Goal: Task Accomplishment & Management: Manage account settings

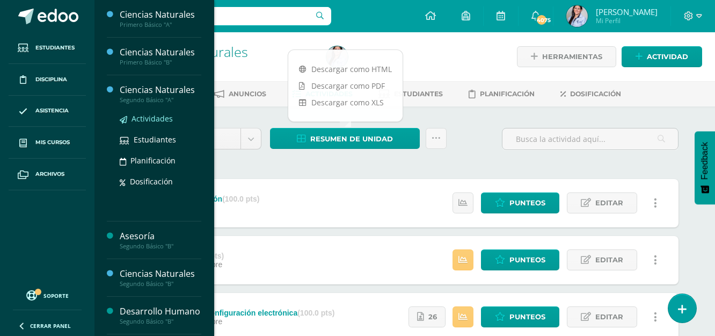
click at [140, 119] on span "Actividades" at bounding box center [152, 118] width 41 height 10
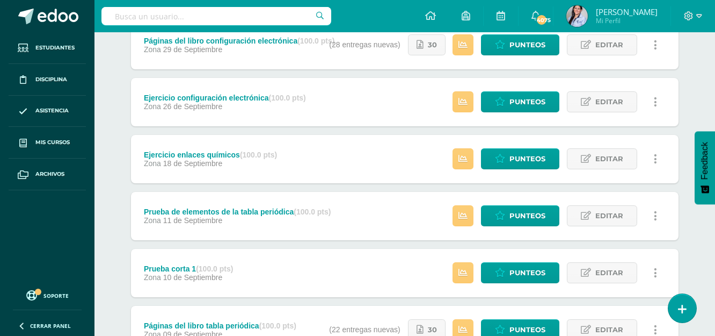
scroll to position [418, 0]
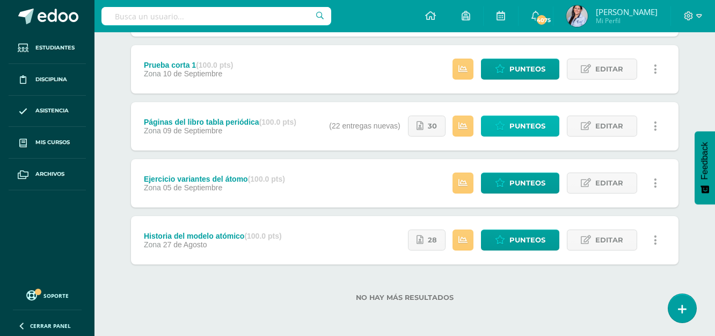
click at [542, 125] on span "Punteos" at bounding box center [527, 126] width 36 height 20
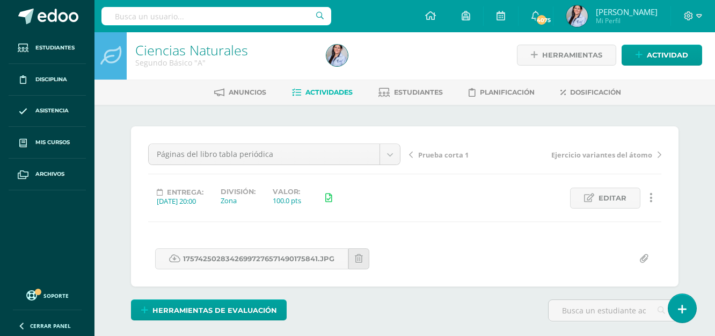
scroll to position [2, 0]
click at [242, 258] on link "17574250283426997276571490175841.jpg" at bounding box center [251, 257] width 193 height 21
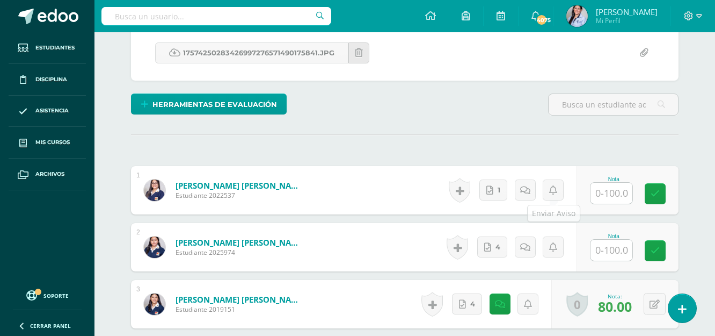
scroll to position [208, 0]
click at [492, 183] on link "1" at bounding box center [493, 189] width 28 height 21
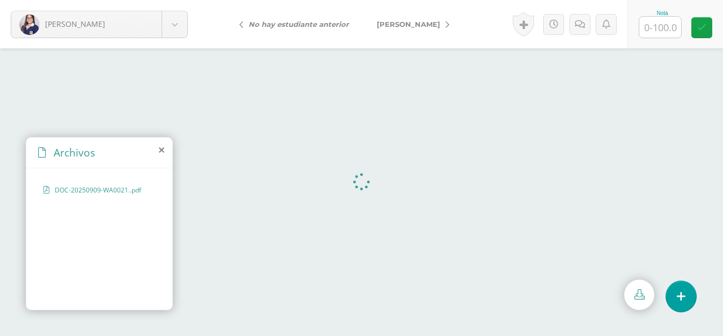
click at [654, 26] on input "text" at bounding box center [660, 27] width 42 height 21
type input "100"
click at [702, 28] on icon at bounding box center [701, 27] width 9 height 9
click at [402, 25] on span "[PERSON_NAME]" at bounding box center [408, 24] width 63 height 9
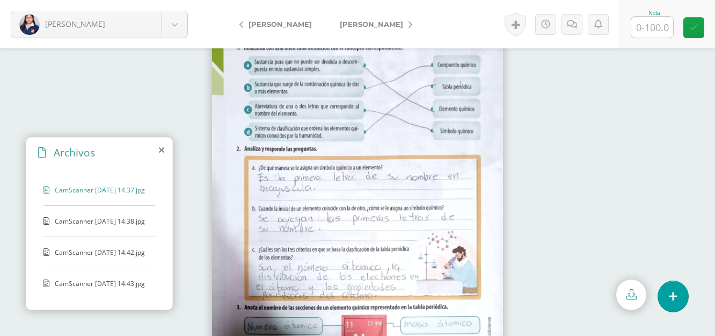
click at [99, 216] on span "CamScanner 09-09-2025 14.38.jpg" at bounding box center [100, 220] width 90 height 9
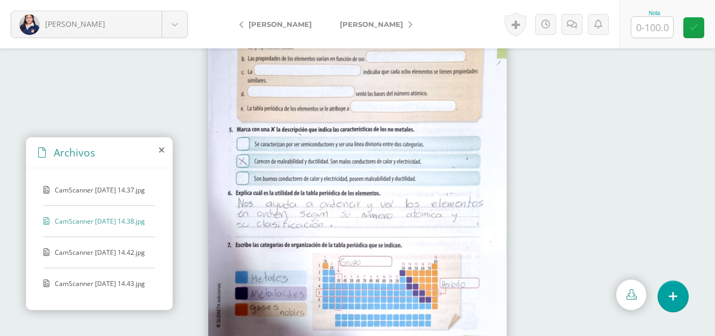
scroll to position [50, 0]
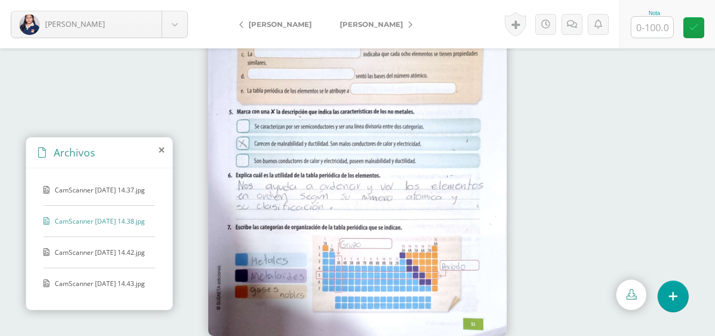
click at [94, 247] on span "CamScanner 09-09-2025 14.42.jpg" at bounding box center [100, 251] width 90 height 9
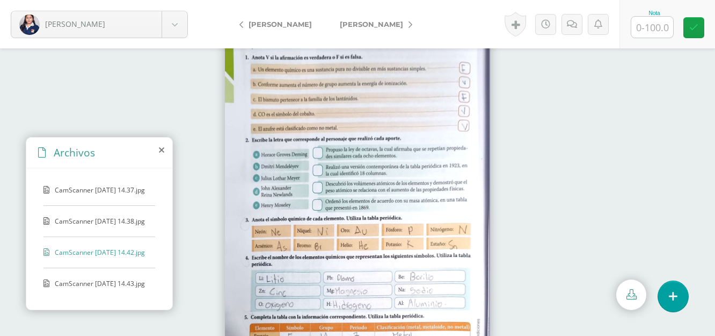
click at [83, 285] on span "CamScanner 09-09-2025 14.43.jpg" at bounding box center [100, 283] width 90 height 9
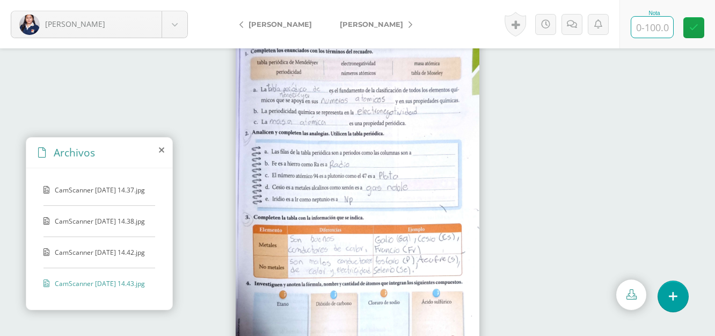
click at [653, 34] on input "text" at bounding box center [652, 27] width 42 height 21
click at [695, 25] on icon at bounding box center [693, 27] width 9 height 9
type input "100"
click at [365, 16] on link "[PERSON_NAME]" at bounding box center [373, 24] width 95 height 26
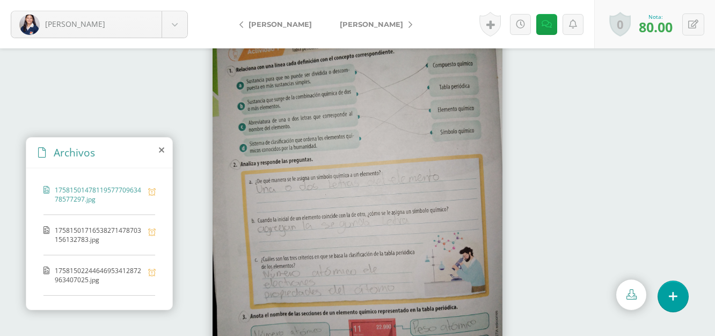
click at [123, 232] on span "17581501716538271478703156132783.jpg" at bounding box center [99, 234] width 88 height 18
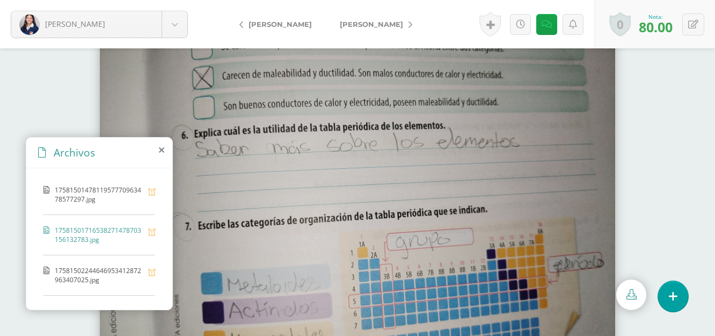
scroll to position [30, 0]
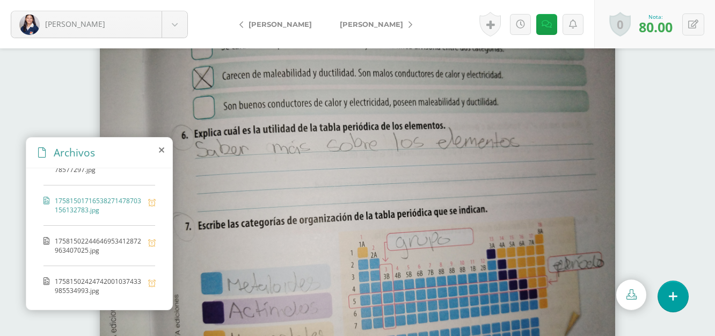
click at [86, 246] on span "17581502244646953412872963407025.jpg" at bounding box center [99, 245] width 88 height 18
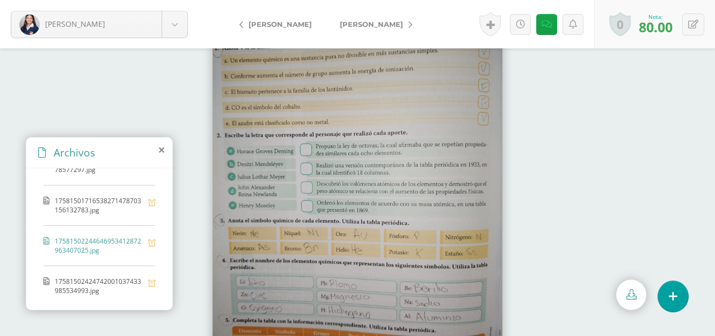
click at [99, 285] on span "17581502424742001037433985534993.jpg" at bounding box center [99, 285] width 88 height 18
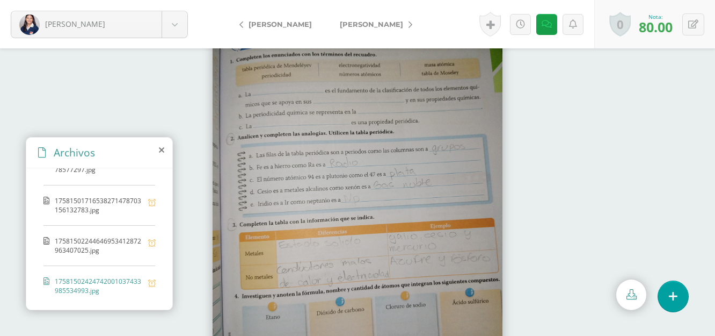
scroll to position [0, 0]
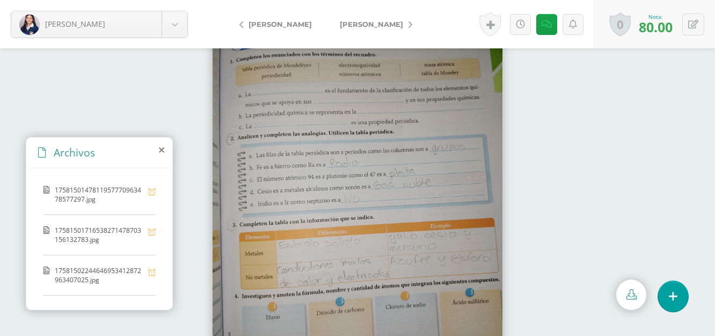
click at [123, 192] on span "1758150147811957770963478577297.jpg" at bounding box center [99, 194] width 88 height 18
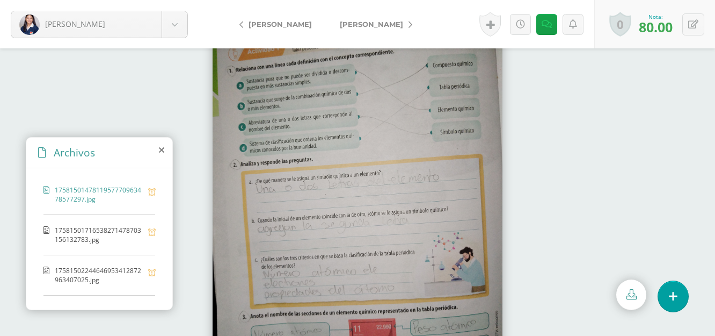
click at [113, 222] on div "1758150147811957770963478577297.jpg 17581501716538271478703156132783.jpg 175815…" at bounding box center [99, 236] width 146 height 137
click at [101, 239] on span "17581501716538271478703156132783.jpg" at bounding box center [99, 234] width 88 height 18
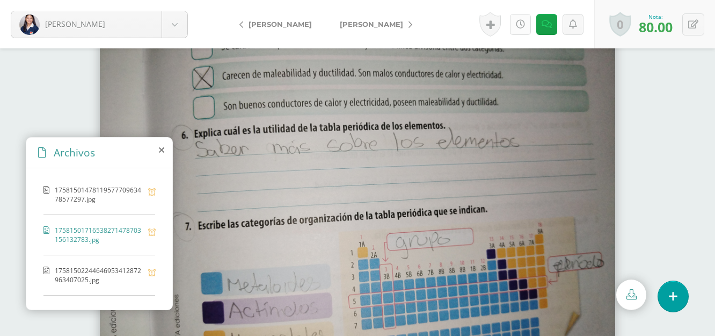
click at [524, 31] on link at bounding box center [520, 24] width 21 height 21
click at [352, 24] on span "[PERSON_NAME], [PERSON_NAME]" at bounding box center [371, 24] width 63 height 9
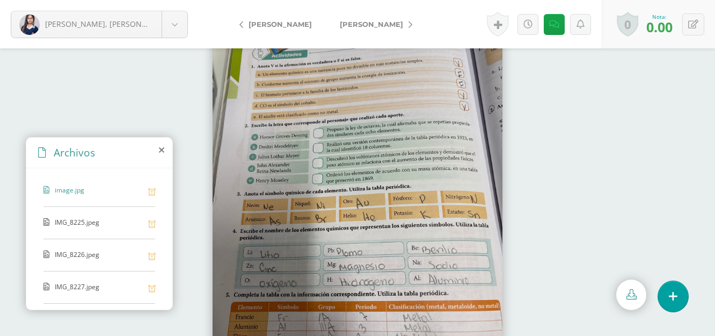
click at [75, 222] on span "IMG_8225.jpeg" at bounding box center [99, 222] width 88 height 10
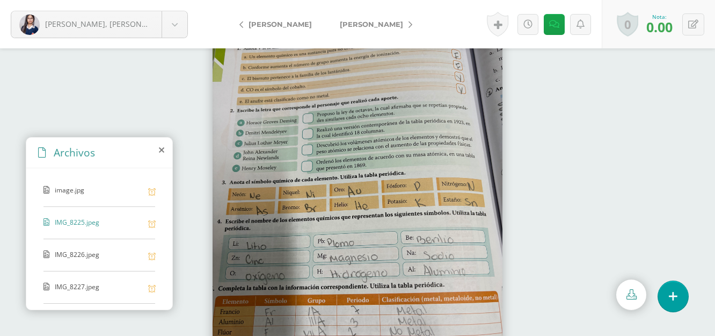
click at [91, 254] on span "IMG_8226.jpeg" at bounding box center [99, 255] width 88 height 10
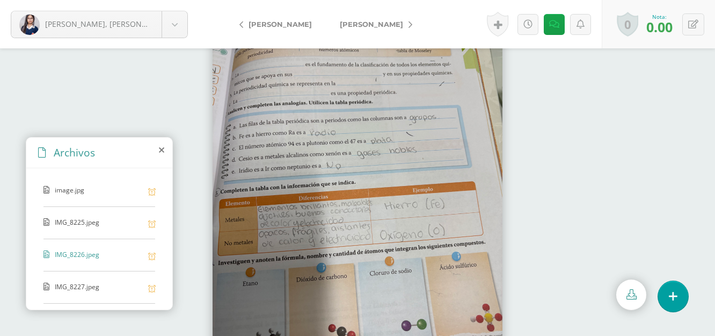
click at [97, 291] on span "IMG_8227.jpeg" at bounding box center [99, 287] width 88 height 10
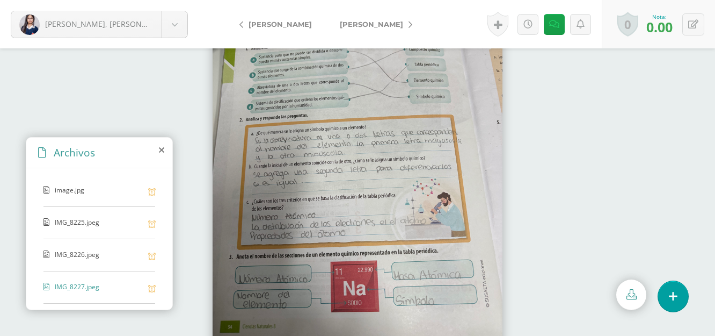
scroll to position [50, 0]
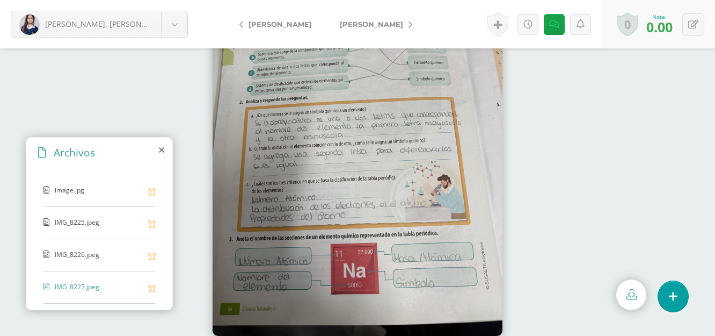
click at [81, 194] on span "image.jpg" at bounding box center [99, 190] width 88 height 10
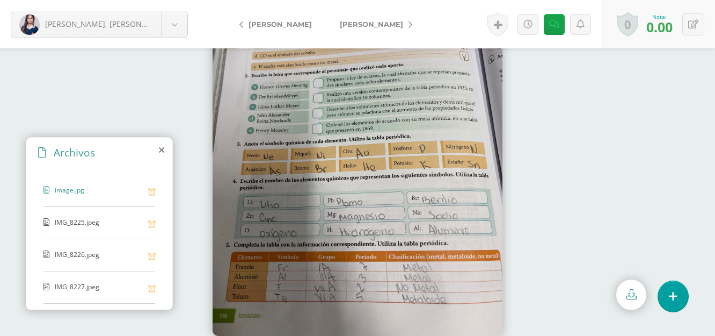
scroll to position [0, 0]
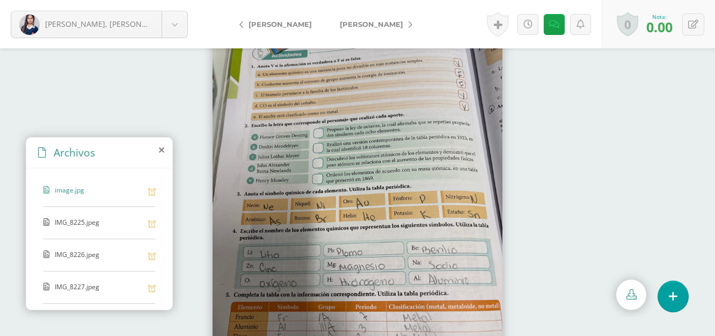
click at [71, 249] on div "image.jpg IMG_8225.jpeg IMG_8226.jpeg IMG_8227.jpeg IMG_8228.jpeg" at bounding box center [99, 236] width 146 height 137
click at [61, 221] on span "IMG_8225.jpeg" at bounding box center [99, 222] width 88 height 10
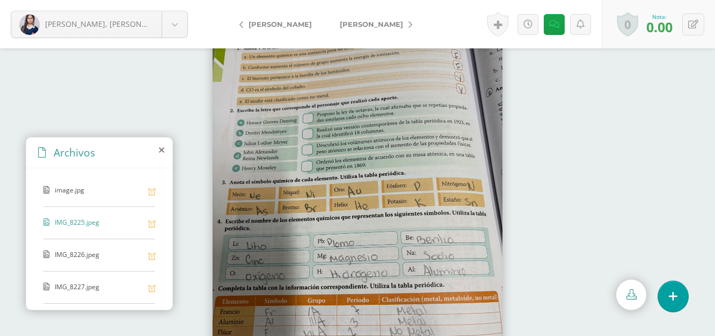
click at [67, 188] on span "image.jpg" at bounding box center [99, 190] width 88 height 10
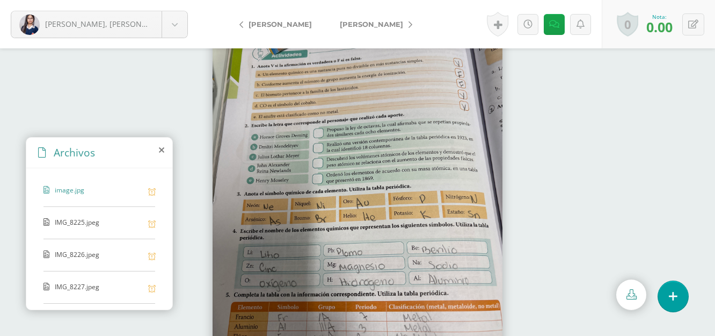
click at [68, 223] on span "IMG_8225.jpeg" at bounding box center [99, 222] width 88 height 10
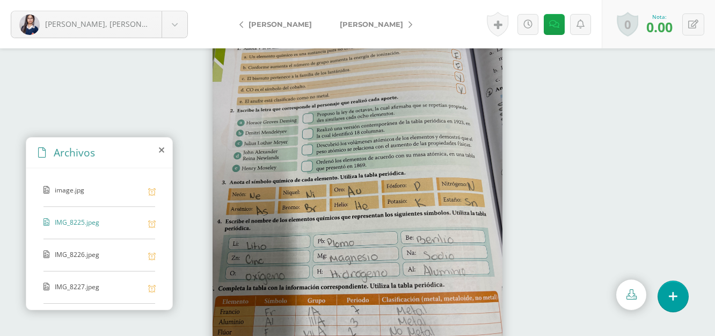
click at [69, 260] on div "IMG_8226.jpeg" at bounding box center [99, 260] width 112 height 21
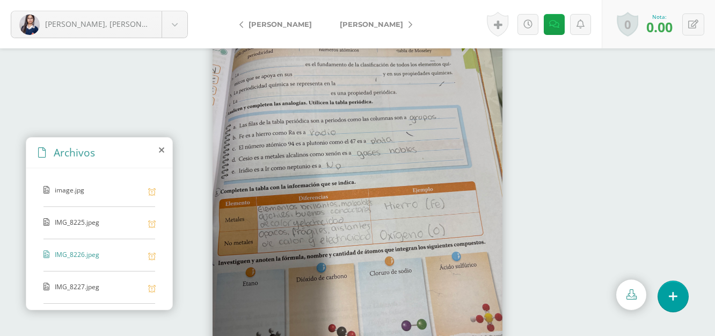
scroll to position [30, 0]
click at [69, 260] on span "IMG_8227.jpeg" at bounding box center [99, 257] width 88 height 10
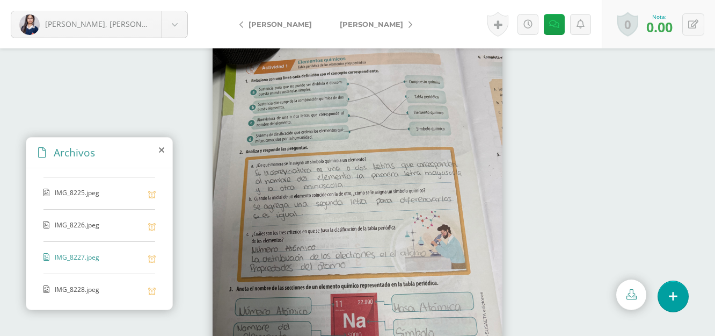
click at [69, 294] on span "IMG_8228.jpeg" at bounding box center [99, 290] width 88 height 10
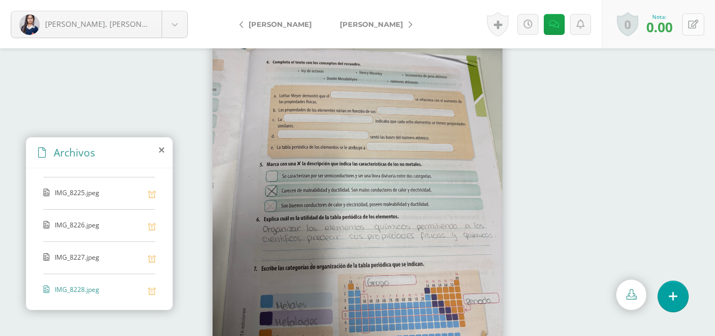
click at [682, 20] on button at bounding box center [693, 24] width 22 height 22
click at [522, 27] on icon at bounding box center [519, 24] width 9 height 9
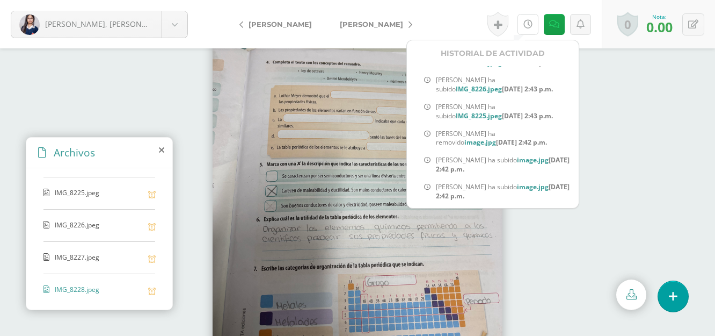
scroll to position [0, 0]
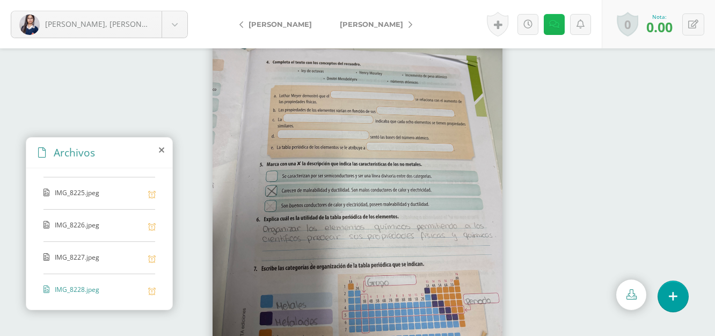
click at [560, 30] on link at bounding box center [554, 24] width 21 height 21
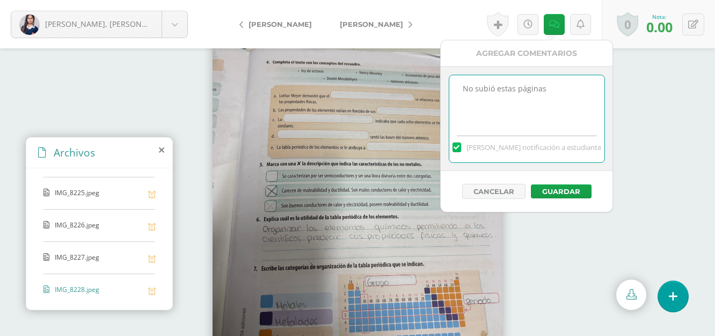
drag, startPoint x: 551, startPoint y: 86, endPoint x: 436, endPoint y: 103, distance: 116.1
click at [436, 103] on body "Carcuz, Mérari Alvarez, Astrid Boror, Karen Bravo, María Carcuz, Mérari Castill…" at bounding box center [357, 168] width 715 height 336
type textarea "Subió con retraso"
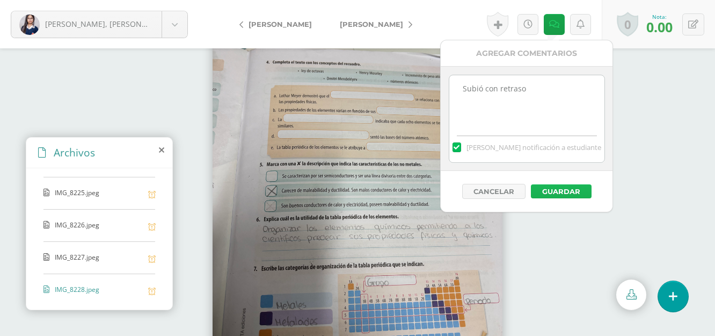
click at [572, 191] on button "Guardar" at bounding box center [561, 191] width 61 height 14
click at [692, 25] on icon at bounding box center [693, 24] width 10 height 9
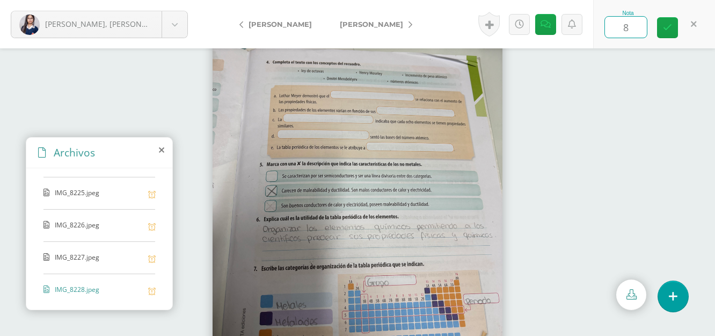
type input "80"
click at [348, 25] on span "[PERSON_NAME]" at bounding box center [371, 24] width 63 height 9
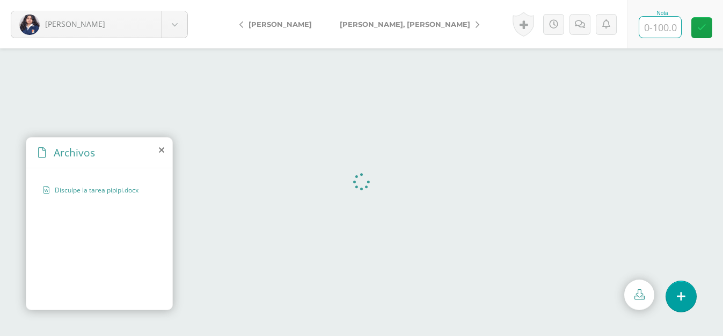
click at [654, 27] on input "text" at bounding box center [660, 27] width 42 height 21
type input "50"
click at [586, 25] on link at bounding box center [580, 24] width 21 height 21
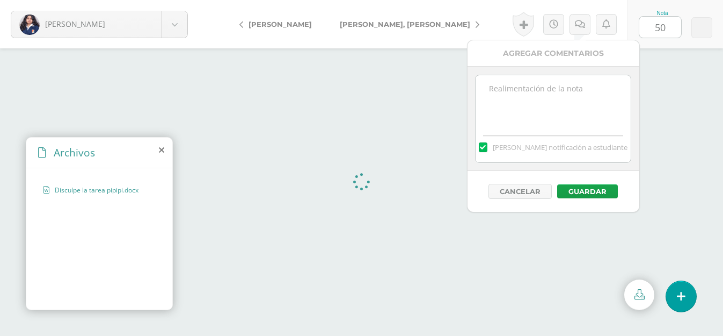
click at [551, 101] on textarea at bounding box center [553, 102] width 155 height 54
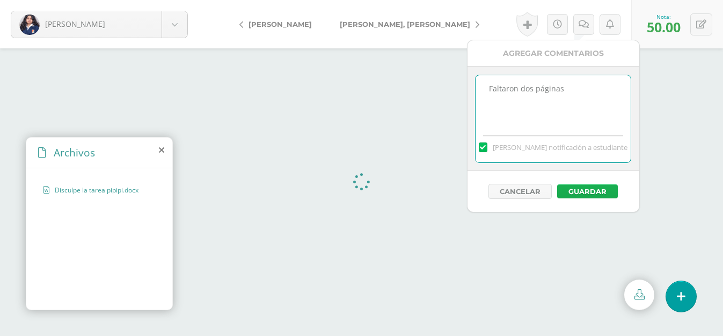
type textarea "Faltaron dos páginas"
click at [585, 187] on button "Guardar" at bounding box center [587, 191] width 61 height 14
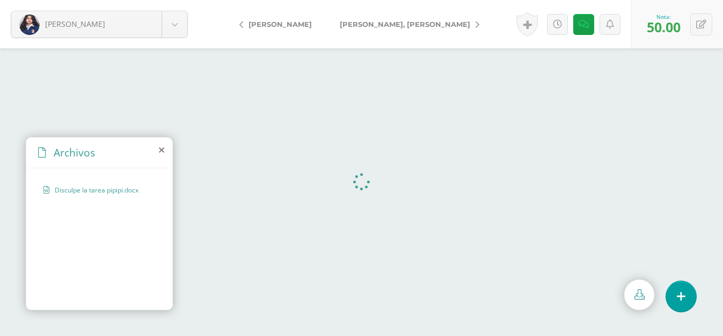
click at [351, 28] on span "[PERSON_NAME], Fátima" at bounding box center [405, 24] width 130 height 9
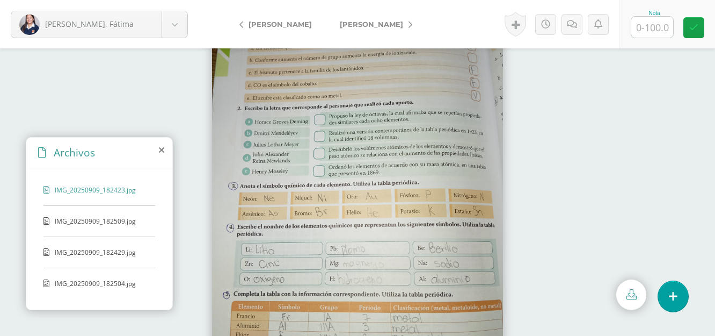
click at [124, 223] on span "IMG_20250909_182509.jpg" at bounding box center [99, 220] width 88 height 9
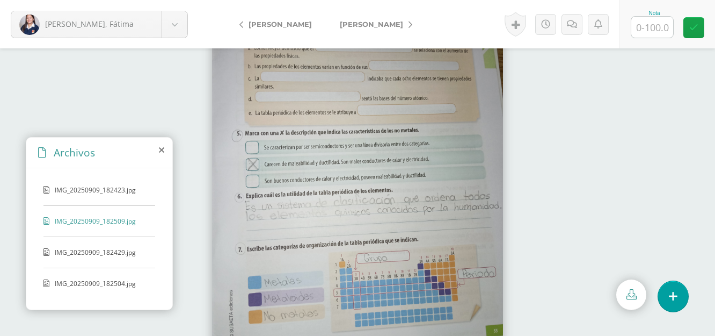
click at [109, 252] on span "IMG_20250909_182429.jpg" at bounding box center [99, 251] width 88 height 9
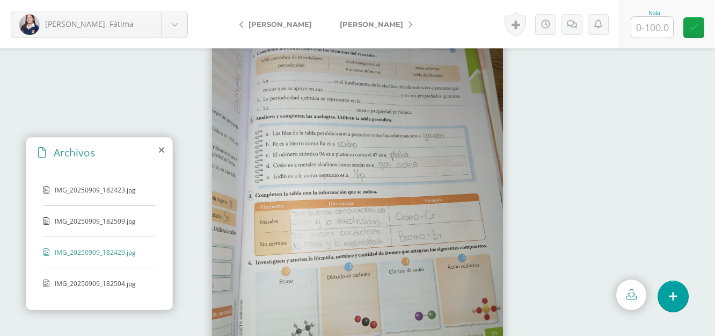
click at [101, 289] on div "IMG_20250909_182504.jpg" at bounding box center [99, 289] width 112 height 20
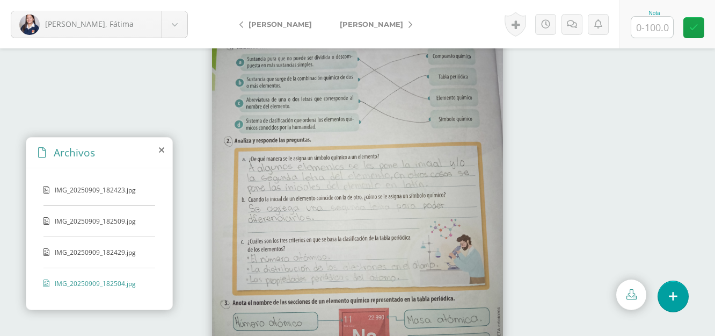
click at [650, 13] on div "Nota" at bounding box center [654, 13] width 47 height 6
click at [653, 24] on input "text" at bounding box center [652, 27] width 42 height 21
type input "100"
click at [691, 30] on icon at bounding box center [693, 27] width 9 height 9
click at [375, 19] on link "[PERSON_NAME]" at bounding box center [373, 24] width 95 height 26
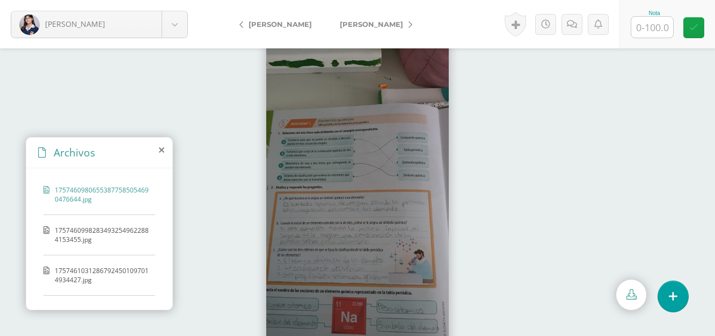
click at [116, 231] on span "17574609982834932549622884153455.jpg" at bounding box center [102, 234] width 95 height 18
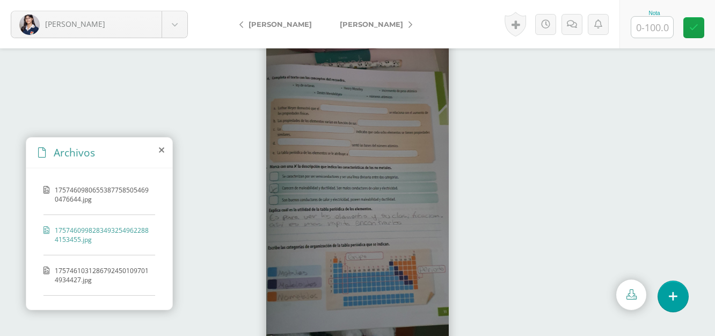
click at [116, 282] on span "17574610312867924501097014934427.jpg" at bounding box center [102, 275] width 95 height 18
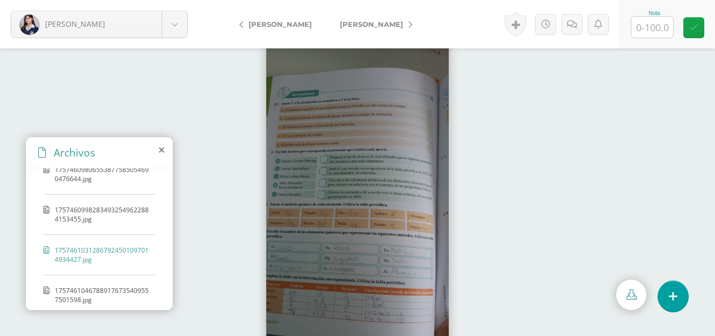
scroll to position [30, 0]
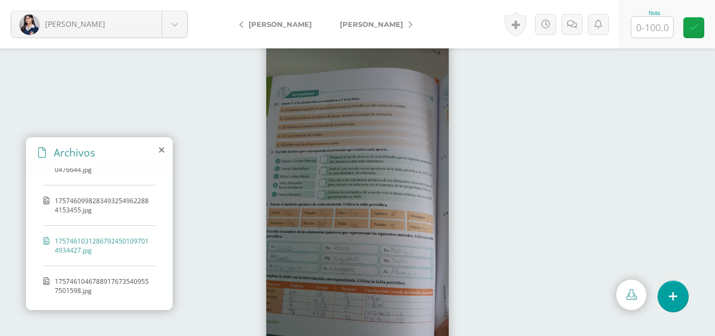
click at [96, 284] on span "17574610467889176735409557501598.jpg" at bounding box center [102, 285] width 95 height 18
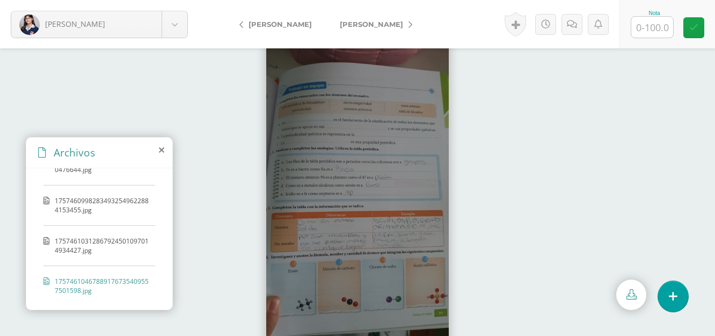
click at [60, 208] on span "17574609982834932549622884153455.jpg" at bounding box center [102, 205] width 95 height 18
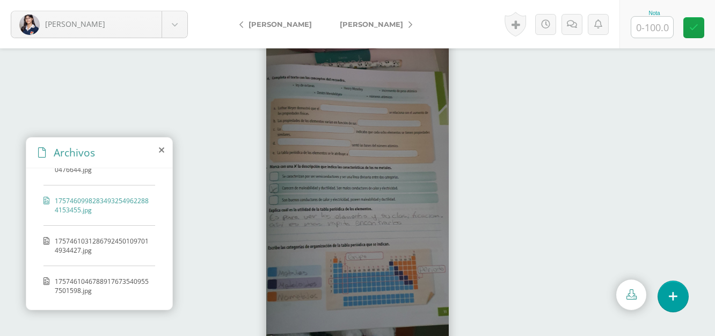
click at [103, 175] on div "17574609806553877585054690476644.jpg" at bounding box center [99, 171] width 112 height 30
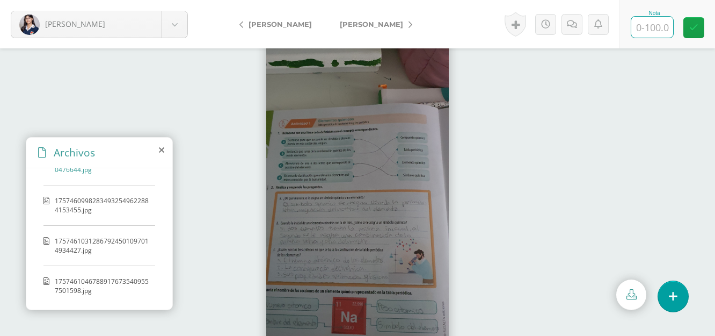
click at [657, 31] on input "text" at bounding box center [652, 27] width 42 height 21
type input "100"
click at [693, 23] on icon at bounding box center [693, 27] width 9 height 9
click at [375, 27] on span "[PERSON_NAME]" at bounding box center [371, 24] width 63 height 9
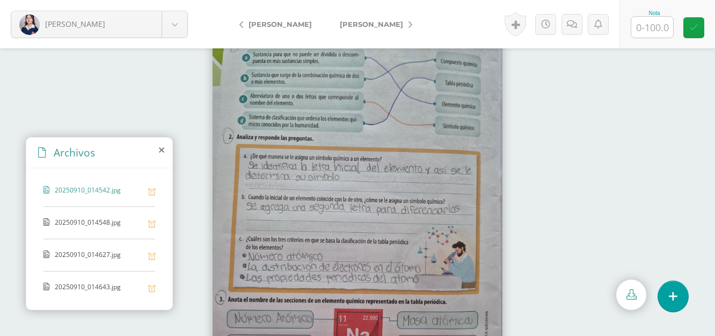
click at [93, 215] on div "20250910_014542.jpg 20250910_014548.jpg 20250910_014627.jpg 20250910_014643.jpg" at bounding box center [99, 236] width 146 height 137
click at [92, 220] on span "20250910_014548.jpg" at bounding box center [99, 222] width 88 height 10
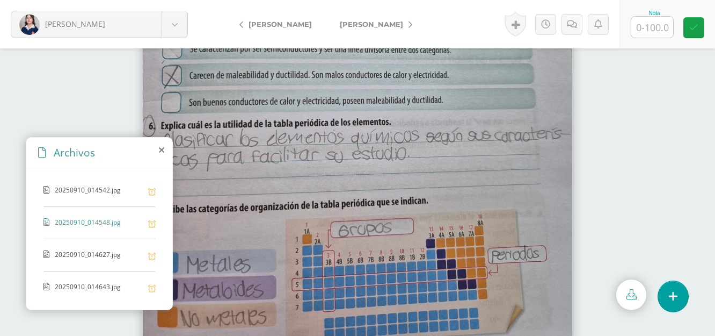
click at [101, 241] on div "20250910_014542.jpg 20250910_014548.jpg 20250910_014627.jpg 20250910_014643.jpg" at bounding box center [99, 236] width 146 height 137
click at [83, 257] on span "20250910_014627.jpg" at bounding box center [99, 255] width 88 height 10
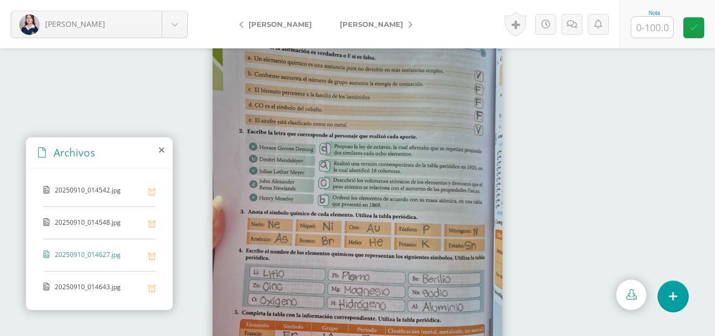
click at [94, 285] on span "20250910_014643.jpg" at bounding box center [99, 287] width 88 height 10
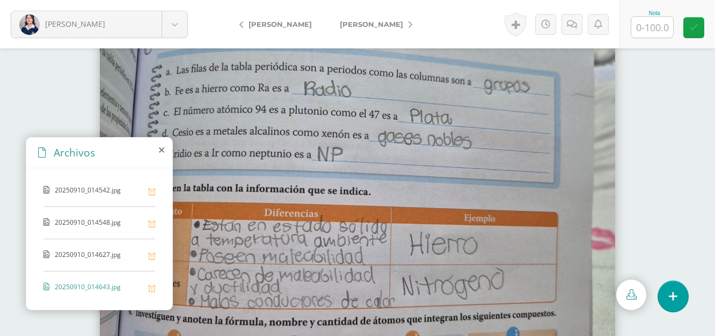
scroll to position [23, 0]
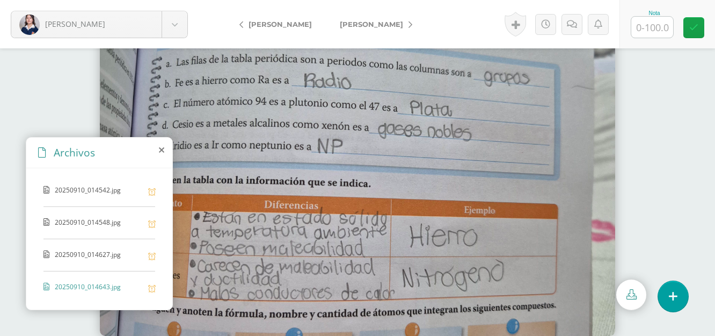
click at [118, 217] on span "20250910_014548.jpg" at bounding box center [99, 222] width 88 height 10
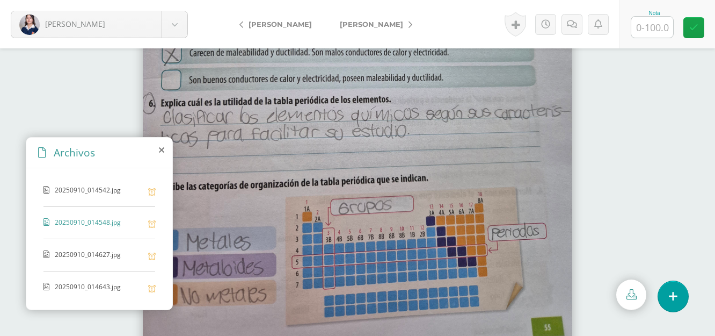
scroll to position [0, 0]
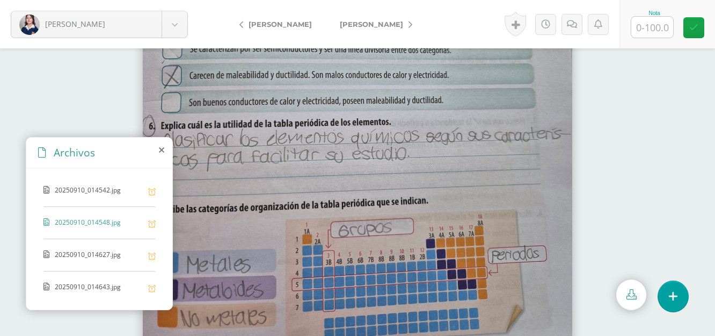
click at [84, 203] on div "20250910_014542.jpg" at bounding box center [99, 195] width 112 height 21
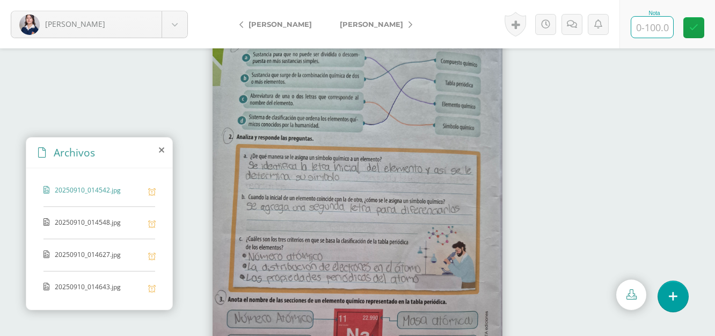
click at [657, 26] on input "text" at bounding box center [652, 27] width 42 height 21
type input "100"
click at [694, 28] on icon at bounding box center [693, 27] width 9 height 9
click at [370, 21] on span "[PERSON_NAME]" at bounding box center [371, 24] width 63 height 9
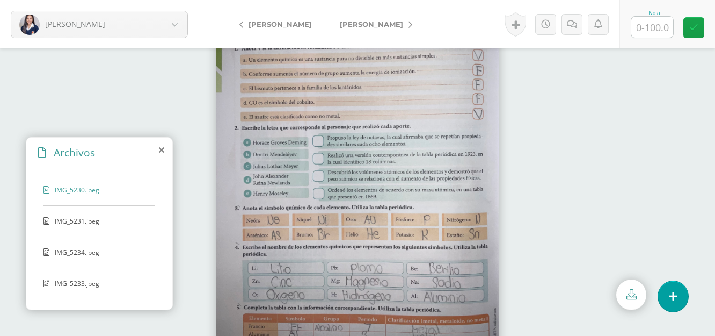
click at [73, 217] on span "IMG_5231.jpeg" at bounding box center [99, 220] width 88 height 9
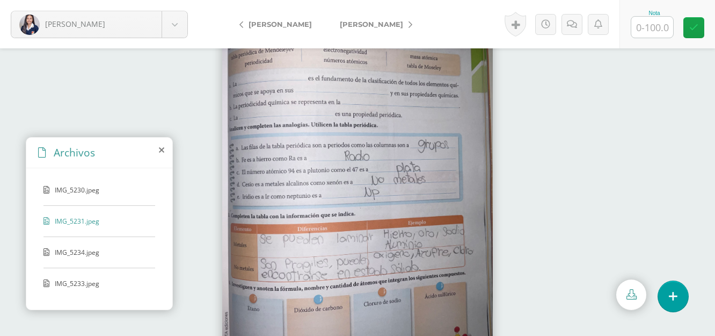
click at [85, 254] on span "IMG_5234.jpeg" at bounding box center [99, 251] width 88 height 9
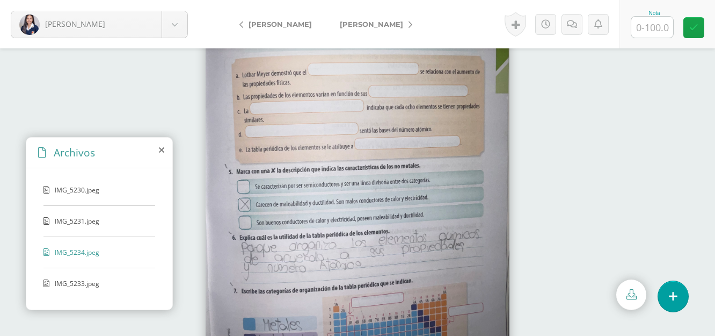
click at [85, 286] on span "IMG_5233.jpeg" at bounding box center [99, 283] width 88 height 9
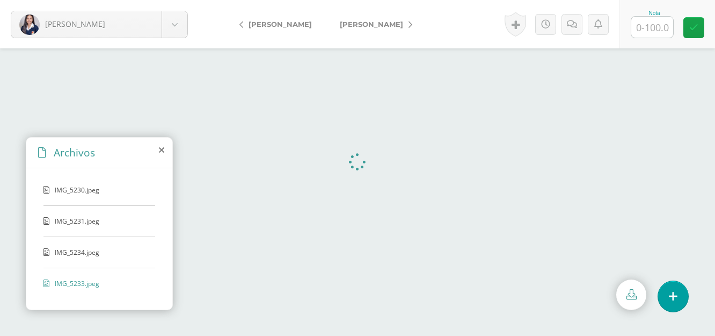
scroll to position [31, 0]
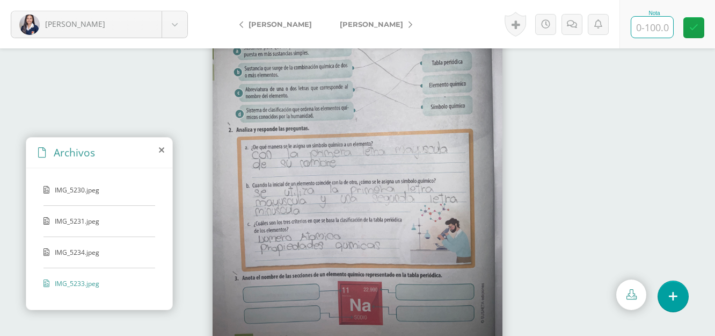
click at [658, 31] on input "text" at bounding box center [652, 27] width 42 height 21
type input "0"
type input "90"
click at [572, 22] on icon at bounding box center [572, 24] width 10 height 9
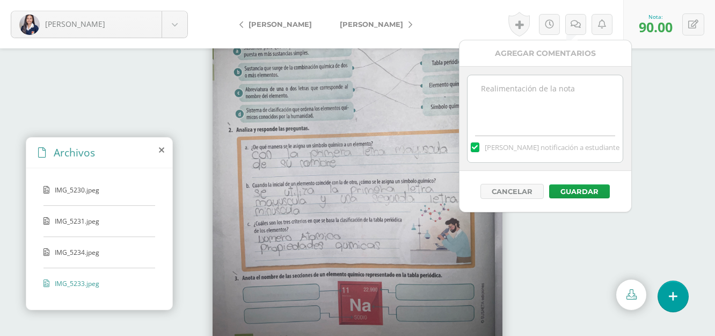
click at [568, 89] on textarea at bounding box center [545, 102] width 155 height 54
type textarea "Faltaron series"
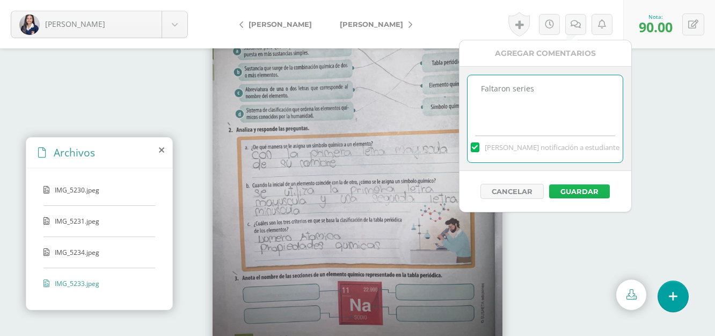
click at [596, 189] on button "Guardar" at bounding box center [579, 191] width 61 height 14
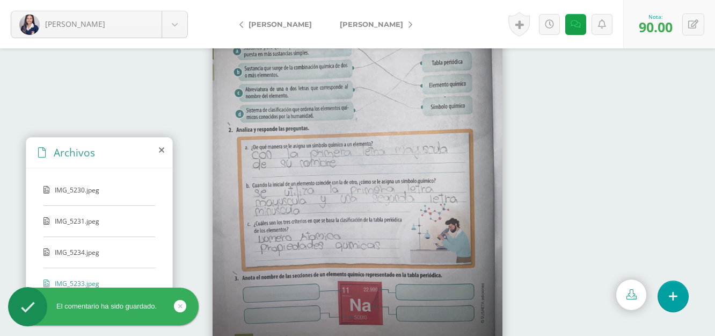
click at [356, 22] on span "[PERSON_NAME]" at bounding box center [371, 24] width 63 height 9
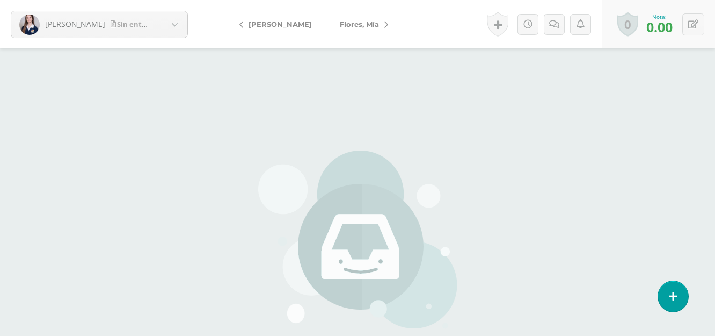
click at [357, 21] on span "Flores, Mía" at bounding box center [359, 24] width 39 height 9
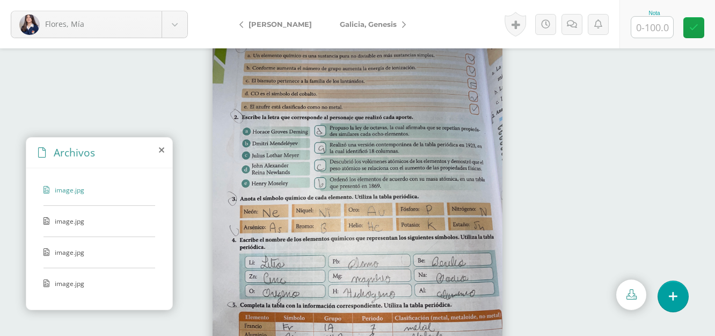
click at [277, 25] on span "[PERSON_NAME]" at bounding box center [280, 24] width 63 height 9
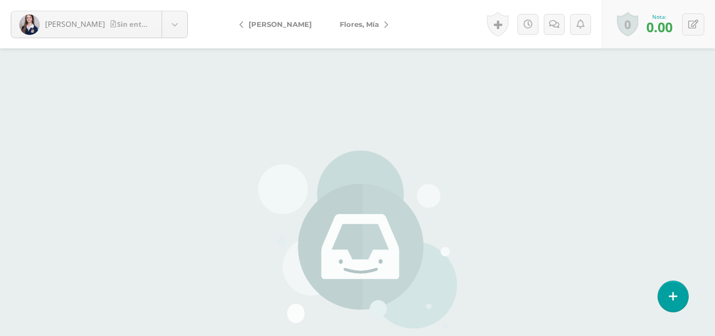
click at [357, 25] on span "Flores, Mía" at bounding box center [359, 24] width 39 height 9
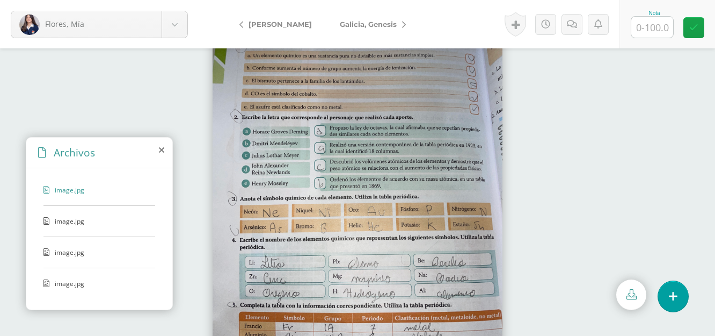
click at [71, 228] on div "image.jpg" at bounding box center [99, 226] width 112 height 20
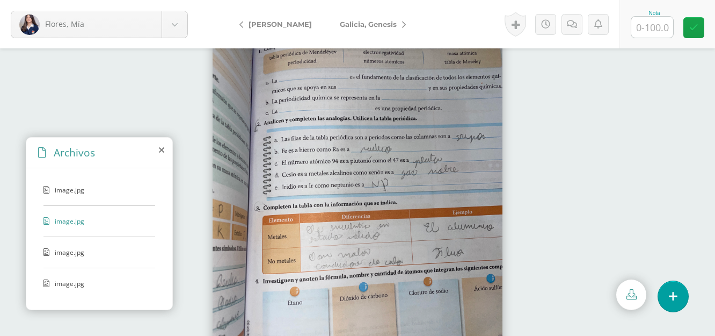
click at [67, 255] on span "image.jpg" at bounding box center [99, 251] width 88 height 9
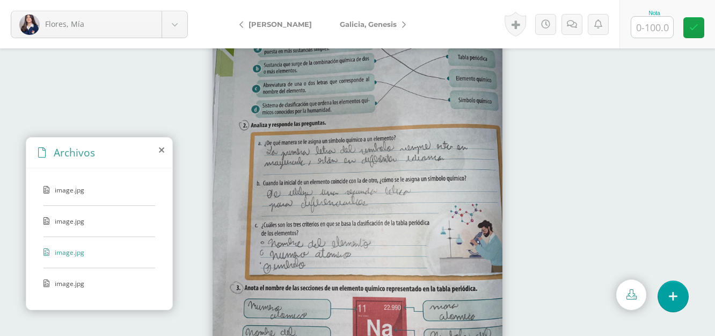
click at [79, 287] on span "image.jpg" at bounding box center [99, 283] width 88 height 9
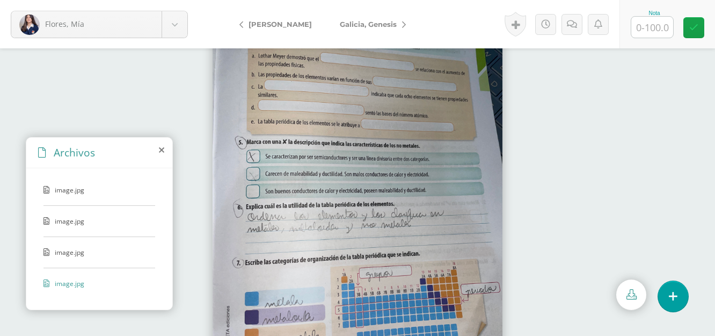
click at [648, 24] on input "text" at bounding box center [652, 27] width 42 height 21
type input "100"
click at [690, 23] on icon at bounding box center [693, 27] width 9 height 9
click at [367, 30] on link "Galicia, Genesis" at bounding box center [370, 24] width 89 height 26
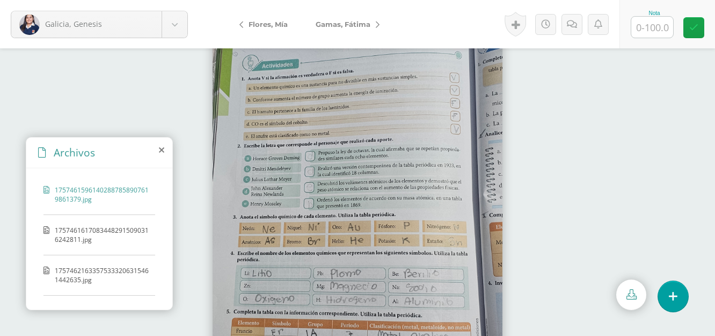
click at [75, 236] on span "17574616170834482915090316242811.jpg" at bounding box center [102, 234] width 95 height 18
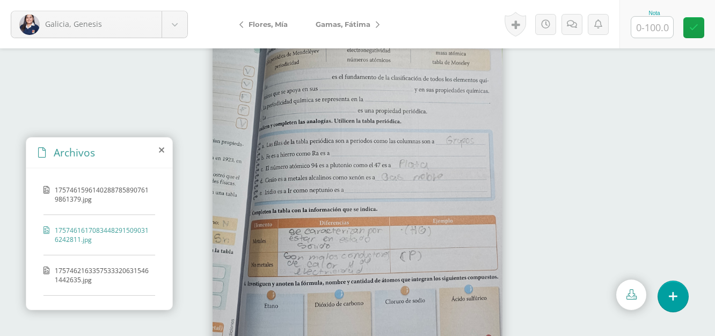
click at [103, 266] on span "17574621633575333206315461442635.jpg" at bounding box center [102, 275] width 95 height 18
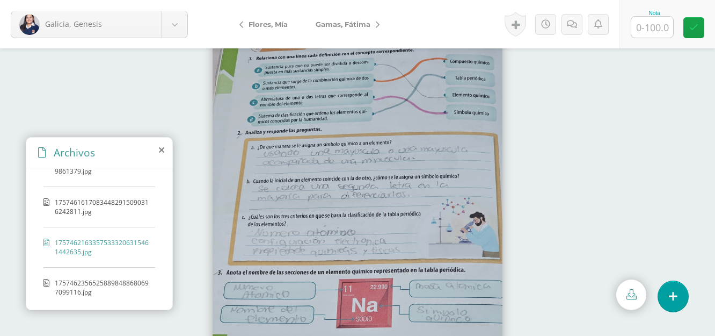
scroll to position [30, 0]
click at [90, 283] on span "17574623565258898488680697099116.jpg" at bounding box center [102, 285] width 95 height 18
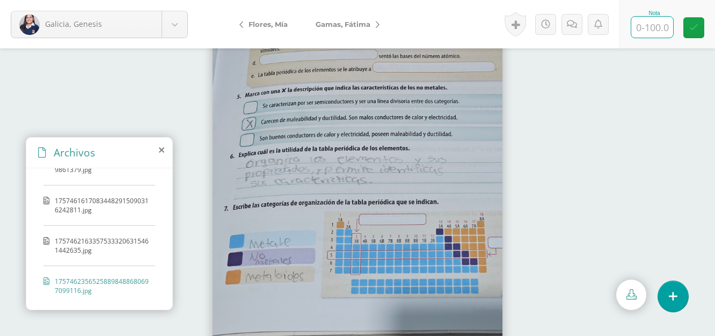
click at [652, 24] on input "text" at bounding box center [652, 27] width 42 height 21
type input "94"
click at [578, 27] on link at bounding box center [572, 24] width 21 height 21
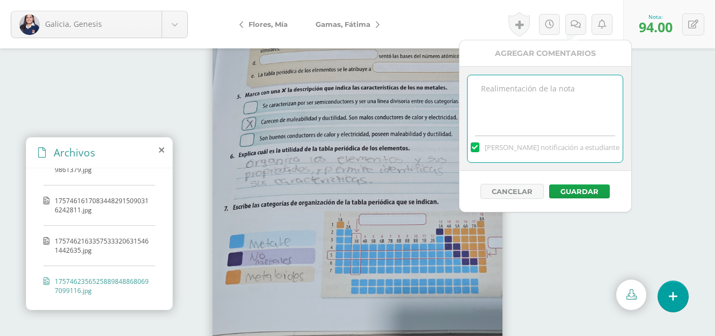
click at [560, 88] on textarea at bounding box center [545, 102] width 155 height 54
type textarea "Faltaron respuestas"
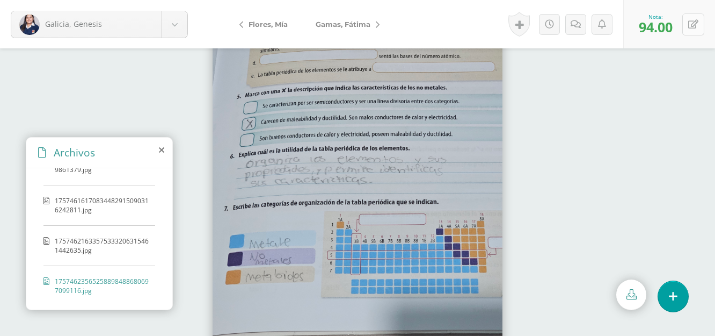
click at [695, 26] on icon at bounding box center [693, 24] width 10 height 9
type input "92"
click at [673, 26] on link at bounding box center [667, 27] width 21 height 21
click at [341, 22] on span "Gamas, Fátima" at bounding box center [343, 24] width 55 height 9
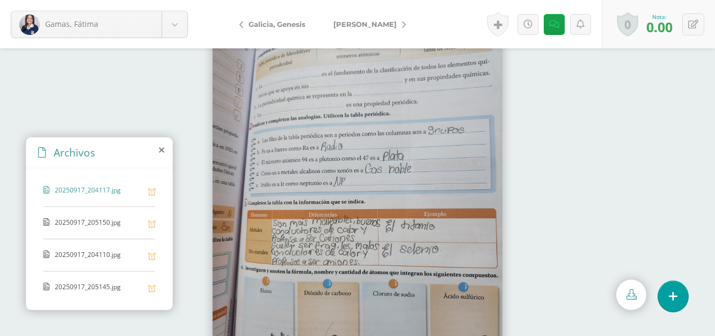
click at [86, 221] on span "20250917_205150.jpg" at bounding box center [99, 222] width 88 height 10
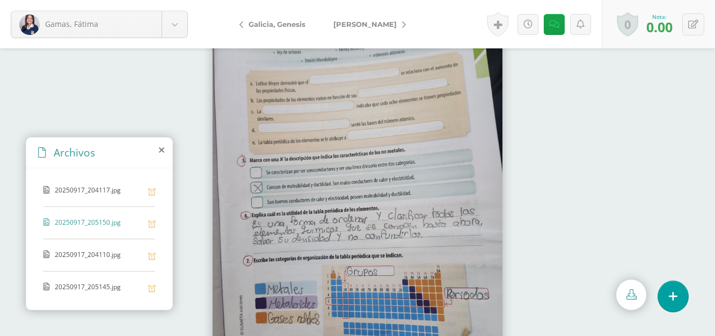
click at [76, 256] on span "20250917_204110.jpg" at bounding box center [99, 255] width 88 height 10
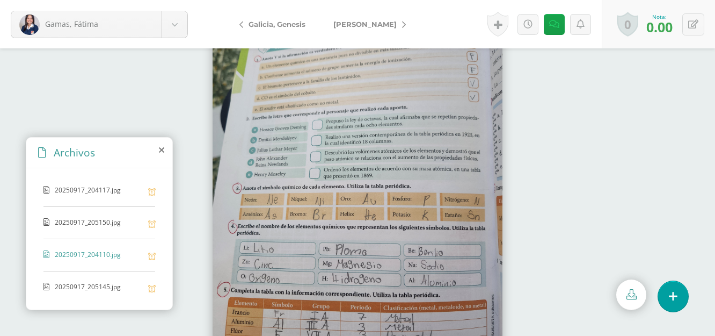
click at [91, 284] on span "20250917_205145.jpg" at bounding box center [99, 287] width 88 height 10
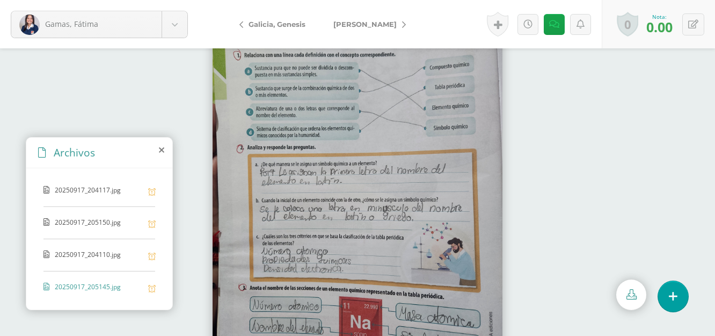
click at [99, 245] on div "20250917_204117.jpg 20250917_205150.jpg 20250917_204110.jpg 20250917_205145.jpg" at bounding box center [99, 236] width 146 height 137
click at [99, 251] on span "20250917_204110.jpg" at bounding box center [99, 255] width 88 height 10
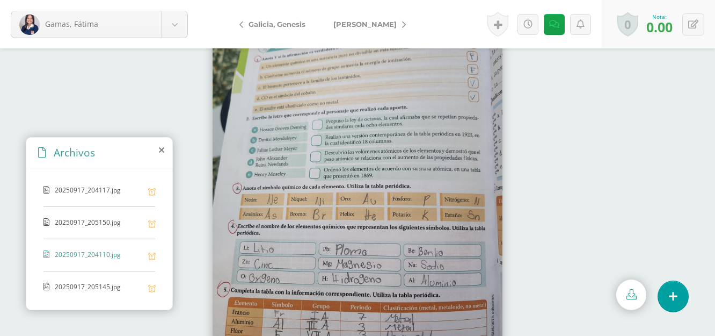
click at [101, 192] on span "20250917_204117.jpg" at bounding box center [99, 190] width 88 height 10
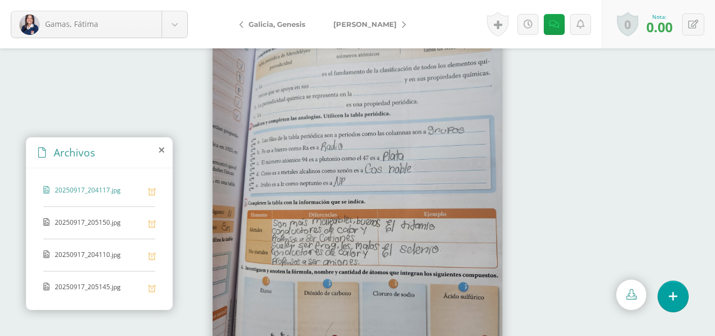
click at [99, 220] on span "20250917_205150.jpg" at bounding box center [99, 222] width 88 height 10
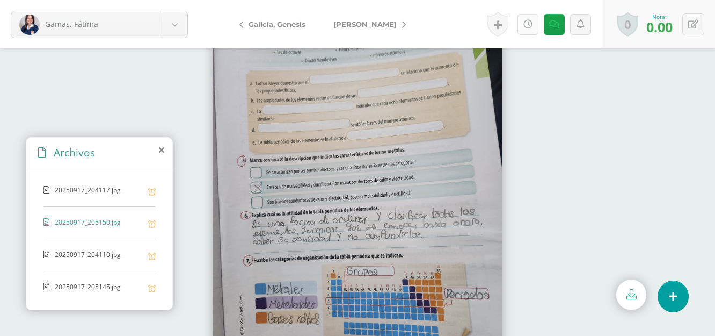
click at [521, 26] on link at bounding box center [528, 24] width 21 height 21
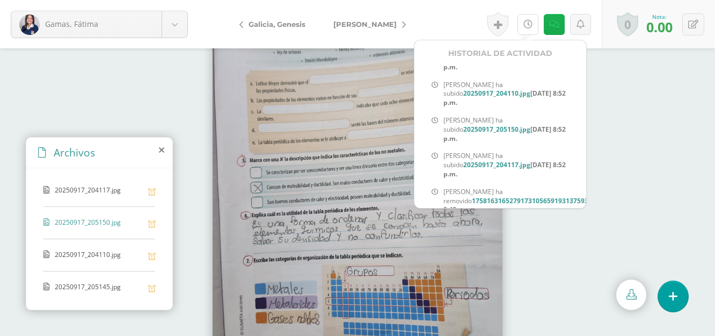
scroll to position [20, 0]
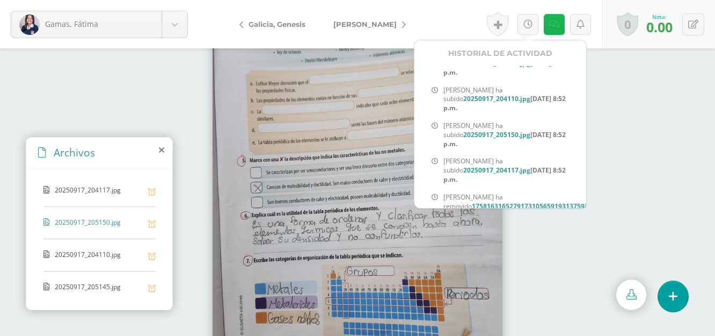
click at [560, 24] on link at bounding box center [554, 24] width 21 height 21
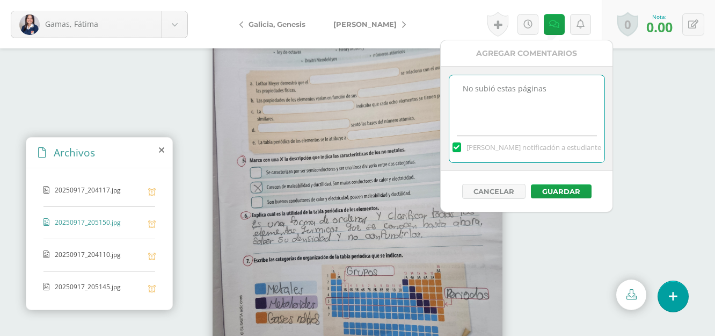
drag, startPoint x: 553, startPoint y: 89, endPoint x: 385, endPoint y: 112, distance: 170.1
click at [385, 112] on body "Gamas, Fátima Alvarez, Astrid Boror, Karen Bravo, María Carcuz, Mérari Castillo…" at bounding box center [357, 168] width 715 height 336
type textarea "Entregó con retraso"
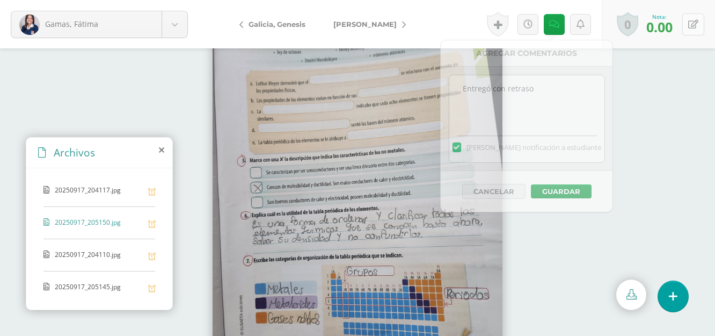
click at [702, 25] on button at bounding box center [693, 24] width 22 height 22
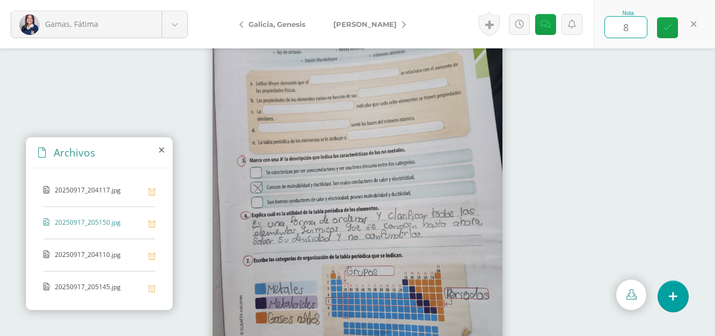
type input "80"
click at [384, 24] on span "[PERSON_NAME]" at bounding box center [364, 24] width 63 height 9
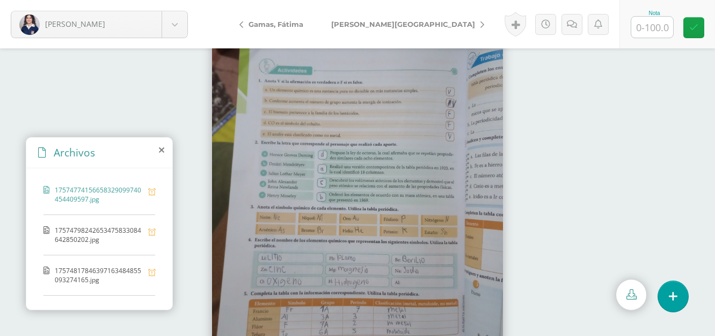
click at [88, 234] on span "17574798242653475833084642850202.jpg" at bounding box center [99, 234] width 88 height 18
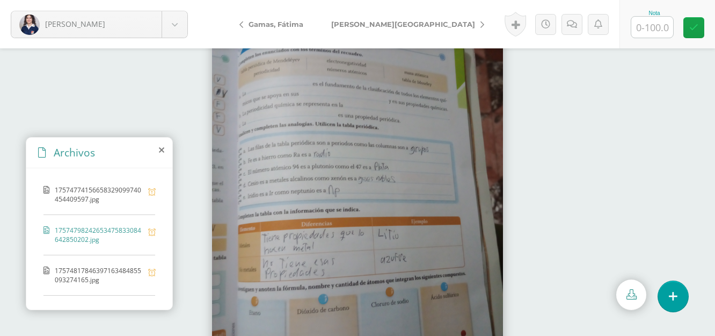
click at [91, 282] on span "17574817846397163484855093274165.jpg" at bounding box center [99, 275] width 88 height 18
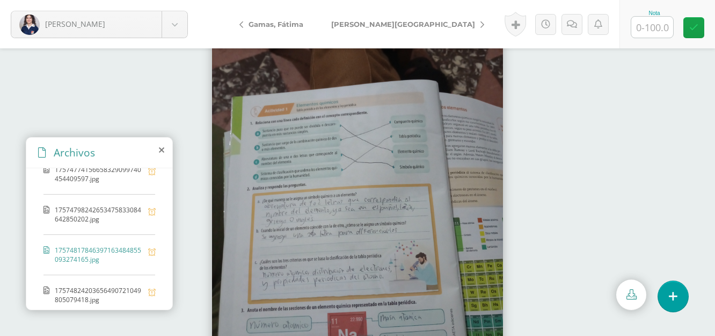
scroll to position [30, 0]
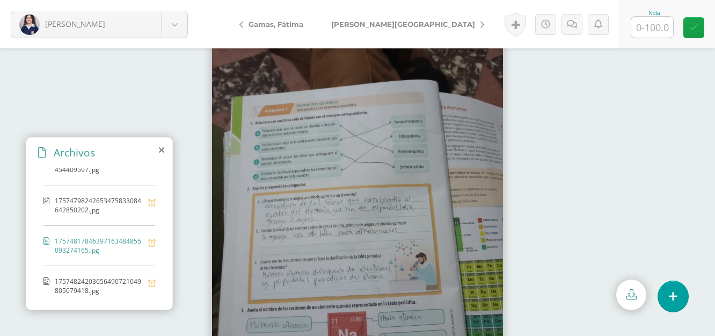
click at [94, 290] on span "17574824203656490721049805079418.jpg" at bounding box center [99, 285] width 88 height 18
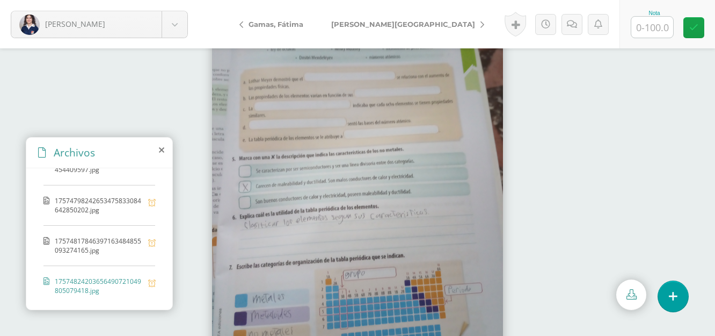
click at [667, 30] on input "text" at bounding box center [652, 27] width 42 height 21
type input "100"
click at [697, 32] on icon at bounding box center [693, 27] width 9 height 9
click at [372, 17] on link "[PERSON_NAME][GEOGRAPHIC_DATA]" at bounding box center [405, 24] width 176 height 26
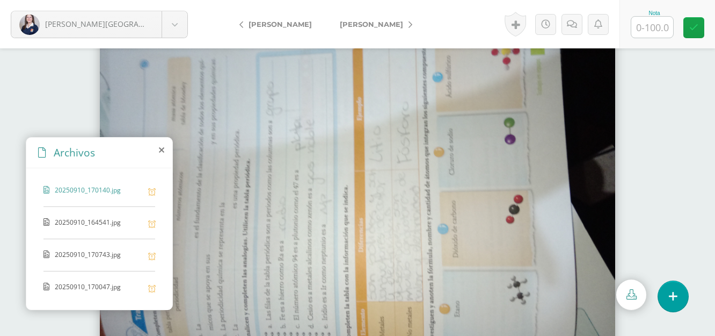
click at [65, 225] on span "20250910_164541.jpg" at bounding box center [99, 222] width 88 height 10
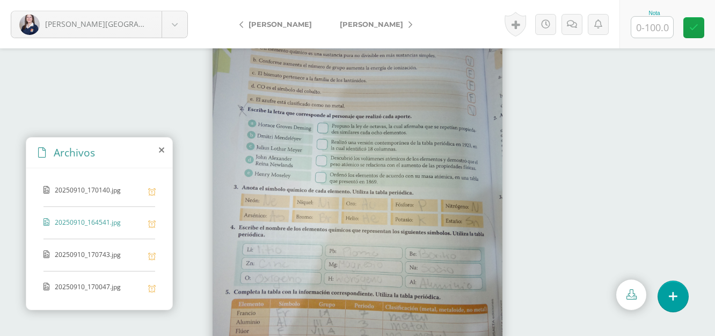
click at [109, 261] on div "20250910_170743.jpg" at bounding box center [99, 260] width 112 height 21
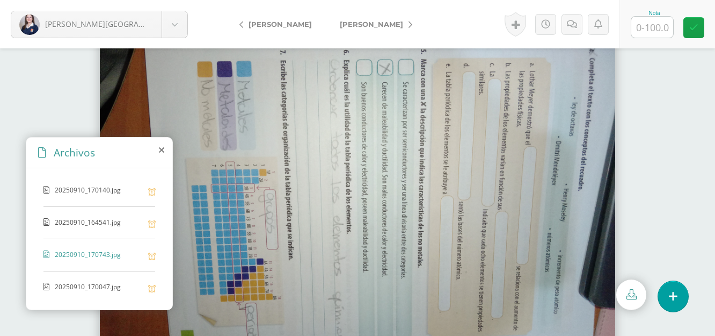
click at [86, 285] on span "20250910_170047.jpg" at bounding box center [99, 287] width 88 height 10
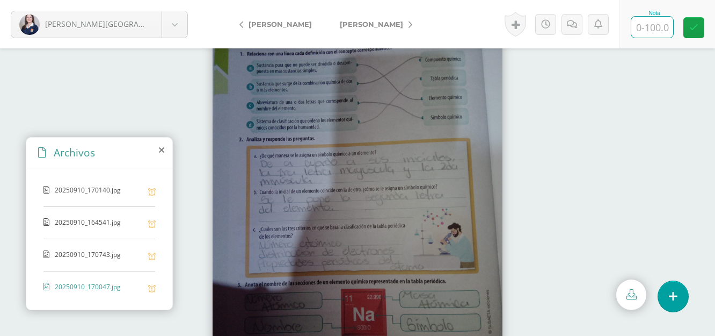
click at [661, 25] on input "text" at bounding box center [652, 27] width 42 height 21
type input "100"
click at [689, 21] on link at bounding box center [693, 27] width 21 height 21
click at [387, 28] on span "[PERSON_NAME]" at bounding box center [371, 24] width 63 height 9
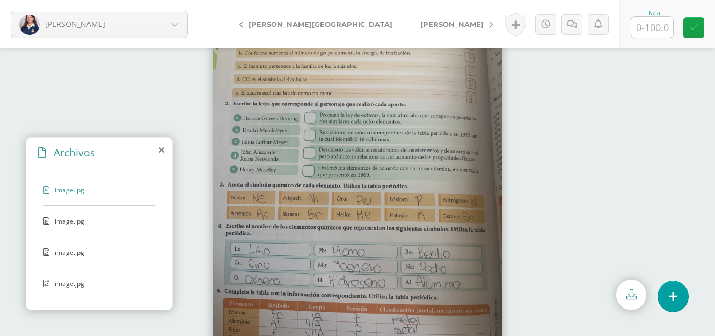
click at [81, 217] on span "image.jpg" at bounding box center [99, 220] width 88 height 9
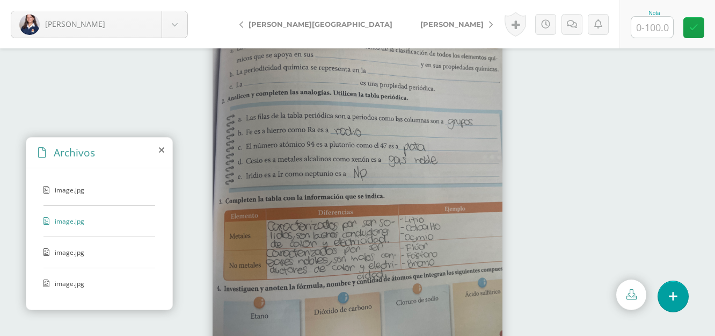
click at [65, 254] on span "image.jpg" at bounding box center [99, 251] width 88 height 9
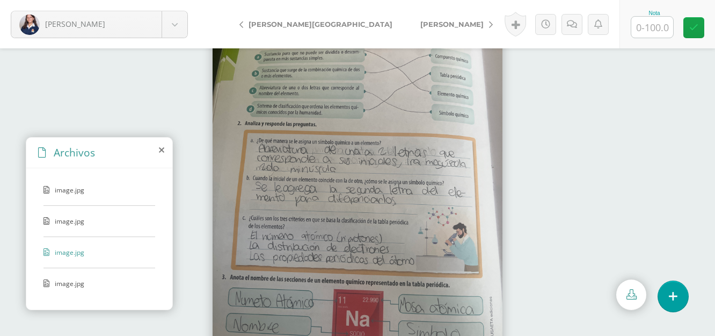
click at [57, 287] on span "image.jpg" at bounding box center [99, 283] width 88 height 9
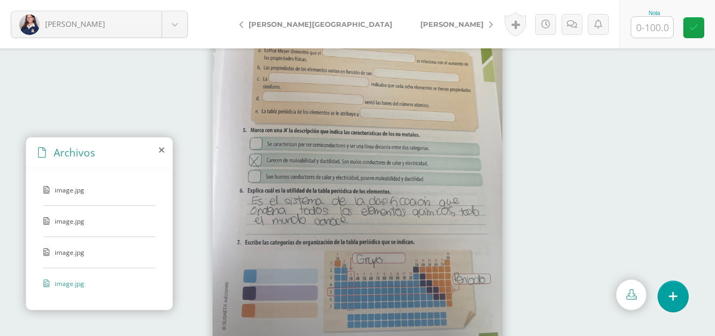
click at [645, 26] on input "text" at bounding box center [652, 27] width 42 height 21
type input "94"
click at [697, 25] on icon at bounding box center [693, 27] width 9 height 9
click at [420, 26] on span "[PERSON_NAME]" at bounding box center [451, 24] width 63 height 9
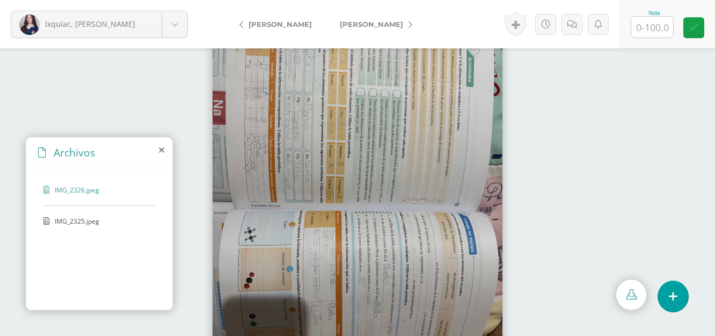
click at [90, 220] on span "IMG_2325.jpeg" at bounding box center [99, 220] width 88 height 9
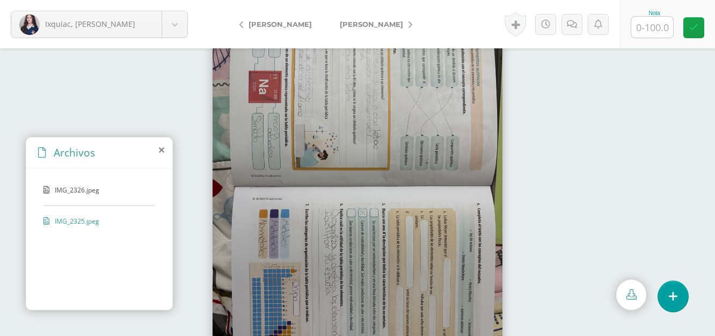
click at [98, 192] on span "IMG_2326.jpeg" at bounding box center [99, 189] width 88 height 9
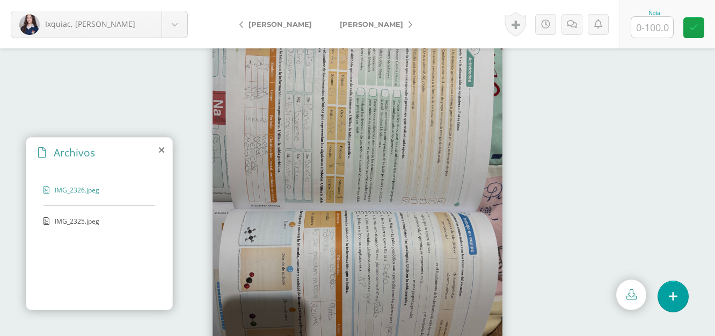
click at [655, 25] on input "text" at bounding box center [652, 27] width 42 height 21
type input "100"
click at [698, 25] on link at bounding box center [693, 27] width 21 height 21
click at [362, 27] on span "[PERSON_NAME]" at bounding box center [371, 24] width 63 height 9
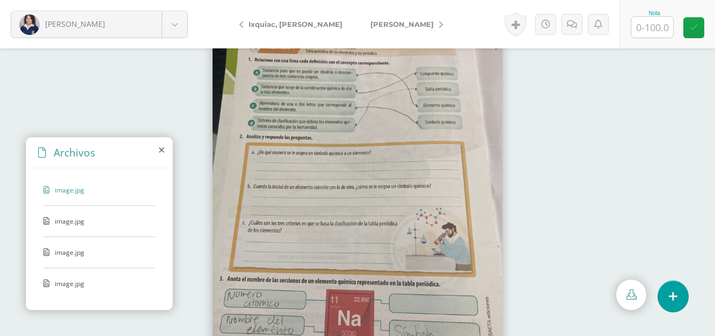
click at [89, 224] on span "image.jpg" at bounding box center [99, 220] width 88 height 9
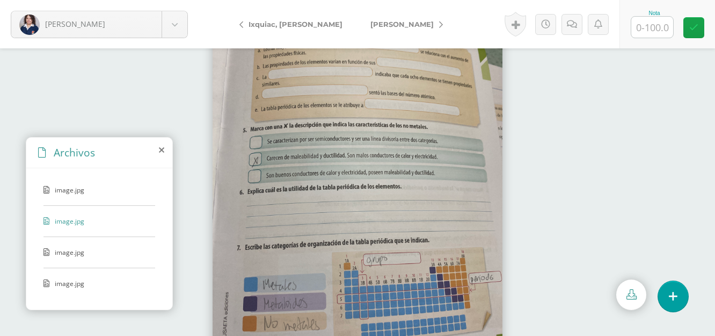
click at [67, 252] on span "image.jpg" at bounding box center [99, 251] width 88 height 9
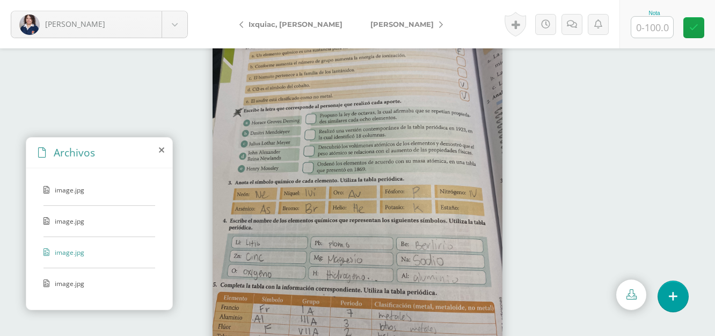
click at [68, 284] on span "image.jpg" at bounding box center [99, 283] width 88 height 9
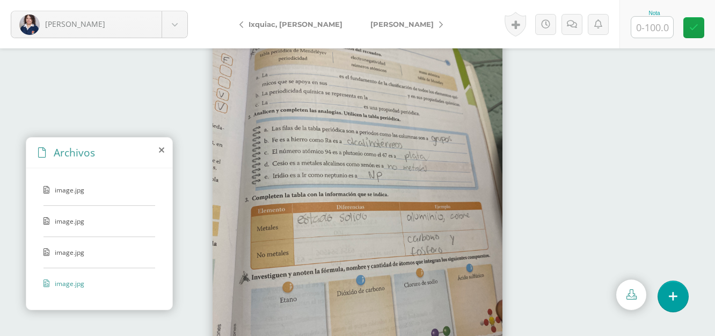
click at [658, 25] on input "text" at bounding box center [652, 27] width 42 height 21
type input "95"
click at [688, 20] on link at bounding box center [693, 27] width 21 height 21
click at [380, 29] on link "[PERSON_NAME]" at bounding box center [403, 24] width 95 height 26
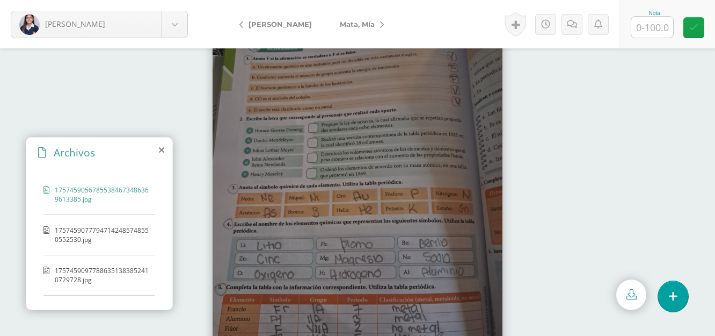
click at [129, 233] on span "17574590777947142485748550552530.jpg" at bounding box center [102, 234] width 95 height 18
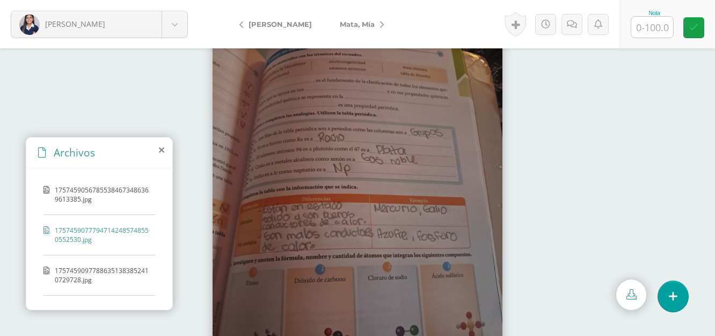
click at [91, 273] on span "17574590977886351383852410729728.jpg" at bounding box center [102, 275] width 95 height 18
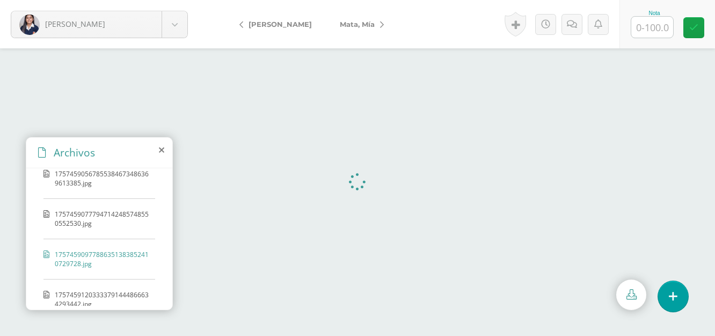
scroll to position [30, 0]
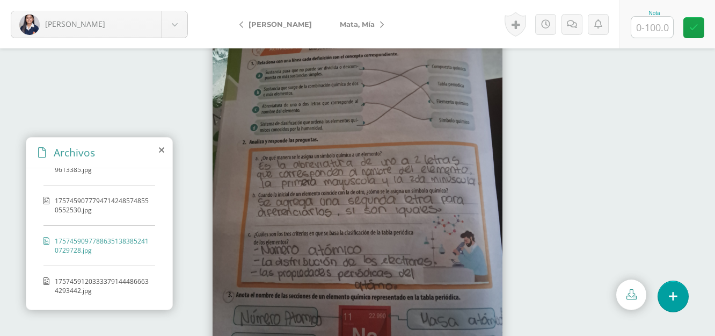
click at [64, 284] on span "17574591203333791444866634293442.jpg" at bounding box center [102, 285] width 95 height 18
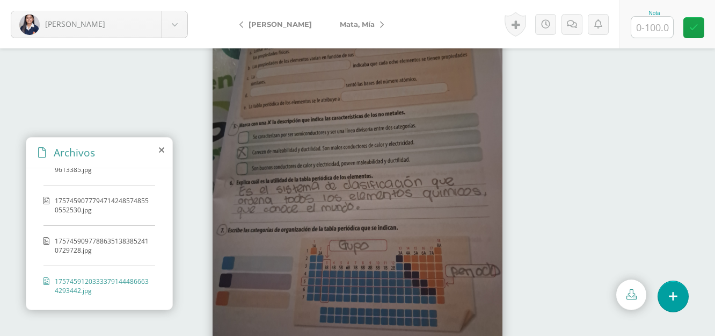
click at [671, 21] on input "text" at bounding box center [652, 27] width 42 height 21
type input "94"
click at [696, 24] on icon at bounding box center [693, 27] width 9 height 9
click at [340, 22] on span "Mata, Mía" at bounding box center [357, 24] width 35 height 9
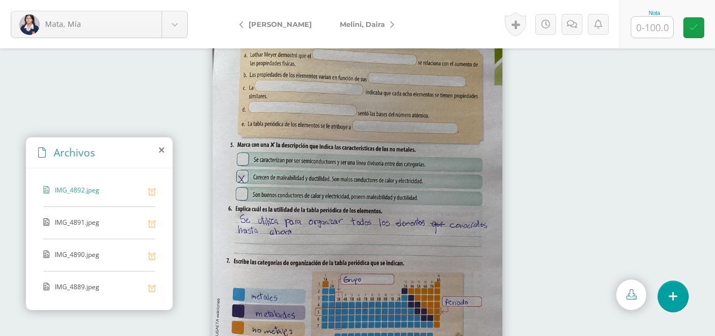
click at [92, 228] on div "IMG_4891.jpeg" at bounding box center [99, 227] width 112 height 21
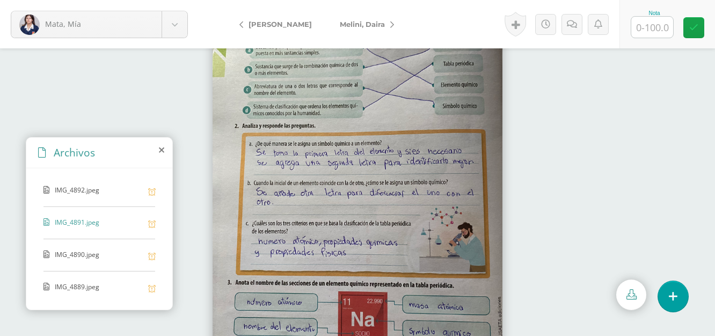
click at [84, 253] on span "IMG_4890.jpeg" at bounding box center [99, 255] width 88 height 10
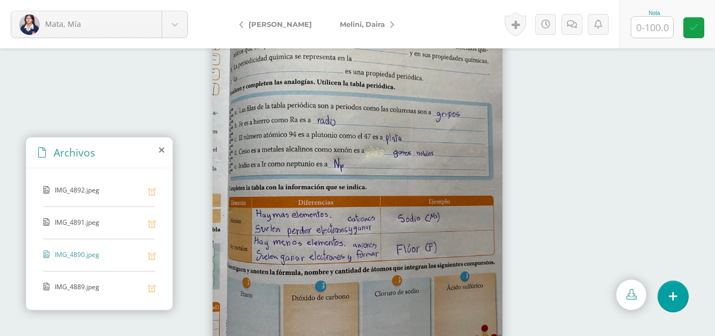
click at [73, 292] on span "IMG_4889.jpeg" at bounding box center [99, 287] width 88 height 10
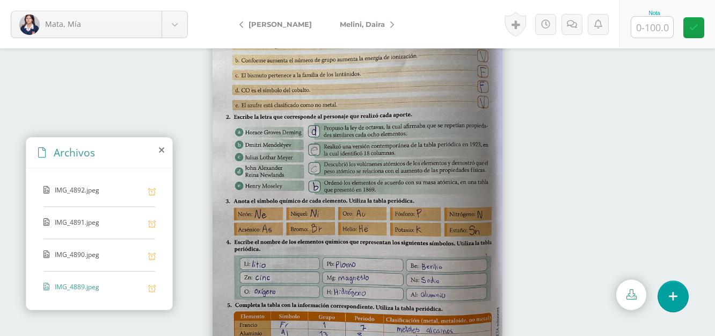
click at [76, 188] on span "IMG_4892.jpeg" at bounding box center [99, 190] width 88 height 10
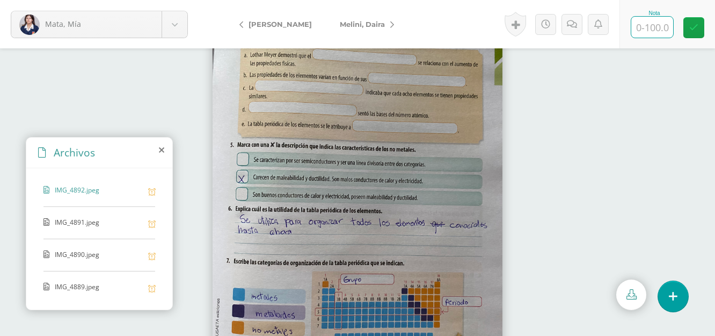
click at [640, 24] on input "text" at bounding box center [652, 27] width 42 height 21
type input "100"
click at [703, 23] on link at bounding box center [693, 27] width 21 height 21
click at [361, 30] on link "Melini, Daira" at bounding box center [364, 24] width 77 height 26
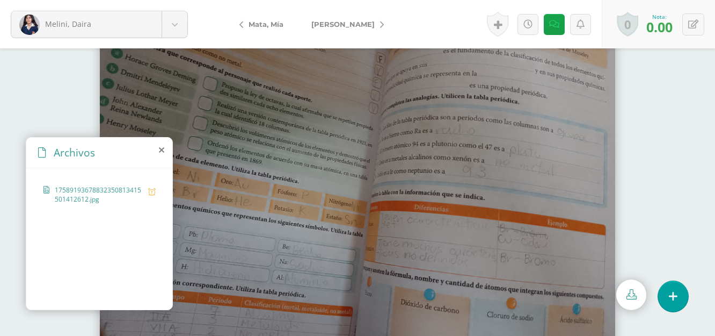
scroll to position [50, 0]
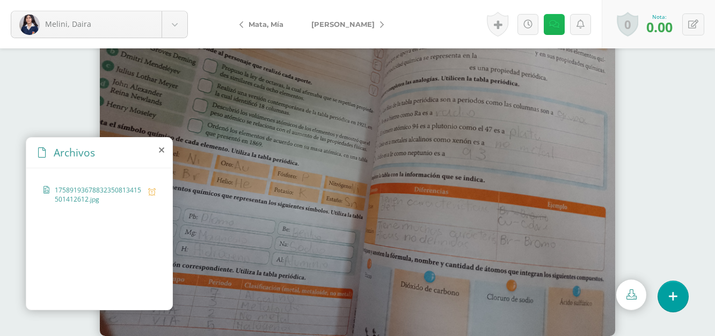
click at [549, 30] on link at bounding box center [554, 24] width 21 height 21
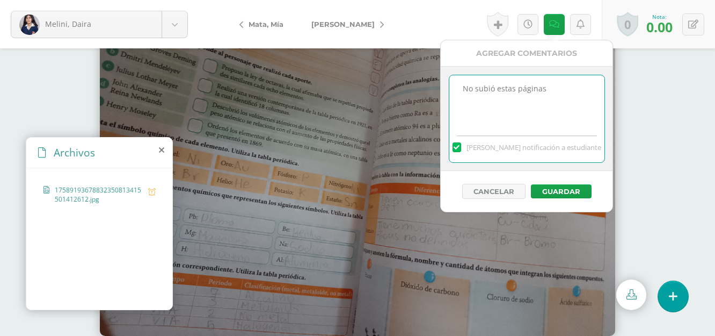
drag, startPoint x: 549, startPoint y: 85, endPoint x: 422, endPoint y: 97, distance: 127.2
click at [422, 97] on body "Melini, Daira Alvarez, Astrid Boror, Karen Bravo, María Carcuz, Mérari Castillo…" at bounding box center [357, 118] width 715 height 336
type textarea "A"
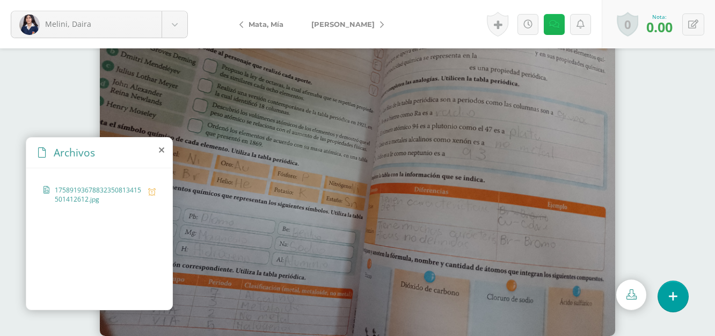
click at [560, 29] on link at bounding box center [554, 24] width 21 height 21
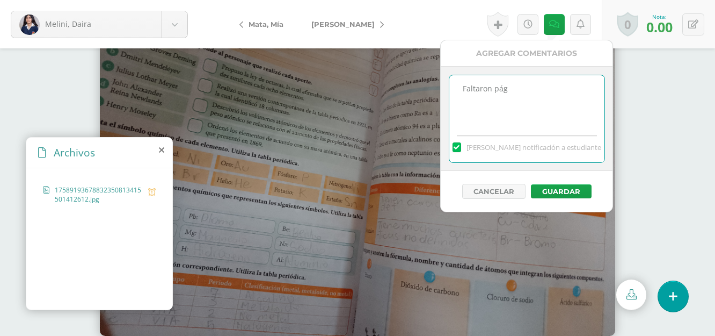
click at [569, 104] on textarea "No subió estas páginas" at bounding box center [526, 102] width 155 height 54
type textarea "Faltaron páginas"
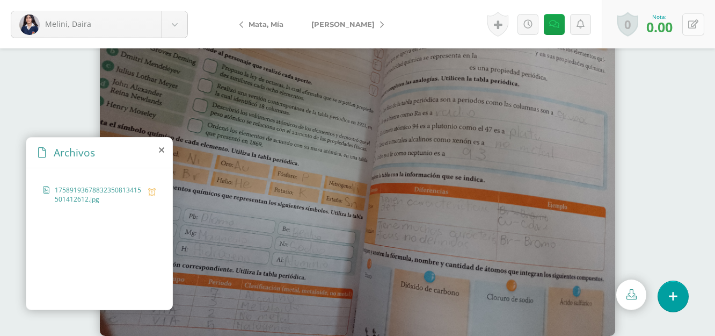
click at [697, 25] on icon at bounding box center [693, 24] width 10 height 9
type input "50"
click at [678, 28] on div "Nota 50" at bounding box center [654, 24] width 122 height 48
click at [340, 28] on link "[PERSON_NAME]" at bounding box center [344, 24] width 95 height 26
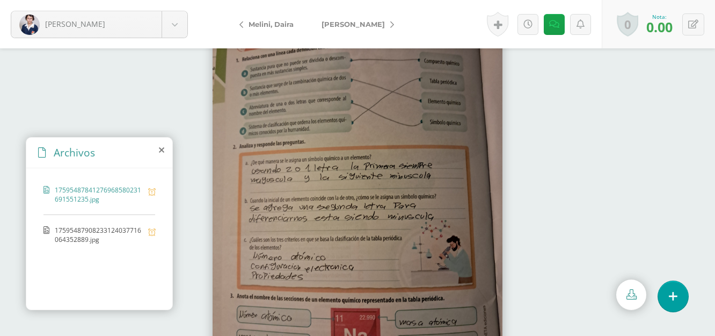
click at [88, 239] on span "17595487908233124037716064352889.jpg" at bounding box center [99, 234] width 88 height 18
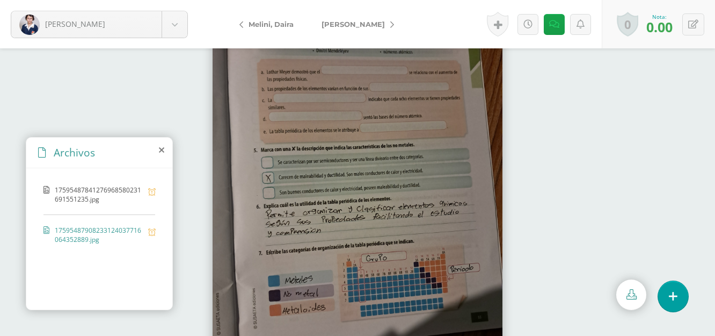
click at [116, 190] on span "17595487841276968580231691551235.jpg" at bounding box center [99, 194] width 88 height 18
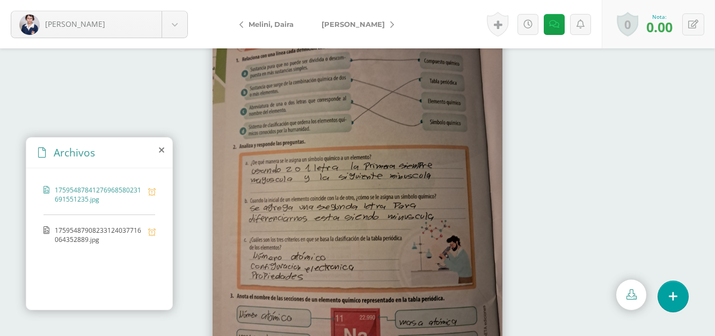
scroll to position [50, 0]
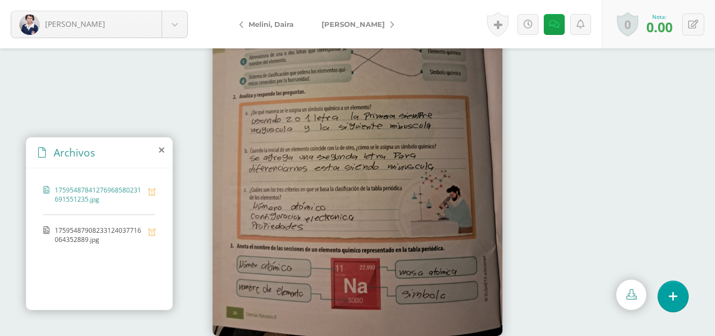
click at [89, 236] on span "17595487908233124037716064352889.jpg" at bounding box center [99, 234] width 88 height 18
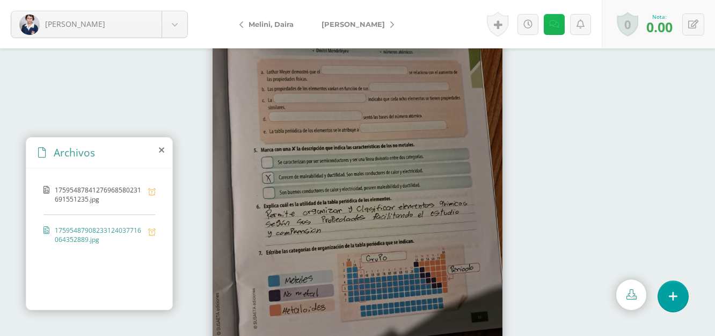
click at [556, 23] on icon at bounding box center [554, 24] width 10 height 9
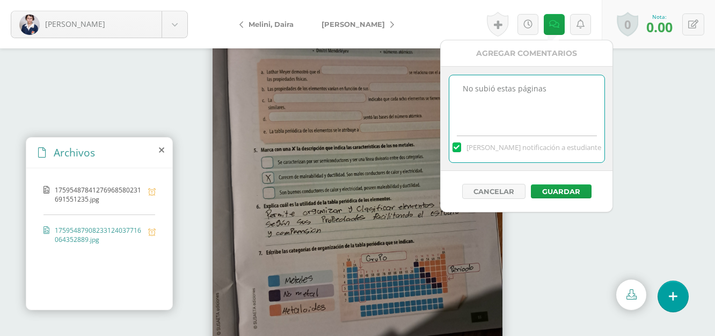
drag, startPoint x: 570, startPoint y: 79, endPoint x: 430, endPoint y: 94, distance: 140.4
click at [430, 94] on body "Palma, Kamila Alvarez, Astrid Boror, Karen Bravo, María Carcuz, Mérari Castillo…" at bounding box center [357, 168] width 715 height 336
type textarea "Faltaron páginas"
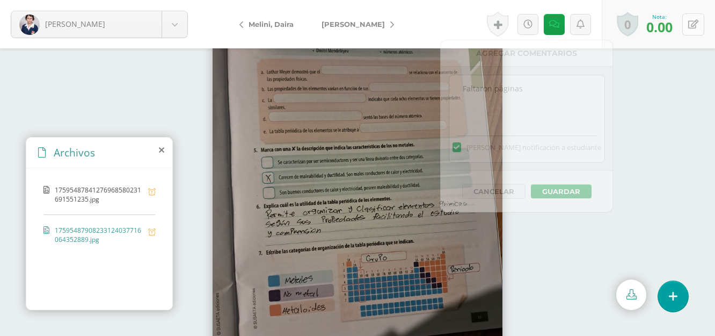
click at [703, 22] on button at bounding box center [693, 24] width 22 height 22
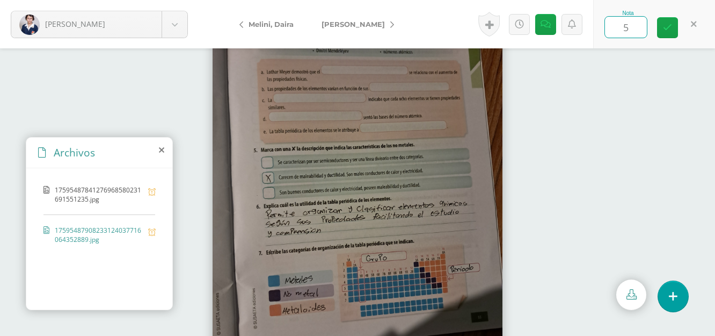
type input "50"
click at [672, 30] on link at bounding box center [667, 27] width 21 height 21
click at [320, 25] on link "[PERSON_NAME]" at bounding box center [355, 24] width 95 height 26
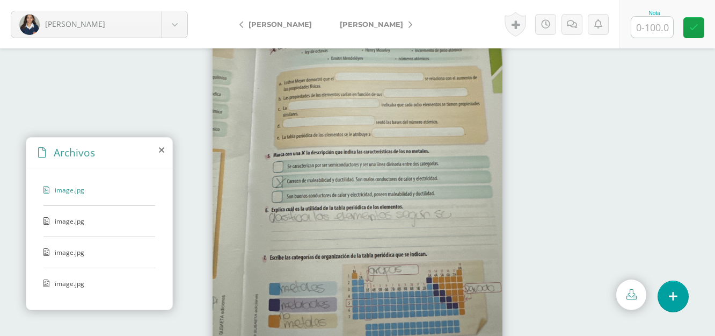
click at [59, 216] on span "image.jpg" at bounding box center [99, 220] width 88 height 9
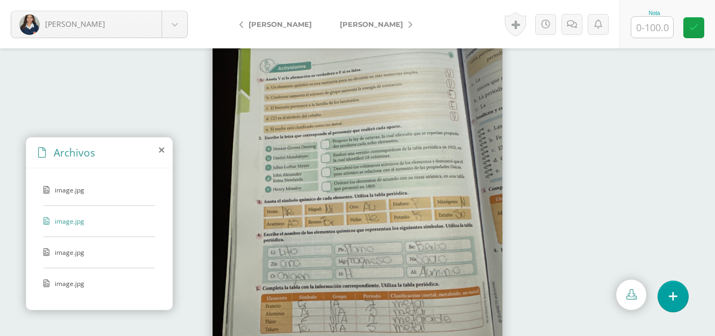
click at [86, 256] on span "image.jpg" at bounding box center [99, 251] width 88 height 9
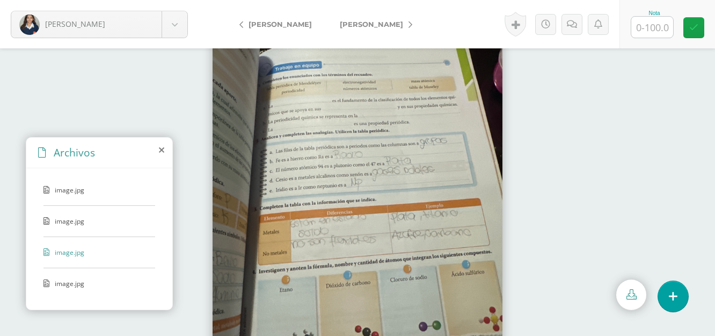
click at [70, 288] on div "image.jpg" at bounding box center [99, 289] width 112 height 20
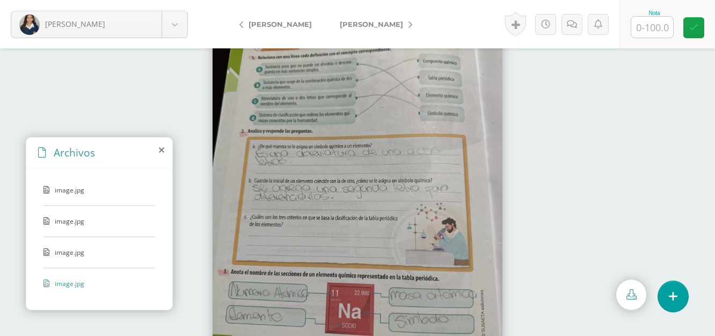
click at [653, 20] on input "text" at bounding box center [652, 27] width 42 height 21
type input "98"
click at [694, 24] on icon at bounding box center [693, 27] width 9 height 9
click at [345, 22] on span "[PERSON_NAME]" at bounding box center [371, 24] width 63 height 9
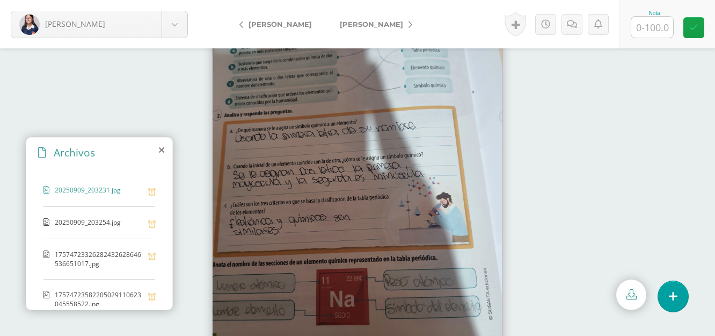
click at [67, 225] on span "20250909_203254.jpg" at bounding box center [99, 222] width 88 height 10
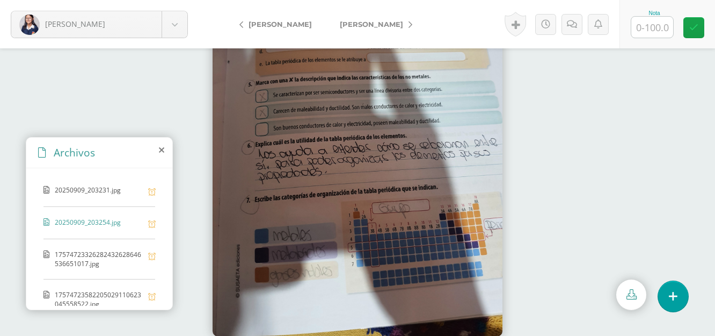
scroll to position [50, 0]
click at [100, 260] on span "17574723326282432628646536651017.jpg" at bounding box center [99, 259] width 88 height 18
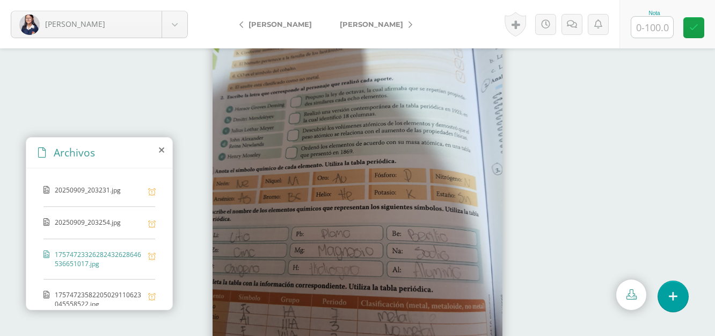
click at [100, 293] on span "17574723582205029110623045558522.jpg" at bounding box center [99, 299] width 88 height 18
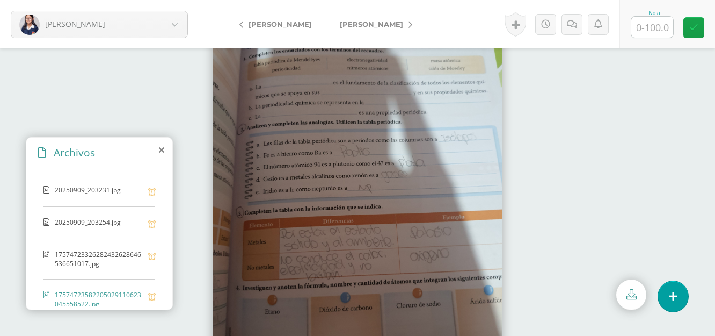
click at [116, 252] on span "17574723326282432628646536651017.jpg" at bounding box center [99, 259] width 88 height 18
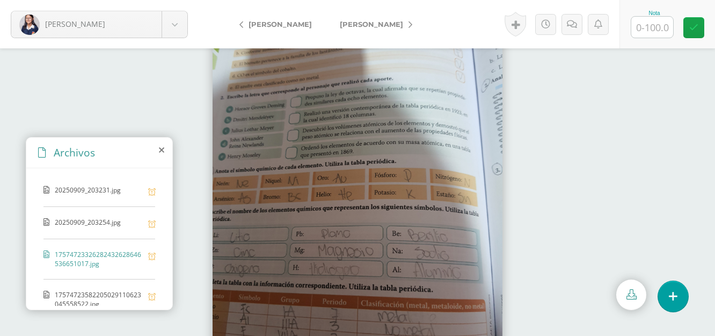
click at [57, 202] on div "20250909_203231.jpg" at bounding box center [99, 195] width 112 height 21
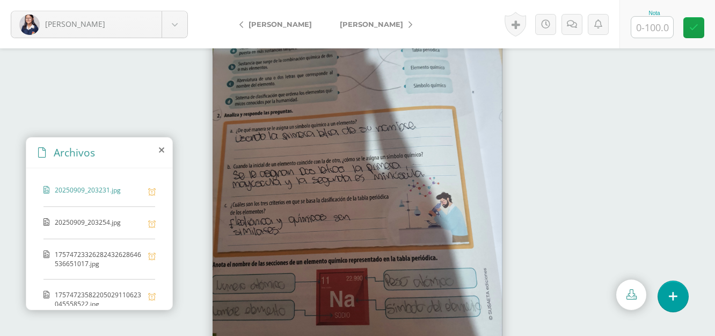
click at [71, 224] on span "20250909_203254.jpg" at bounding box center [99, 222] width 88 height 10
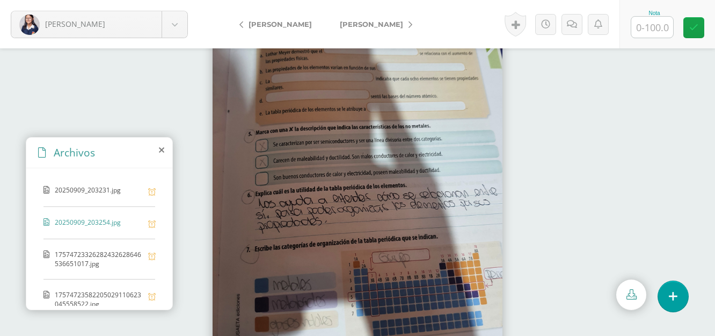
click at [119, 265] on span "17574723326282432628646536651017.jpg" at bounding box center [99, 259] width 88 height 18
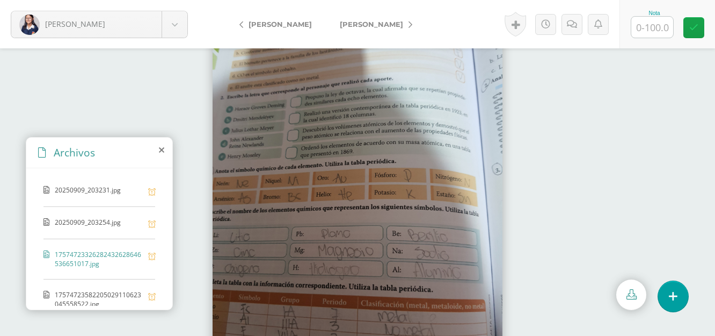
click at [97, 295] on span "17574723582205029110623045558522.jpg" at bounding box center [99, 299] width 88 height 18
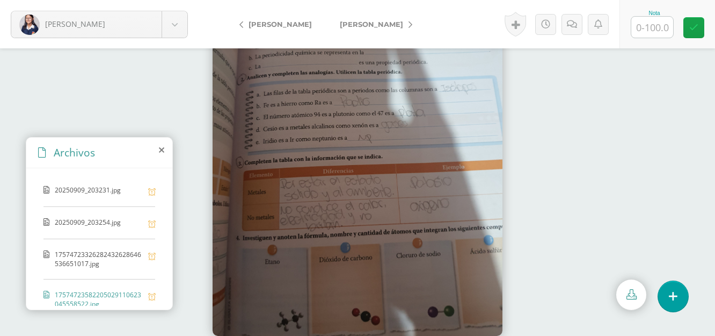
click at [113, 190] on span "20250909_203231.jpg" at bounding box center [99, 190] width 88 height 10
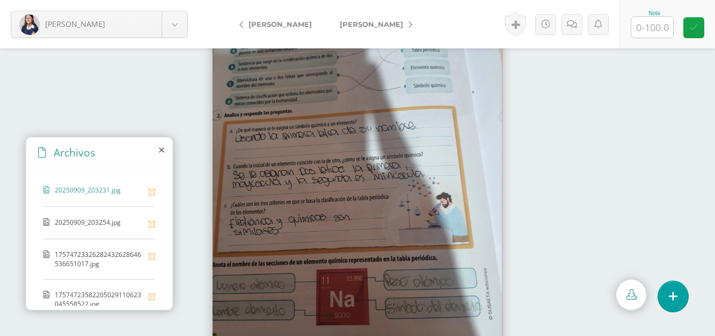
click at [113, 214] on div "20250909_203231.jpg 20250909_203254.jpg 17574723326282432628646536651017.jpg 17…" at bounding box center [99, 236] width 146 height 137
click at [106, 228] on div "20250909_203254.jpg" at bounding box center [99, 227] width 112 height 21
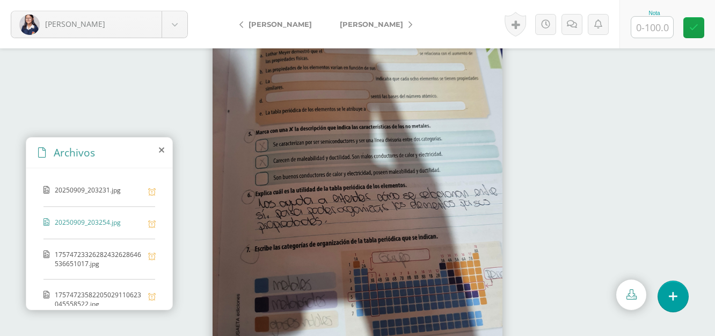
click at [654, 26] on input "text" at bounding box center [652, 27] width 42 height 21
type input "98"
click at [696, 34] on link at bounding box center [693, 27] width 21 height 21
click at [359, 20] on span "[PERSON_NAME]" at bounding box center [371, 24] width 63 height 9
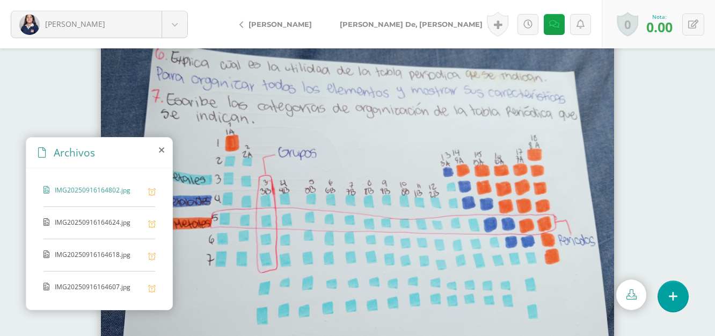
click at [97, 217] on span "IMG20250916164624.jpg" at bounding box center [99, 222] width 88 height 10
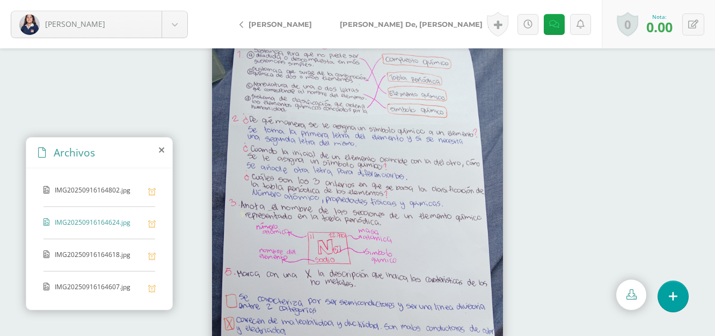
click at [70, 255] on span "IMG20250916164618.jpg" at bounding box center [99, 255] width 88 height 10
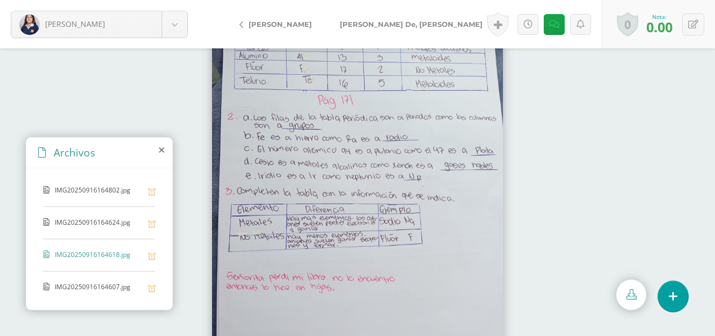
click at [97, 289] on span "IMG20250916164607.jpg" at bounding box center [99, 287] width 88 height 10
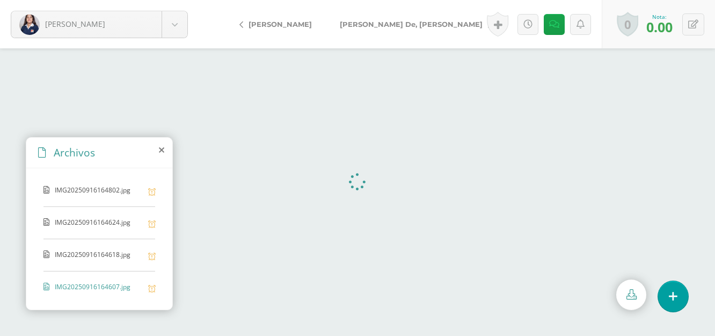
click at [94, 258] on span "IMG20250916164618.jpg" at bounding box center [99, 255] width 88 height 10
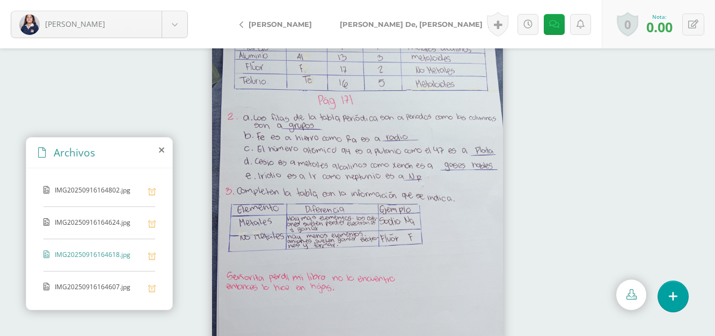
click at [98, 283] on span "IMG20250916164607.jpg" at bounding box center [99, 287] width 88 height 10
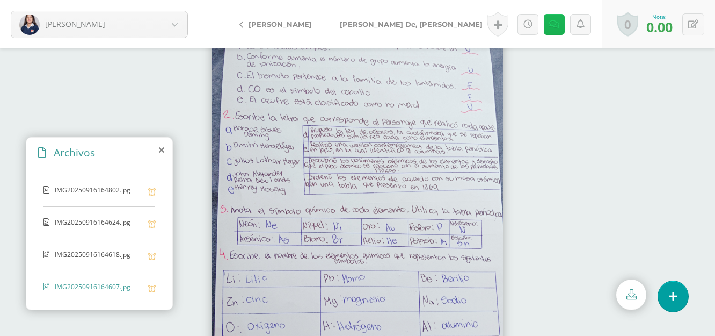
click at [558, 27] on icon at bounding box center [554, 24] width 10 height 9
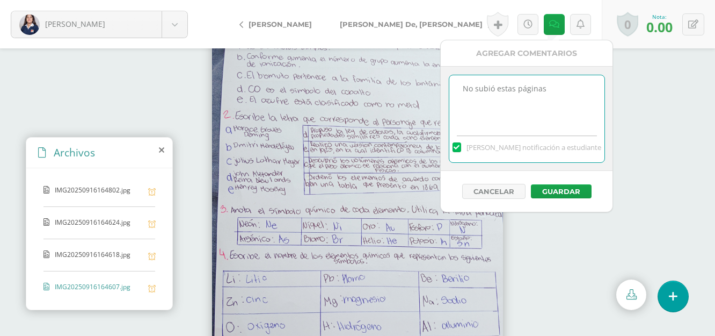
drag, startPoint x: 565, startPoint y: 88, endPoint x: 436, endPoint y: 99, distance: 129.8
click at [436, 99] on body "[PERSON_NAME], [PERSON_NAME], [PERSON_NAME], [PERSON_NAME], [PERSON_NAME], [GEO…" at bounding box center [357, 168] width 715 height 336
click at [524, 24] on icon at bounding box center [527, 24] width 9 height 9
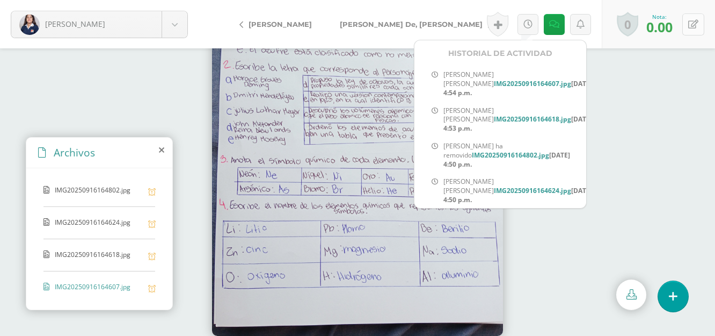
click at [696, 22] on icon at bounding box center [693, 24] width 10 height 9
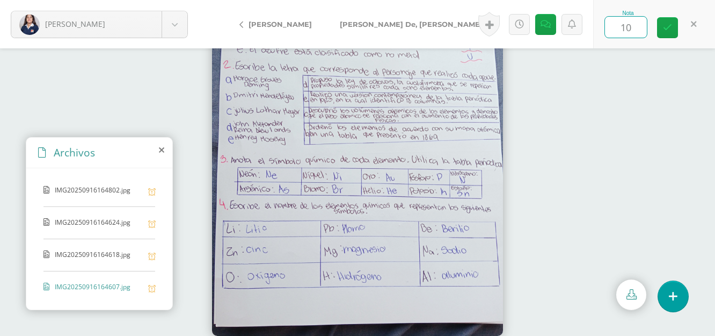
type input "100"
click at [669, 26] on icon at bounding box center [667, 27] width 9 height 9
click at [512, 23] on icon at bounding box center [512, 24] width 9 height 9
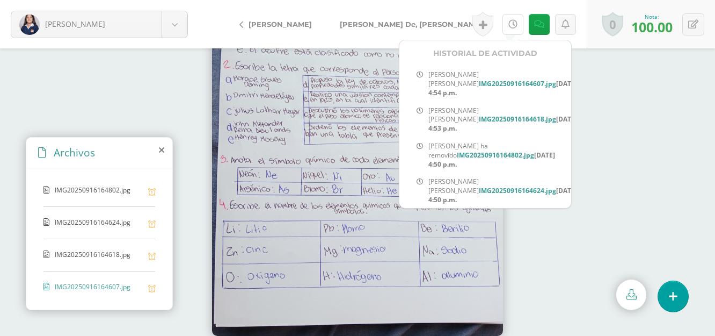
scroll to position [227, 0]
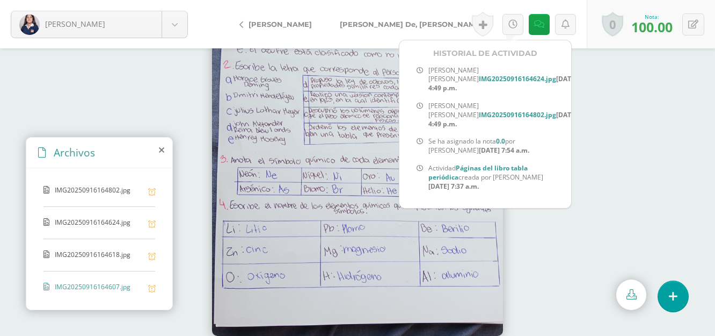
click at [365, 31] on link "[PERSON_NAME] De, [PERSON_NAME]" at bounding box center [413, 24] width 174 height 26
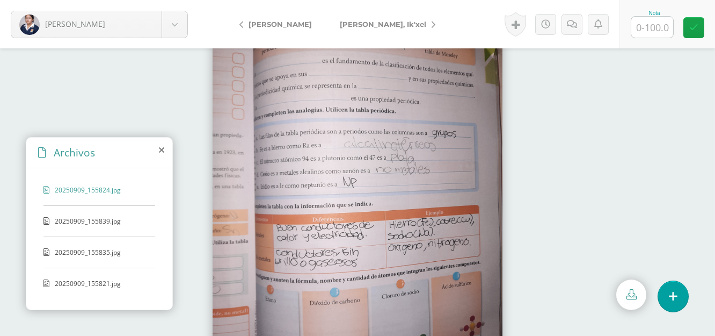
click at [97, 228] on div "20250909_155839.jpg" at bounding box center [99, 226] width 112 height 20
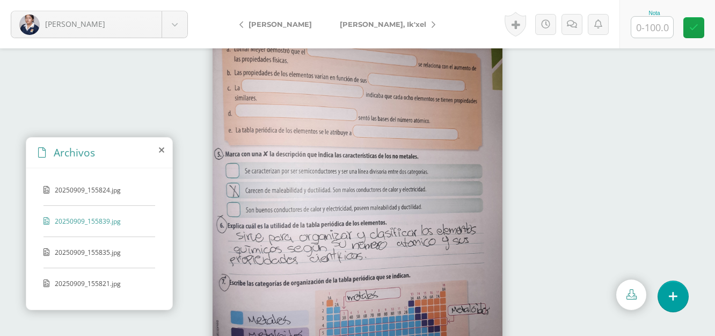
click at [85, 261] on div "20250909_155835.jpg" at bounding box center [99, 257] width 112 height 20
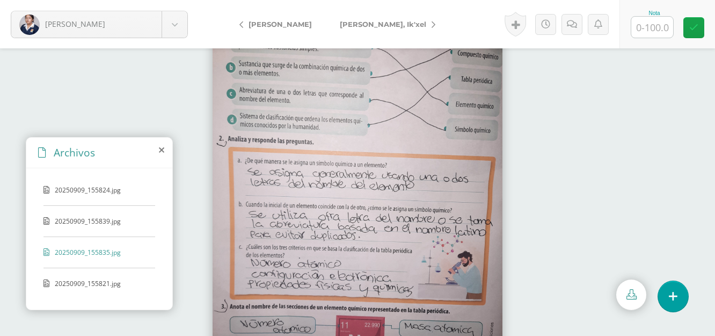
click at [94, 280] on span "20250909_155821.jpg" at bounding box center [99, 283] width 88 height 9
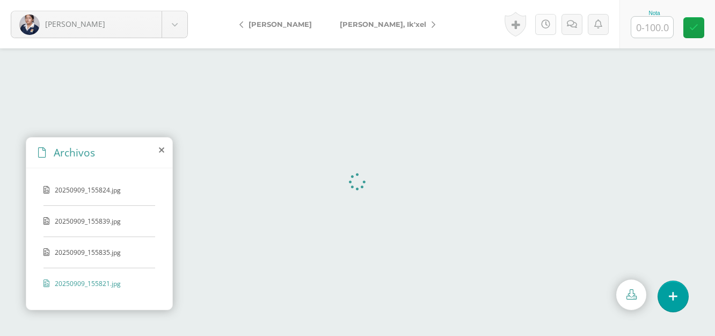
click at [549, 29] on link at bounding box center [545, 24] width 21 height 21
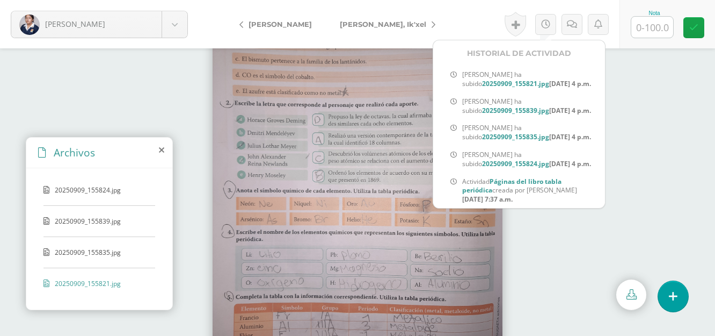
click at [649, 25] on input "text" at bounding box center [652, 27] width 42 height 21
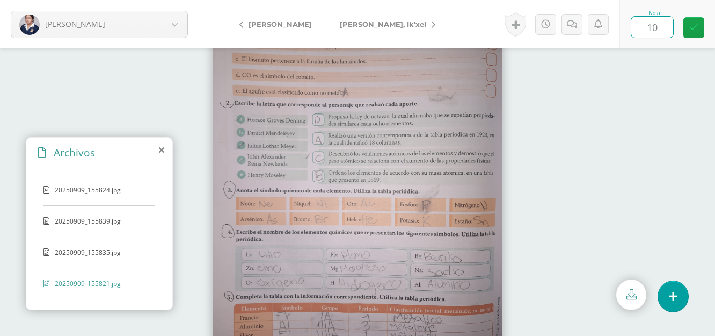
type input "100"
click at [697, 29] on icon at bounding box center [693, 27] width 9 height 9
click at [340, 28] on span "[PERSON_NAME], Ik'xel" at bounding box center [383, 24] width 86 height 9
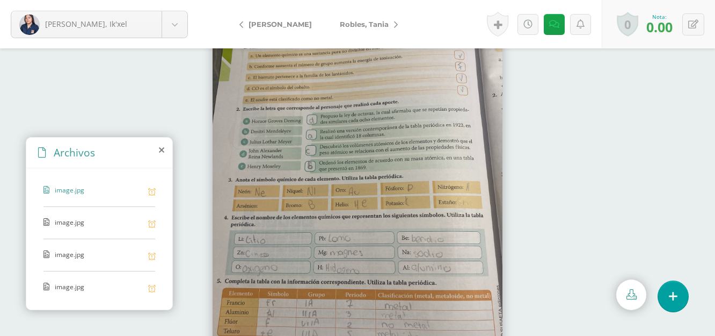
click at [56, 223] on span "image.jpg" at bounding box center [99, 222] width 88 height 10
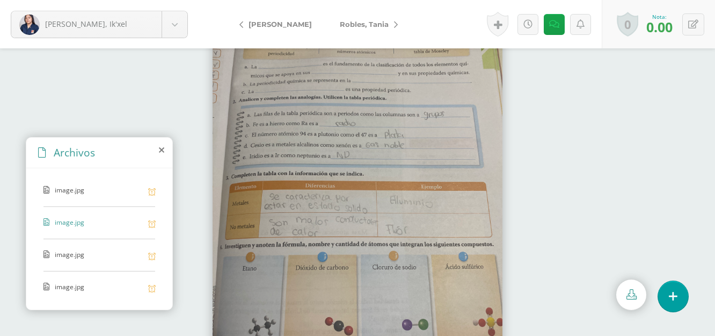
click at [72, 250] on span "image.jpg" at bounding box center [99, 255] width 88 height 10
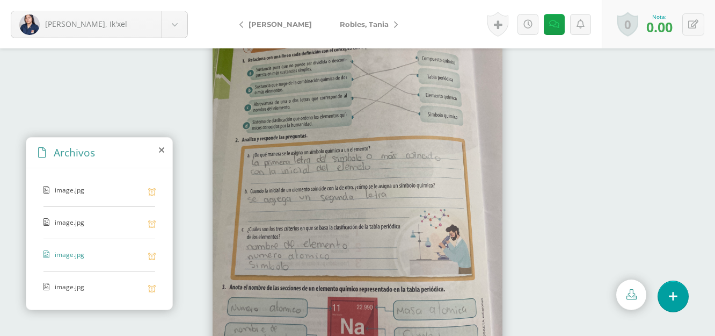
click at [80, 285] on span "image.jpg" at bounding box center [99, 287] width 88 height 10
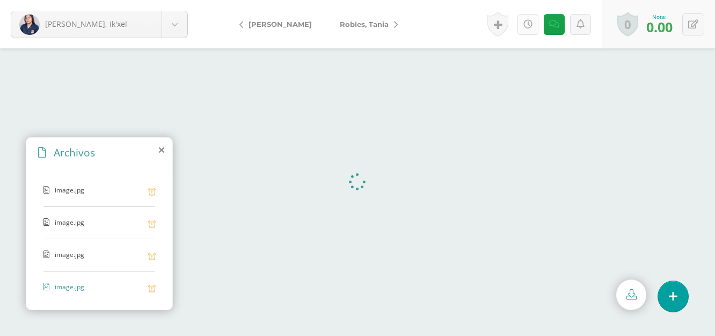
click at [532, 28] on link at bounding box center [528, 24] width 21 height 21
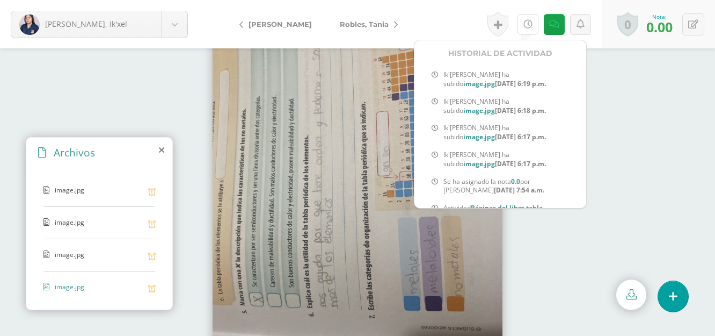
scroll to position [48, 0]
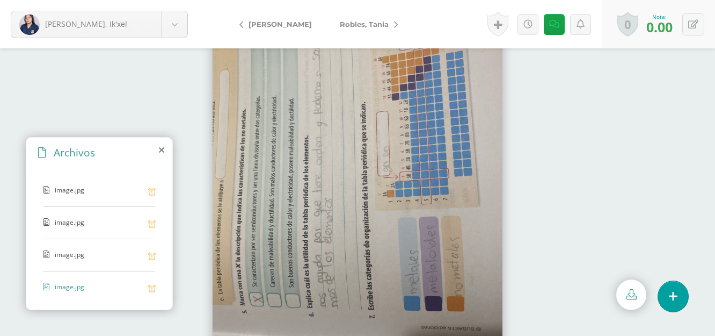
click at [608, 105] on div at bounding box center [357, 191] width 715 height 287
click at [523, 32] on link at bounding box center [528, 24] width 21 height 21
click at [616, 94] on div at bounding box center [357, 191] width 715 height 287
click at [166, 24] on body "Rivera, Ik'xel Alvarez, Astrid Boror, Karen Bravo, María Carcuz, Mérari Castill…" at bounding box center [357, 168] width 715 height 336
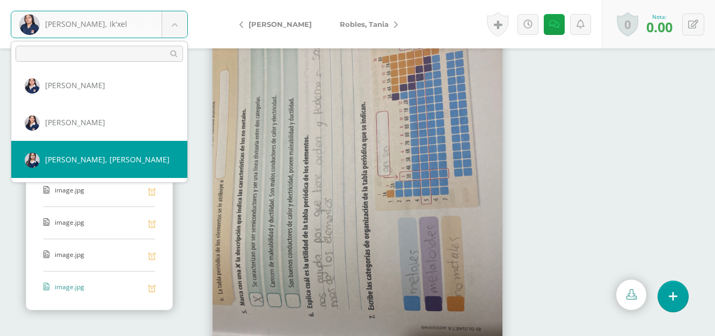
scroll to position [0, 0]
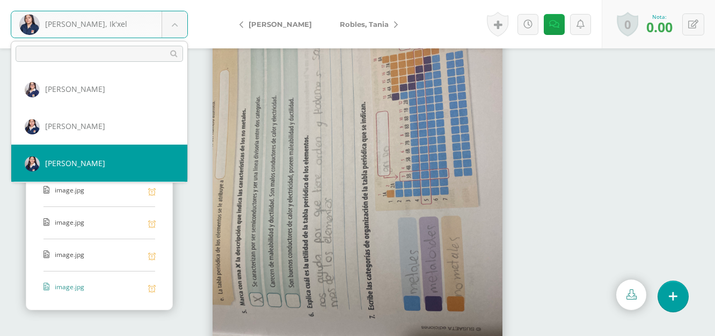
select select "2084"
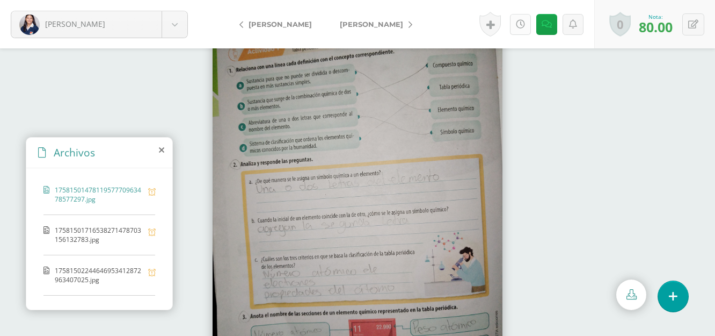
click at [522, 27] on icon at bounding box center [520, 24] width 9 height 9
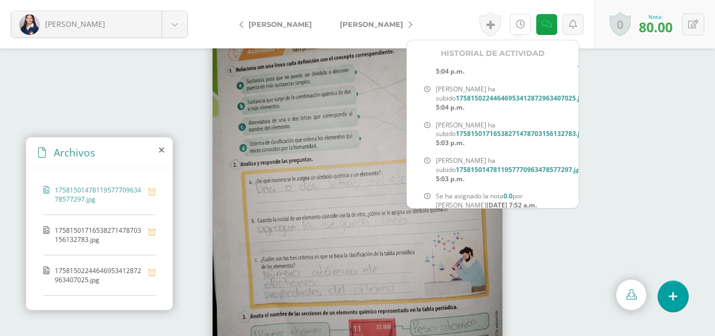
scroll to position [111, 0]
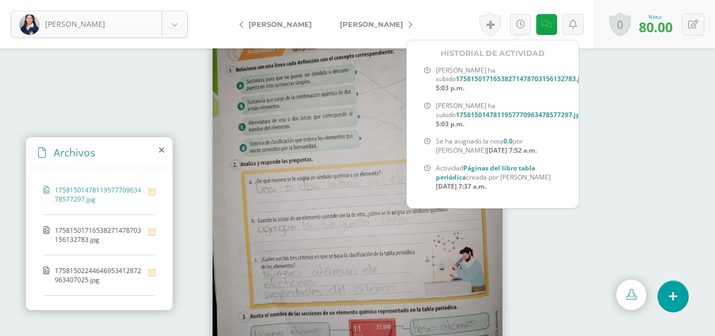
click at [172, 26] on body "Bravo, María Alvarez, Astrid Boror, Karen Bravo, María Carcuz, Mérari Castillo,…" at bounding box center [357, 168] width 715 height 336
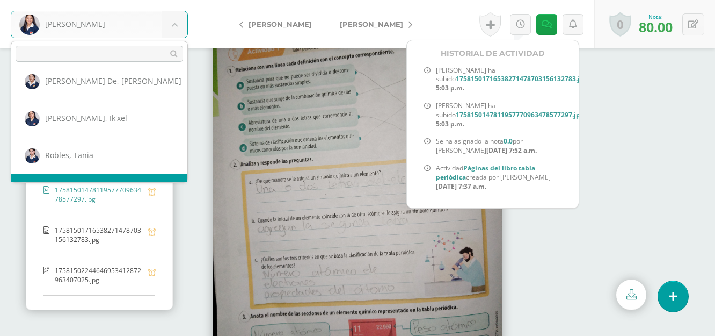
scroll to position [918, 0]
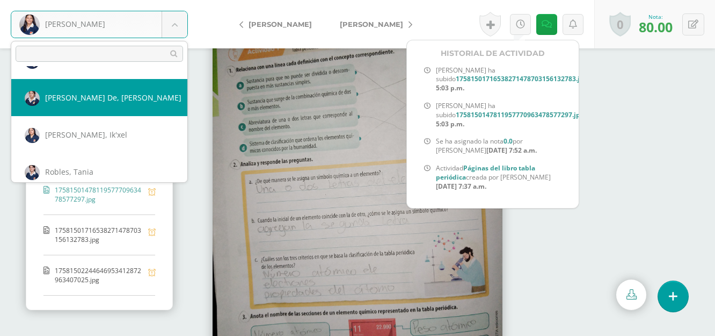
select select "2123"
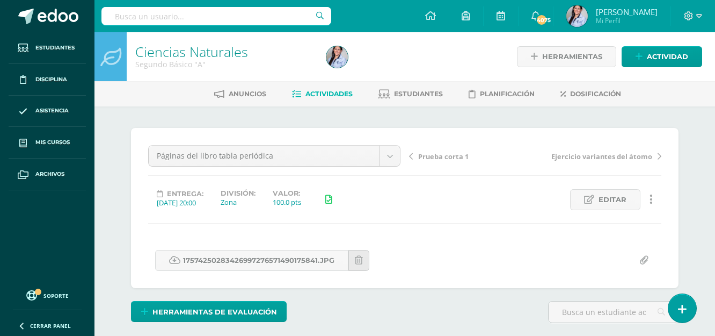
scroll to position [1, 0]
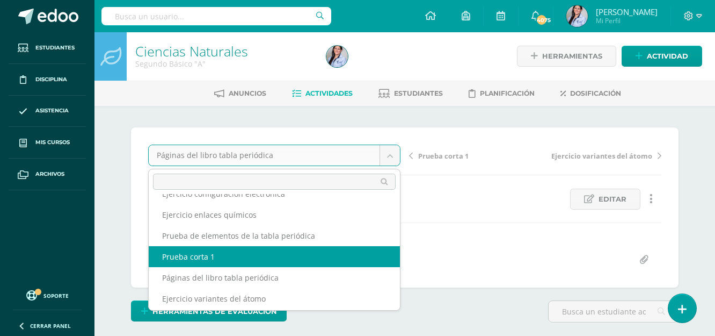
scroll to position [81, 0]
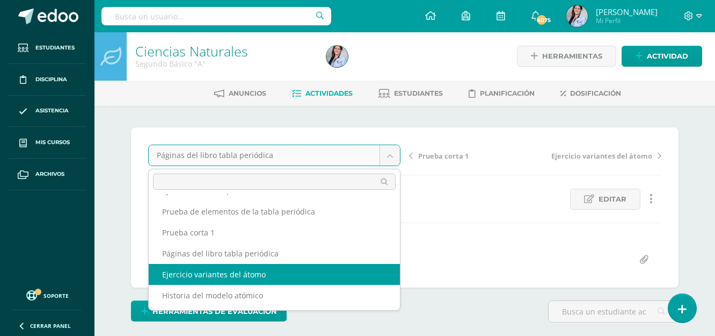
select select "/dashboard/teacher/grade-activity/129428/"
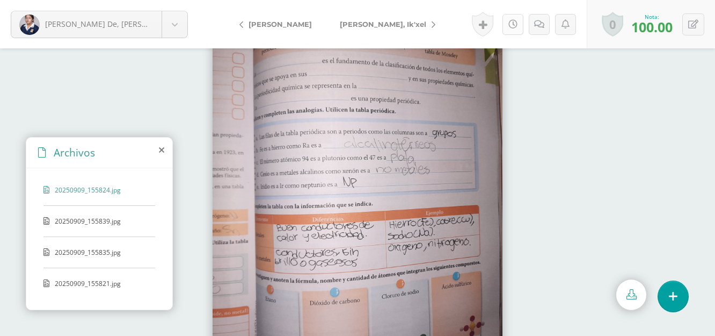
click at [516, 21] on icon at bounding box center [512, 24] width 9 height 9
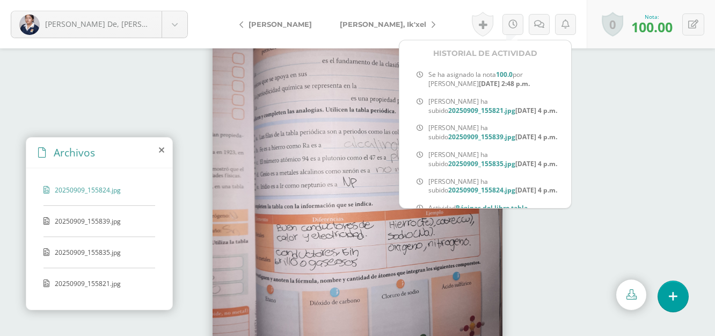
click at [326, 19] on link "[PERSON_NAME], Ik'xel" at bounding box center [385, 24] width 118 height 26
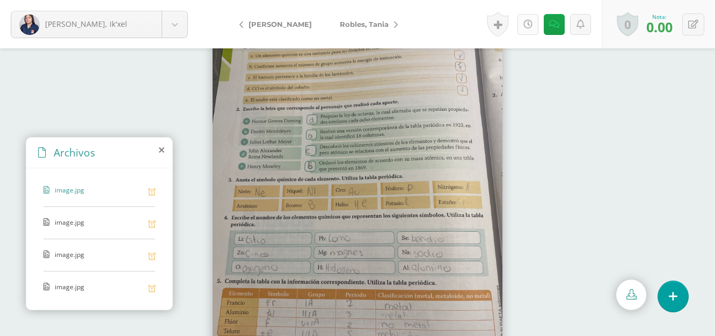
click at [523, 22] on icon at bounding box center [527, 24] width 9 height 9
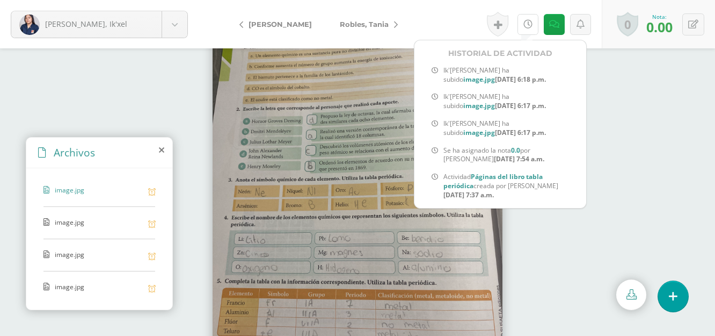
scroll to position [48, 0]
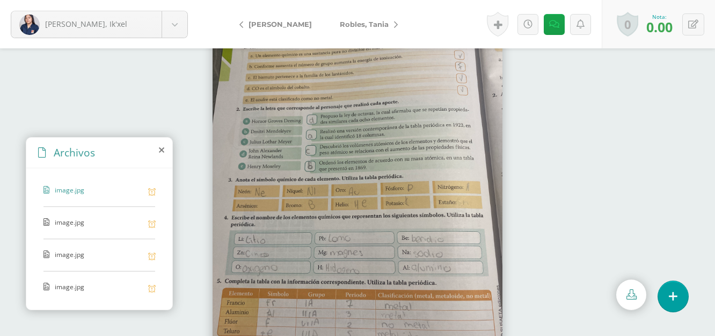
click at [70, 221] on span "image.jpg" at bounding box center [99, 222] width 88 height 10
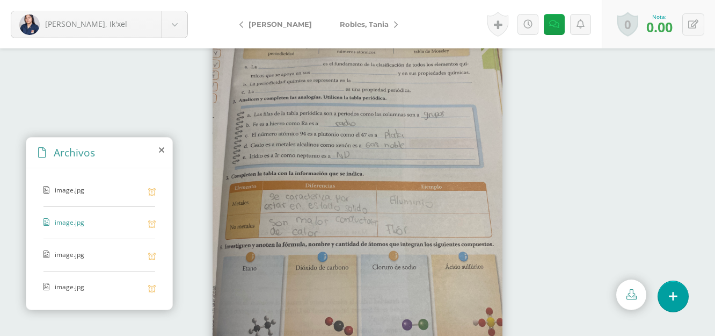
click at [64, 259] on span "image.jpg" at bounding box center [99, 255] width 88 height 10
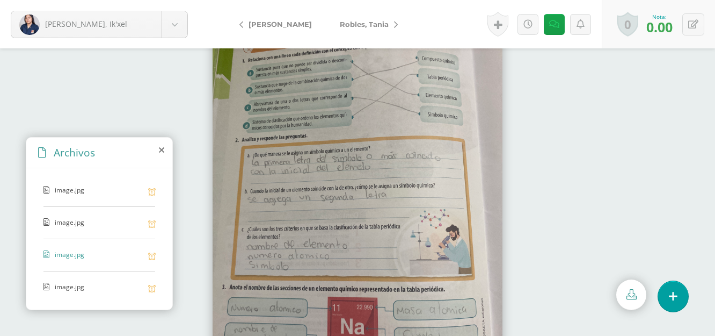
click at [64, 289] on span "image.jpg" at bounding box center [99, 287] width 88 height 10
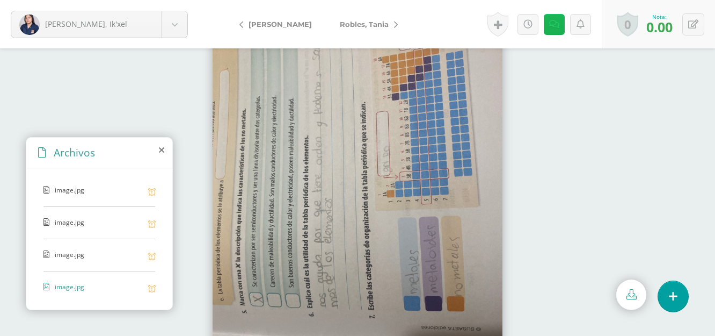
click at [553, 23] on icon at bounding box center [554, 24] width 10 height 9
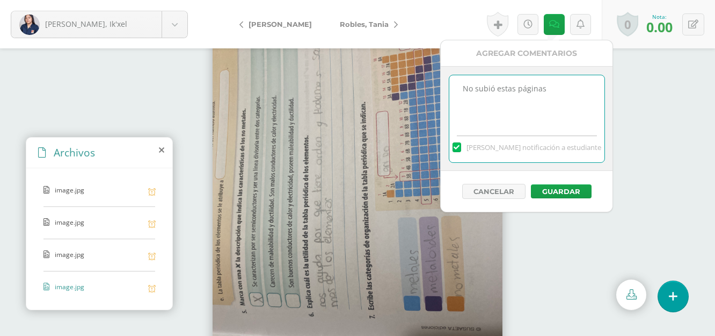
drag, startPoint x: 562, startPoint y: 87, endPoint x: 458, endPoint y: 88, distance: 104.1
click at [458, 88] on textarea "No subió estas páginas" at bounding box center [526, 102] width 155 height 54
type textarea "Entregó con retraso"
click at [694, 23] on icon at bounding box center [693, 24] width 10 height 9
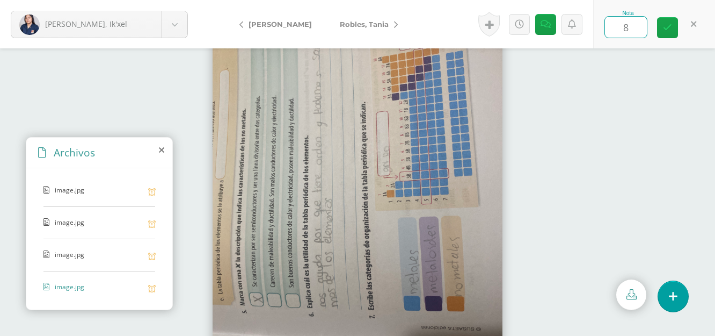
type input "80"
click at [665, 31] on icon at bounding box center [667, 27] width 9 height 9
click at [376, 24] on span "Robles, Tania" at bounding box center [364, 24] width 49 height 9
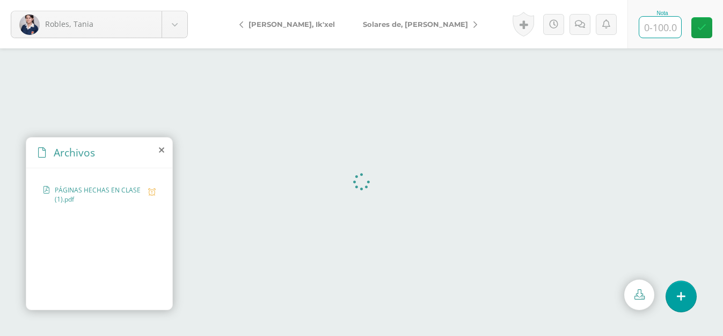
click at [655, 26] on input "text" at bounding box center [660, 27] width 42 height 21
type input "100"
click at [555, 30] on link at bounding box center [553, 24] width 21 height 21
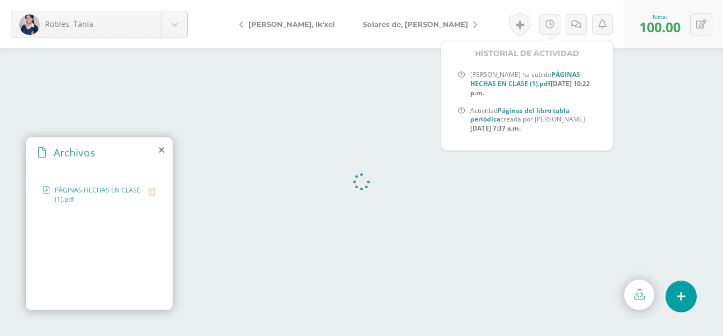
click at [353, 28] on link "Solares de, [PERSON_NAME]" at bounding box center [417, 24] width 137 height 26
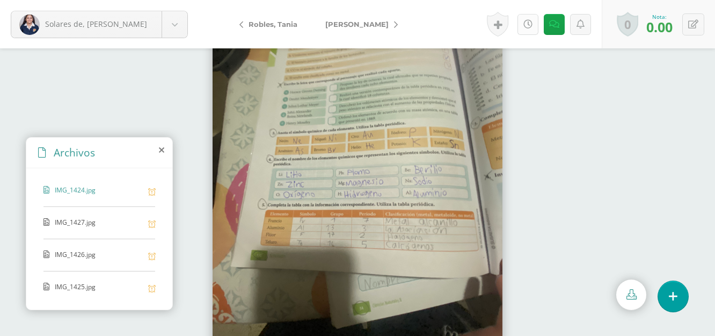
click at [534, 26] on link at bounding box center [528, 24] width 21 height 21
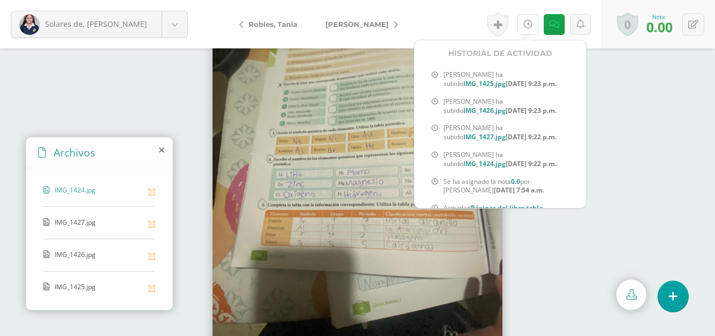
scroll to position [48, 0]
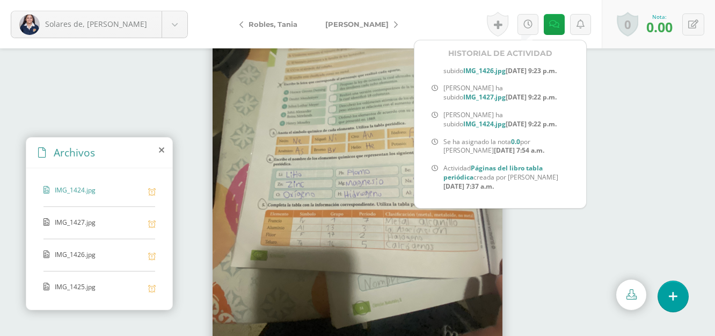
click at [350, 127] on img at bounding box center [358, 192] width 290 height 387
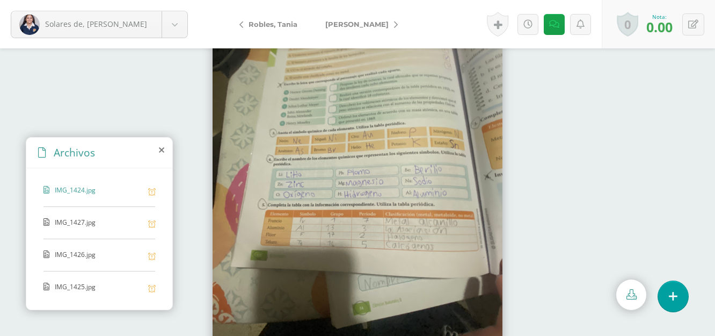
click at [73, 236] on div "IMG_1427.jpg" at bounding box center [99, 227] width 112 height 21
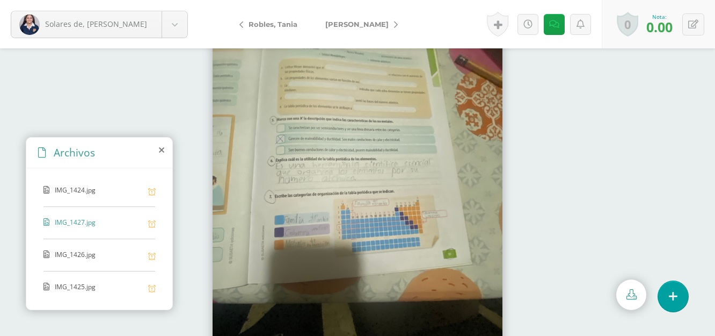
click at [78, 251] on span "IMG_1426.jpg" at bounding box center [99, 255] width 88 height 10
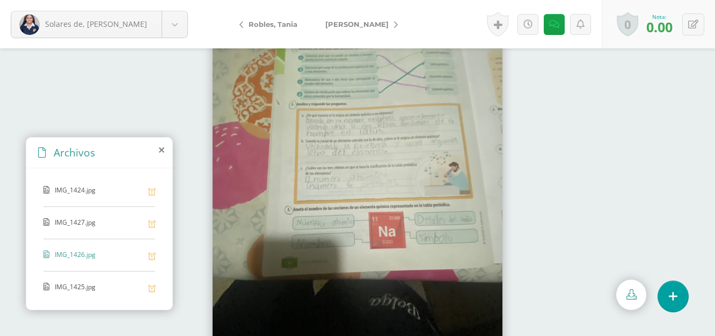
click at [75, 282] on span "IMG_1425.jpg" at bounding box center [99, 287] width 88 height 10
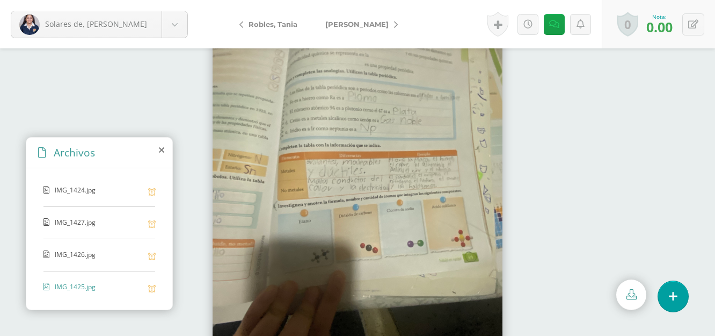
click at [81, 228] on div "IMG_1427.jpg" at bounding box center [99, 227] width 112 height 21
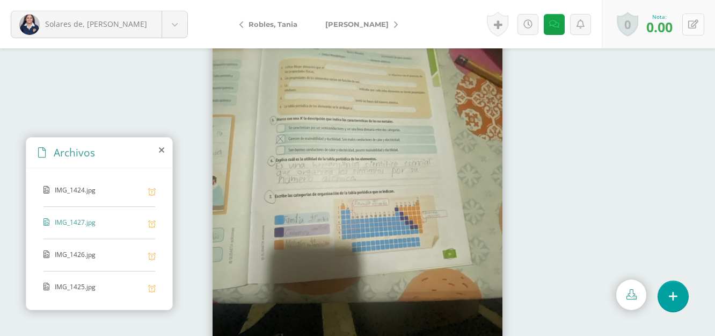
click at [691, 17] on button at bounding box center [693, 24] width 22 height 22
type input "100"
click at [543, 24] on icon at bounding box center [546, 24] width 10 height 9
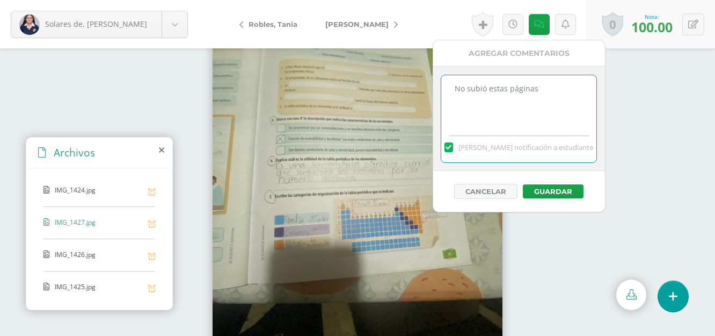
drag, startPoint x: 557, startPoint y: 82, endPoint x: 449, endPoint y: 92, distance: 107.8
click at [449, 92] on textarea "No subió estas páginas" at bounding box center [518, 102] width 155 height 54
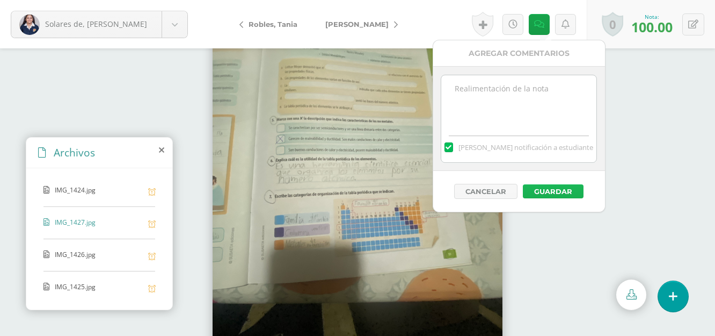
click at [555, 191] on button "Guardar" at bounding box center [553, 191] width 61 height 14
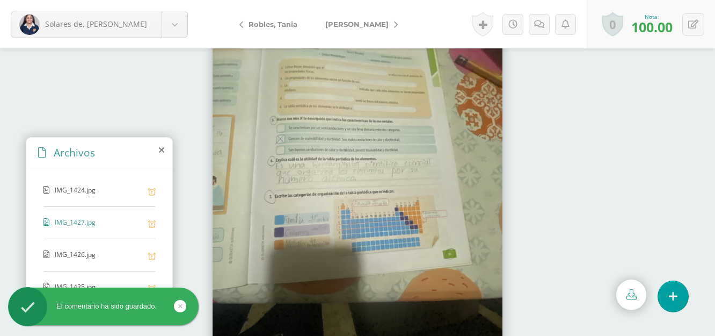
click at [359, 31] on link "[PERSON_NAME]" at bounding box center [358, 24] width 95 height 26
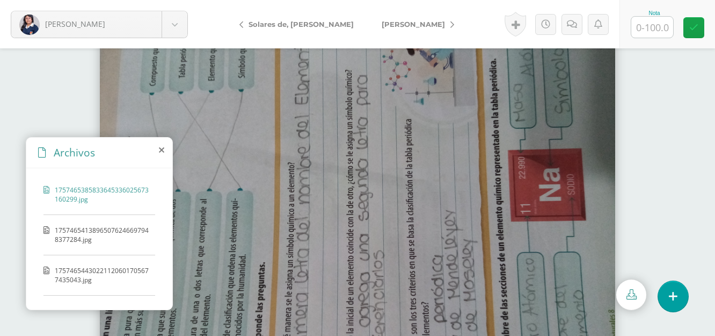
click at [108, 230] on span "17574654138965076246697948377284.jpg" at bounding box center [102, 234] width 95 height 18
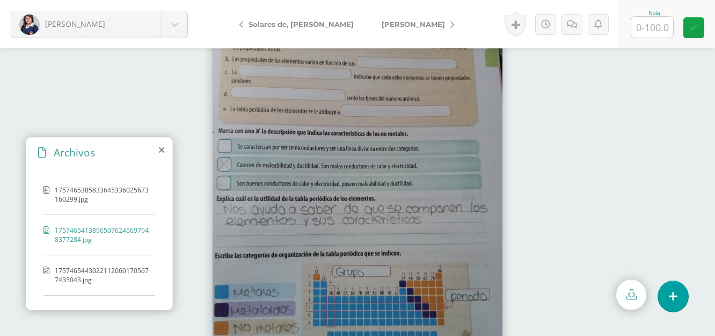
click at [91, 273] on span "17574654430221120601705677435043.jpg" at bounding box center [102, 275] width 95 height 18
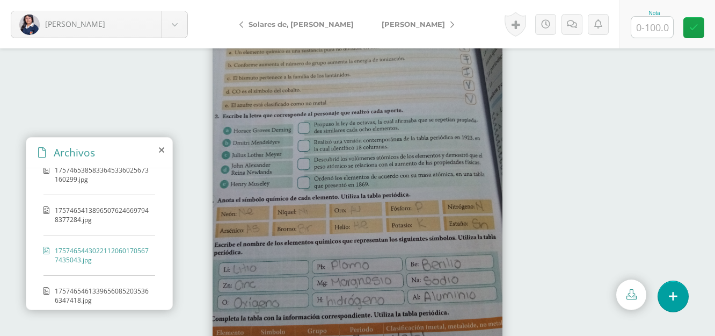
scroll to position [30, 0]
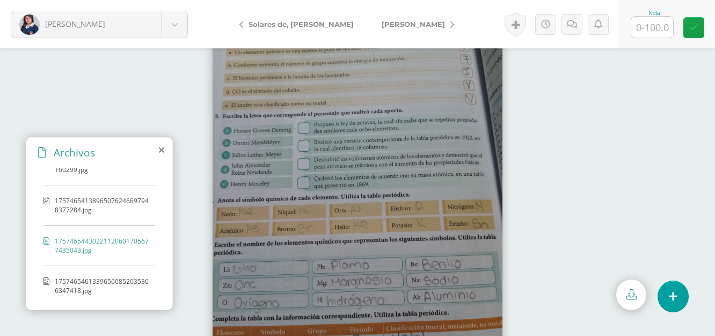
click at [90, 272] on div "1757465385833645336025673160299.jpg 17574654138965076246697948377284.jpg 175746…" at bounding box center [99, 236] width 146 height 137
click at [86, 290] on span "17574654613396560852035366347418.jpg" at bounding box center [102, 285] width 95 height 18
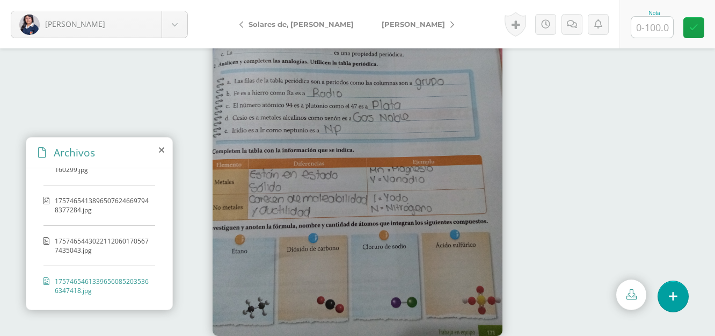
scroll to position [0, 0]
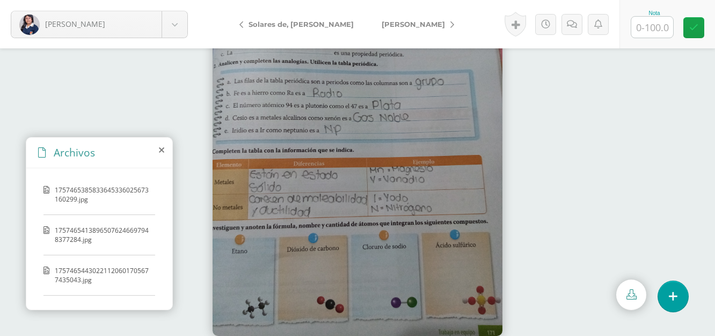
click at [106, 187] on span "1757465385833645336025673160299.jpg" at bounding box center [102, 194] width 95 height 18
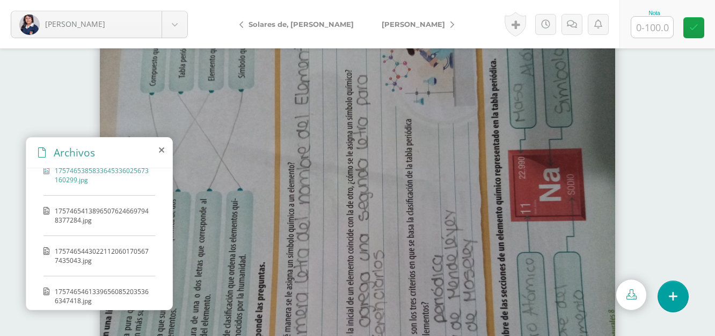
scroll to position [30, 0]
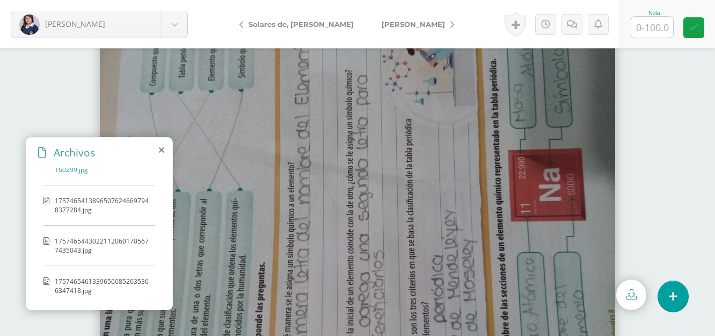
click at [658, 26] on input "text" at bounding box center [652, 27] width 42 height 21
click at [550, 21] on link at bounding box center [545, 24] width 21 height 21
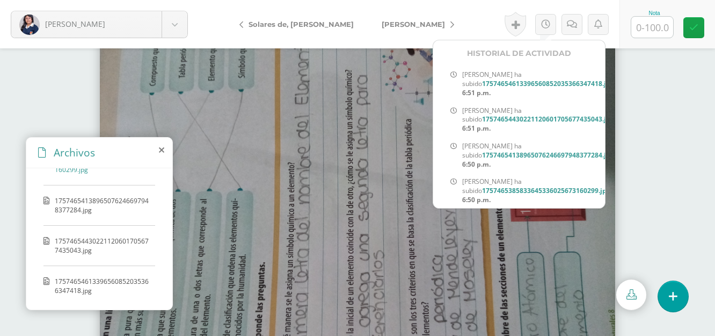
click at [659, 24] on input "text" at bounding box center [652, 27] width 42 height 21
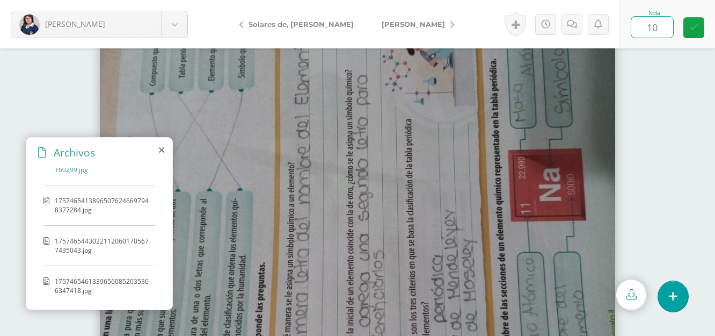
type input "100"
click at [691, 22] on link at bounding box center [693, 27] width 21 height 21
click at [368, 30] on link "[PERSON_NAME]" at bounding box center [415, 24] width 95 height 26
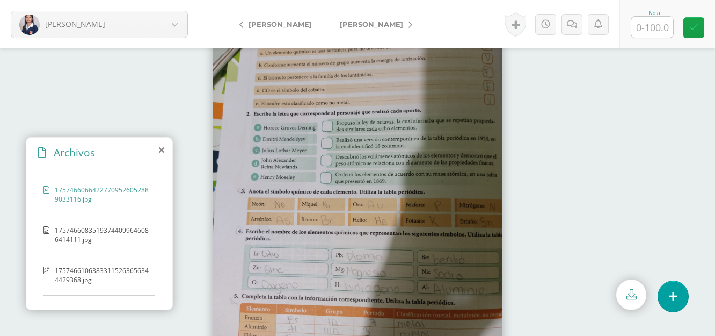
click at [104, 224] on div "17574660664227709526052889033116.jpg 17574660835193744099646086414111.jpg 17574…" at bounding box center [99, 236] width 146 height 137
click at [99, 232] on span "17574660835193744099646086414111.jpg" at bounding box center [102, 234] width 95 height 18
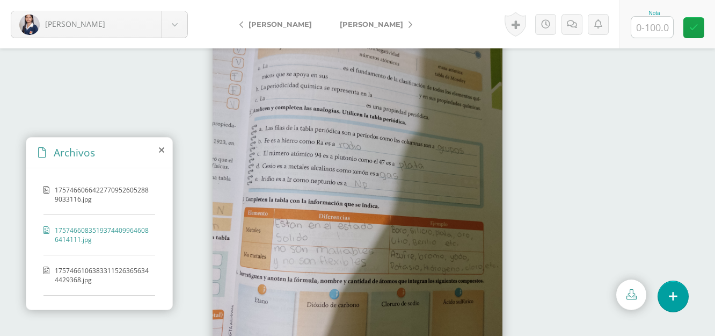
click at [83, 269] on span "17574661063833115263656344429368.jpg" at bounding box center [102, 275] width 95 height 18
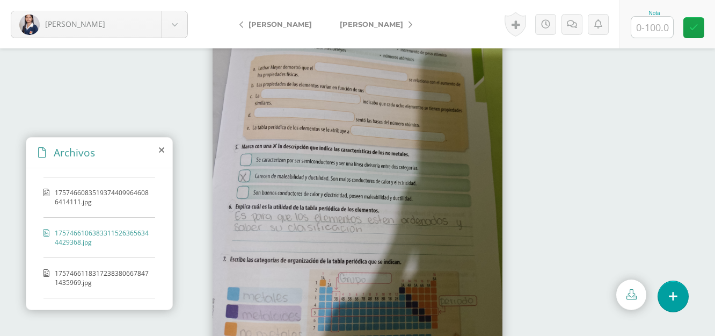
scroll to position [110, 0]
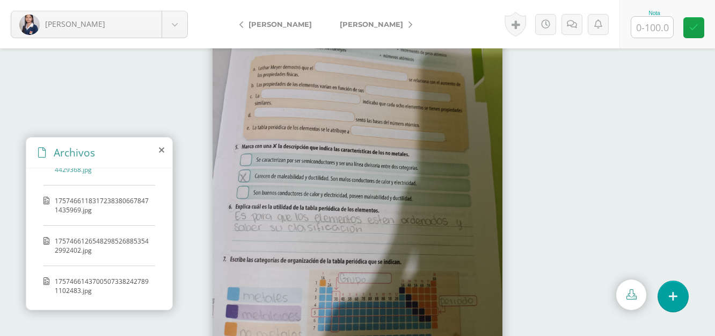
click at [100, 217] on div "17574661183172383806678471435969.jpg" at bounding box center [99, 211] width 112 height 30
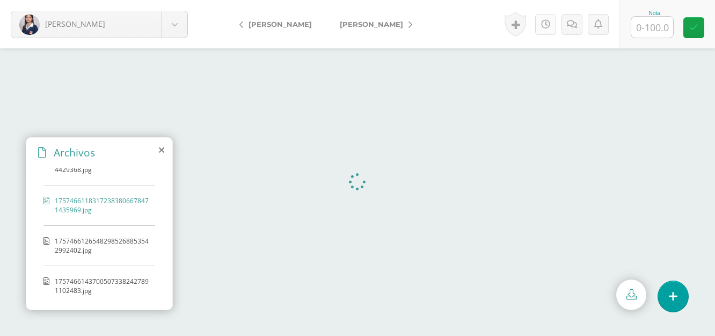
click at [546, 19] on link at bounding box center [545, 24] width 21 height 21
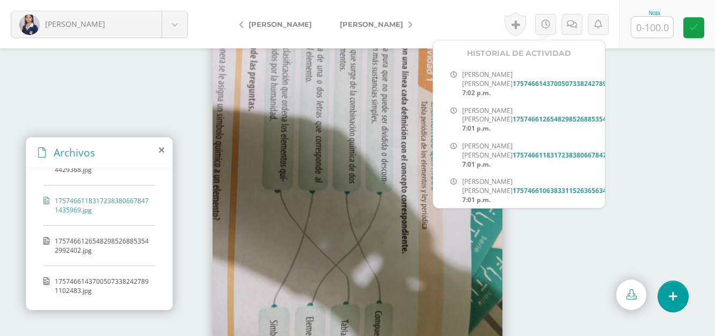
click at [646, 24] on input "text" at bounding box center [652, 27] width 42 height 21
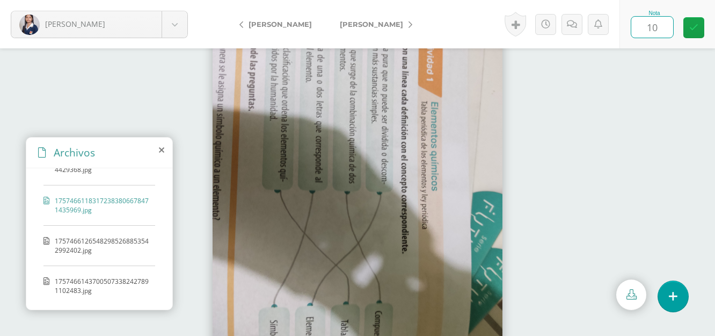
type input "100"
click at [698, 30] on link at bounding box center [693, 27] width 21 height 21
click at [354, 22] on span "[PERSON_NAME]" at bounding box center [371, 24] width 63 height 9
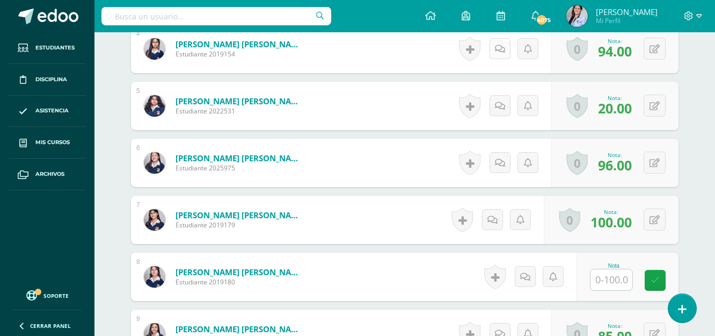
scroll to position [538, 0]
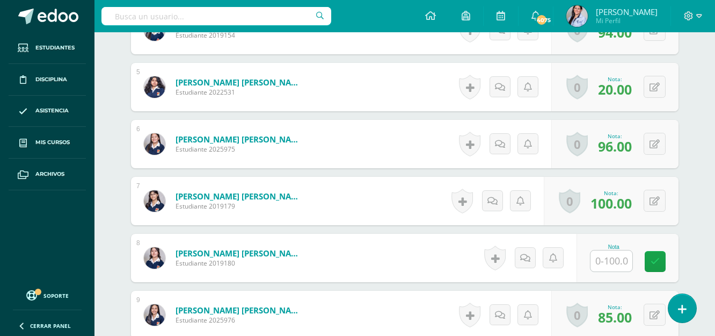
click at [611, 255] on input "text" at bounding box center [612, 260] width 42 height 21
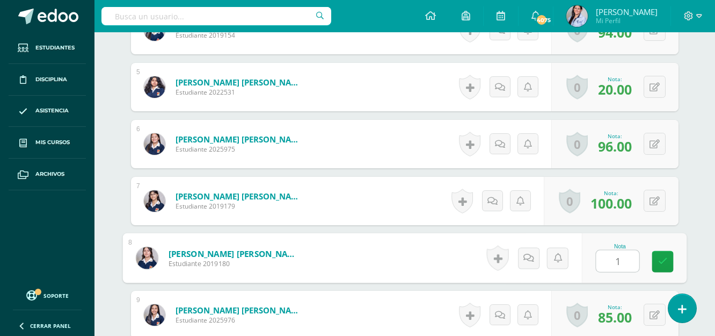
scroll to position [538, 0]
type input "100"
click at [665, 258] on icon at bounding box center [663, 260] width 10 height 9
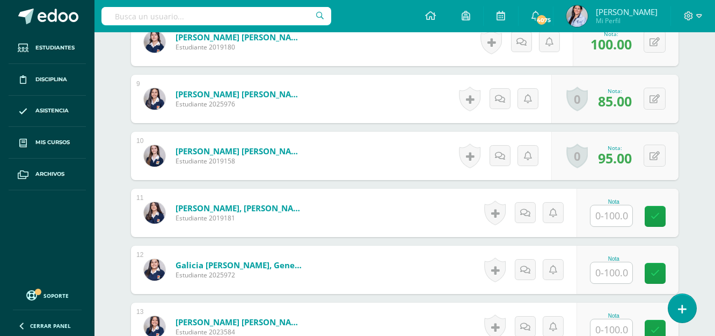
scroll to position [807, 0]
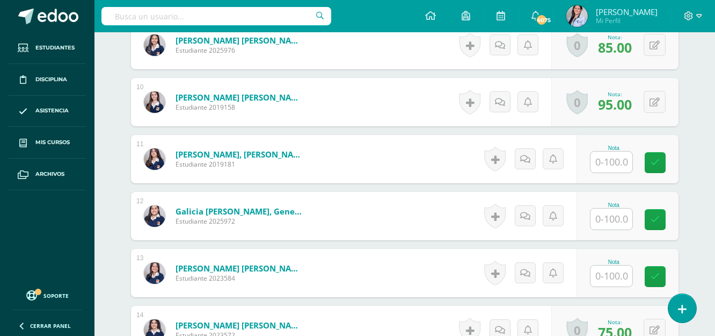
click at [614, 162] on input "text" at bounding box center [612, 161] width 42 height 21
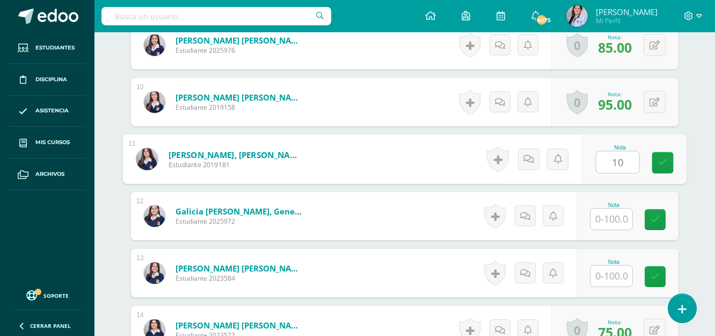
type input "100"
click at [657, 162] on link at bounding box center [662, 162] width 21 height 21
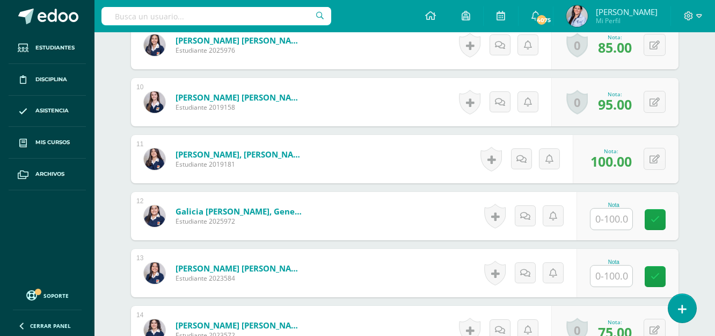
click at [625, 274] on input "text" at bounding box center [612, 275] width 42 height 21
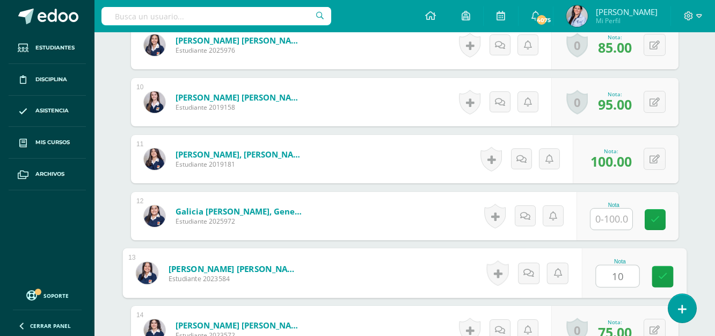
type input "100"
click at [660, 267] on link at bounding box center [662, 276] width 21 height 21
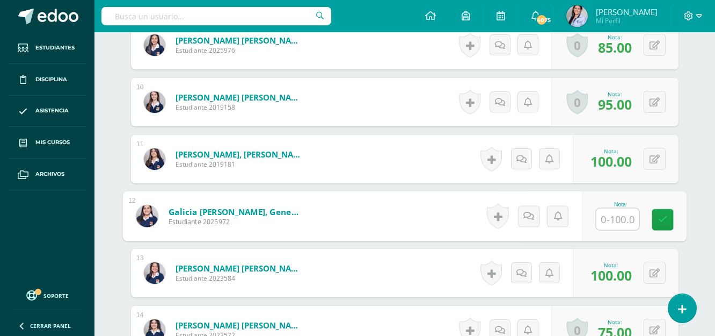
click at [608, 213] on input "text" at bounding box center [617, 218] width 43 height 21
type input "80"
click at [656, 215] on link at bounding box center [662, 219] width 21 height 21
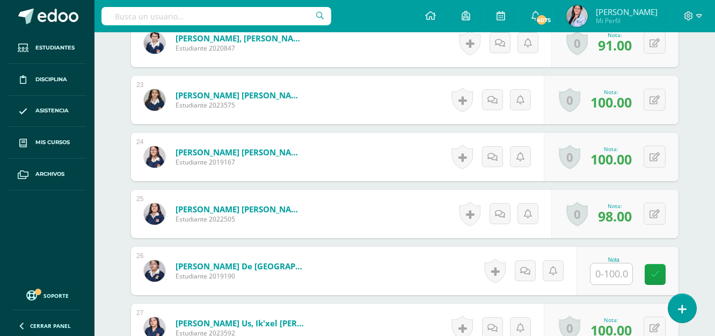
scroll to position [1613, 0]
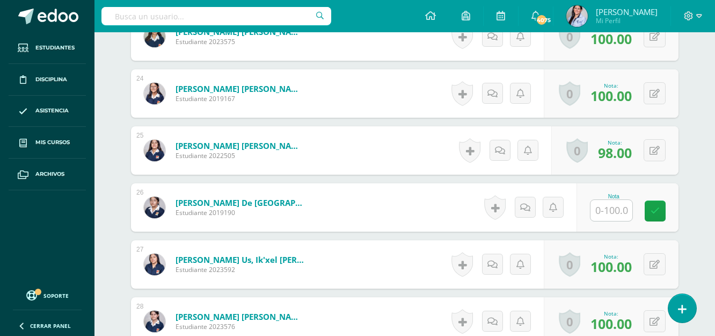
click at [616, 212] on input "text" at bounding box center [612, 210] width 42 height 21
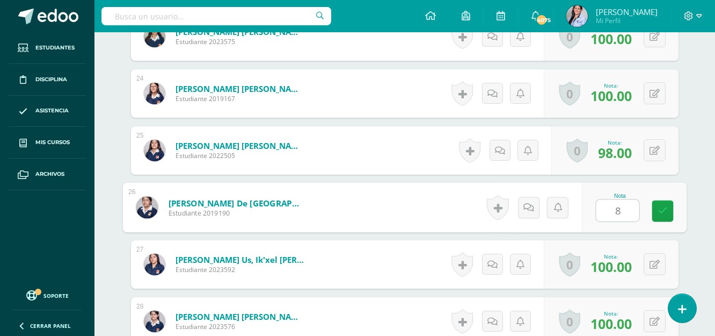
type input "80"
click at [663, 210] on icon at bounding box center [663, 210] width 10 height 9
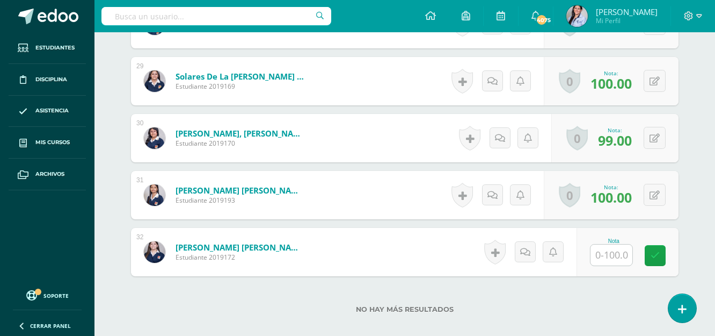
scroll to position [1935, 0]
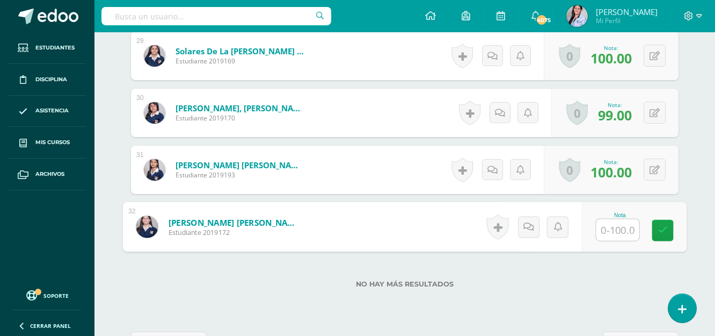
click at [601, 231] on input "text" at bounding box center [617, 229] width 43 height 21
type input "95"
click at [662, 229] on icon at bounding box center [663, 229] width 10 height 9
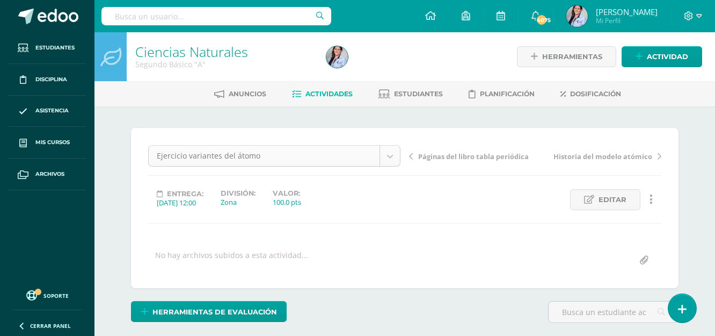
scroll to position [56, 0]
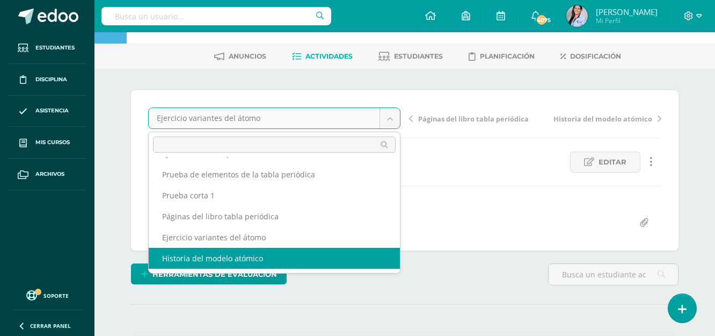
scroll to position [54, 0]
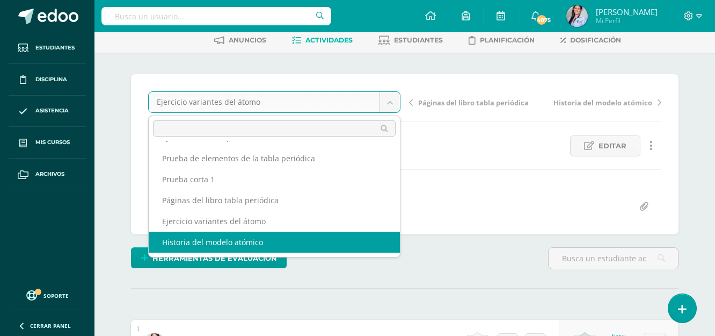
select select "/dashboard/teacher/grade-activity/128392/"
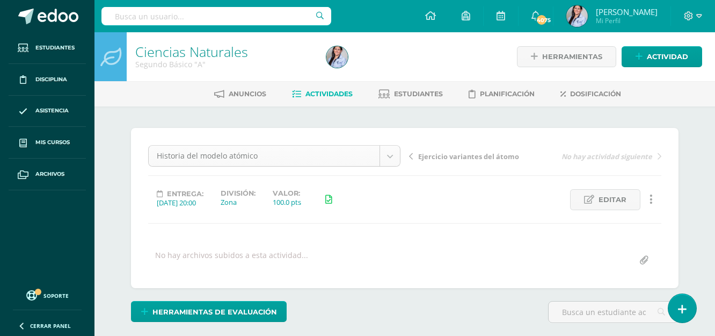
scroll to position [77, 0]
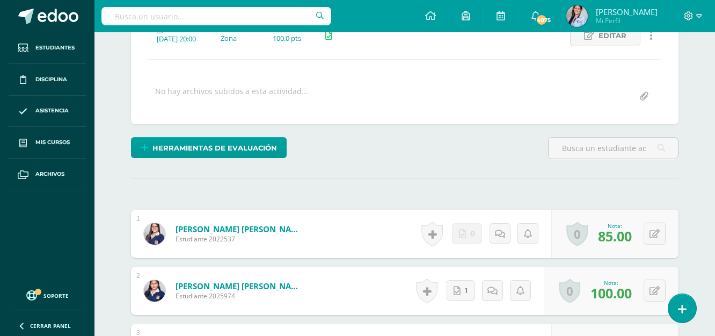
scroll to position [0, 0]
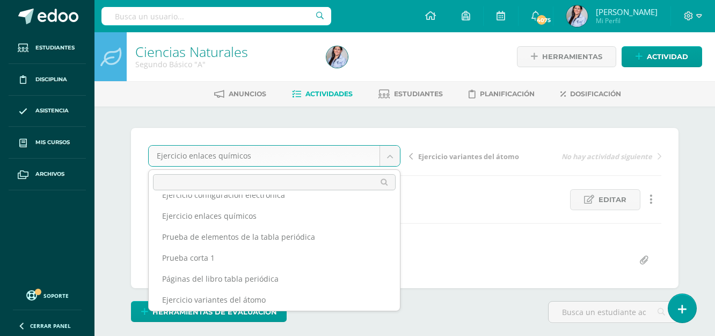
scroll to position [81, 0]
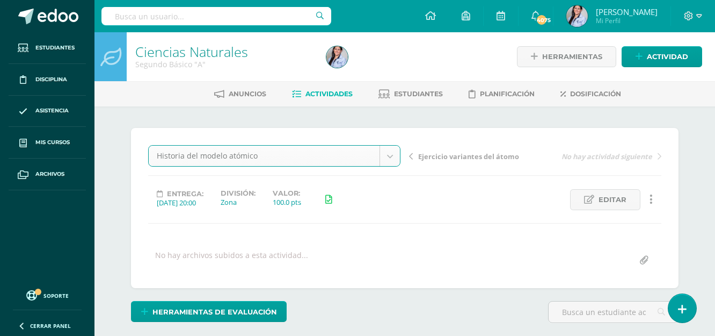
select select "/dashboard/teacher/grade-activity/128392/"
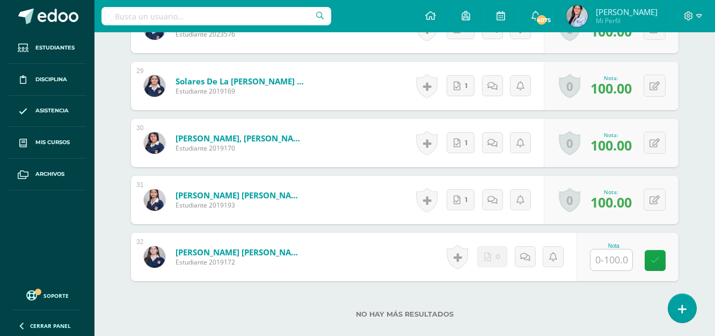
scroll to position [1973, 0]
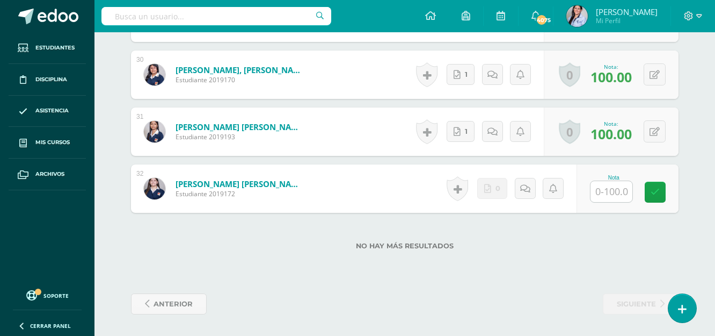
click at [625, 180] on div at bounding box center [611, 191] width 43 height 22
click at [621, 192] on input "text" at bounding box center [612, 191] width 42 height 21
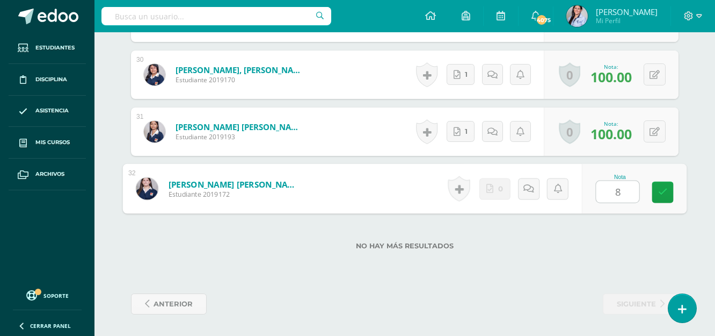
type input "80"
click at [667, 191] on link at bounding box center [662, 191] width 21 height 21
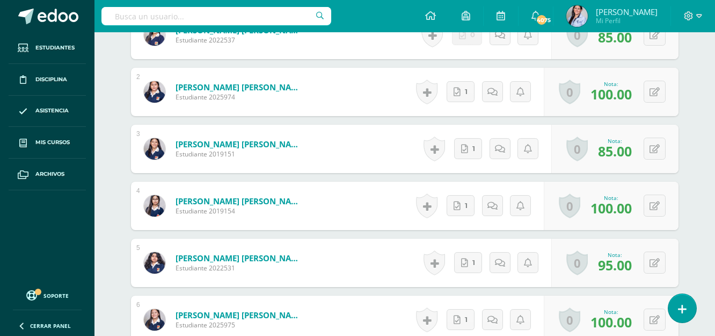
scroll to position [0, 0]
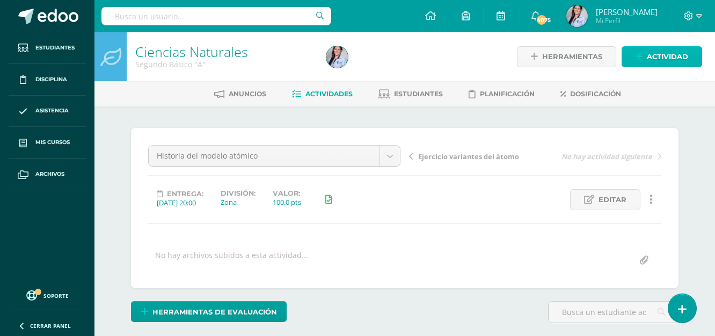
click at [670, 53] on span "Actividad" at bounding box center [667, 57] width 41 height 20
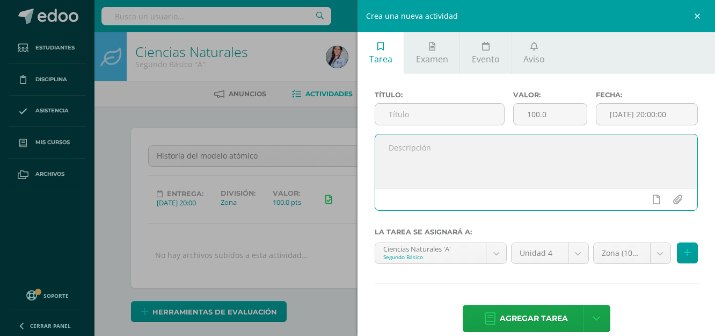
click at [544, 148] on textarea at bounding box center [536, 161] width 322 height 54
click at [445, 114] on input "text" at bounding box center [439, 114] width 129 height 21
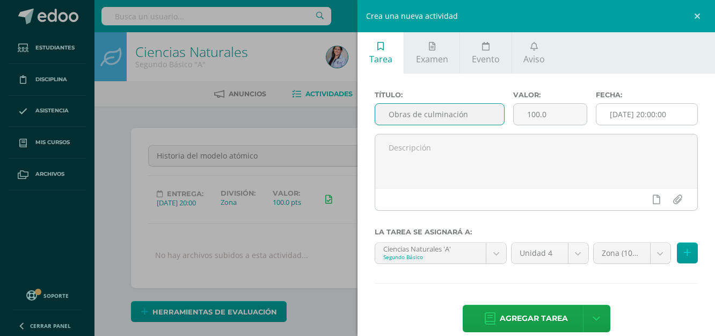
type input "Obras de culminación"
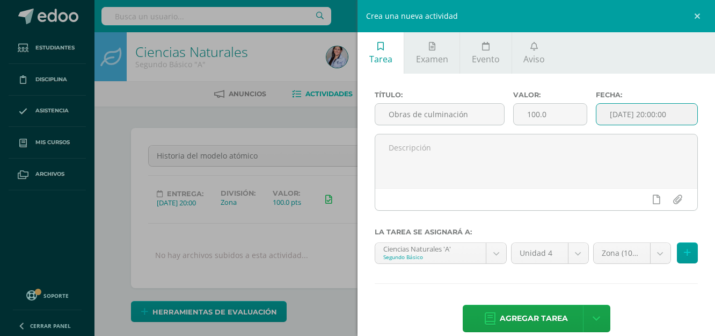
click at [609, 116] on input "[DATE] 20:00:00" at bounding box center [646, 114] width 101 height 21
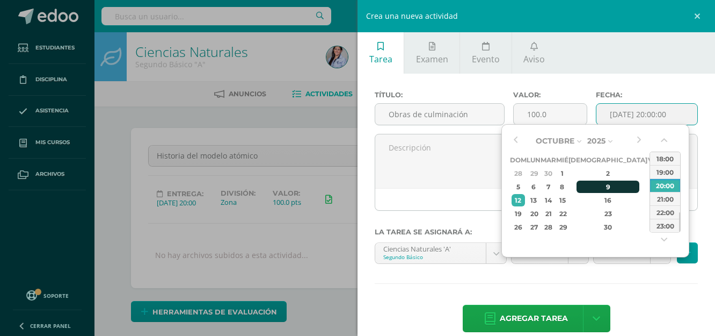
click at [598, 187] on div "9" at bounding box center [608, 186] width 63 height 12
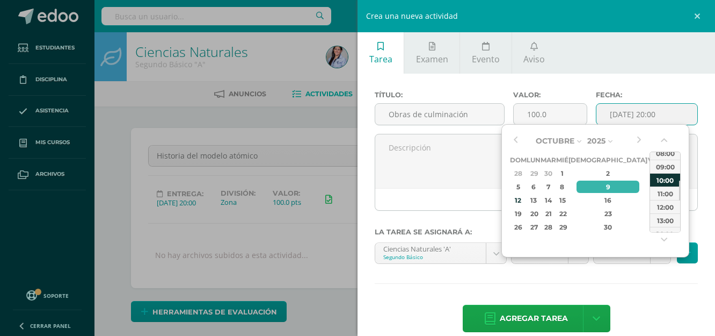
click at [669, 177] on div "10:00" at bounding box center [665, 179] width 30 height 13
type input "2025-10-09 10:00"
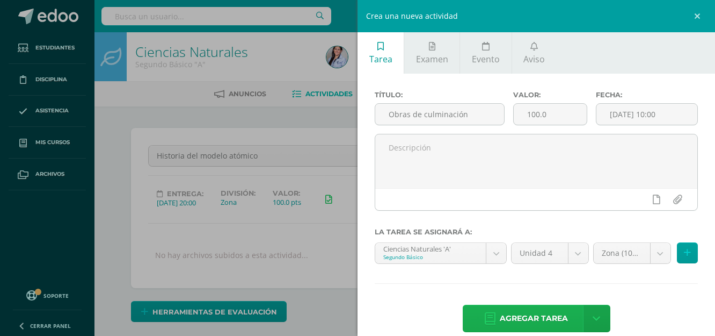
click at [526, 313] on span "Agregar tarea" at bounding box center [534, 318] width 68 height 26
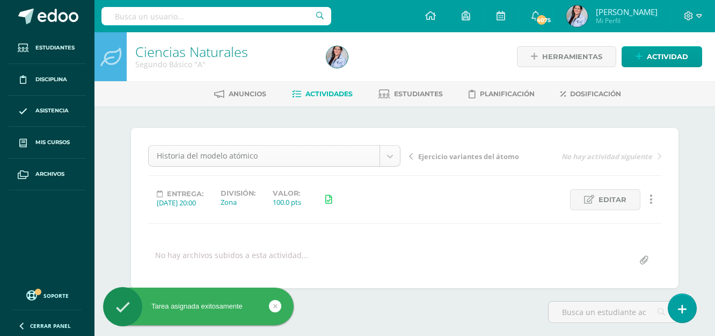
scroll to position [1, 0]
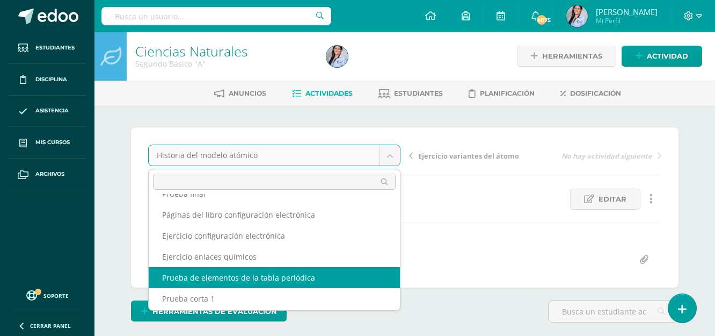
scroll to position [0, 0]
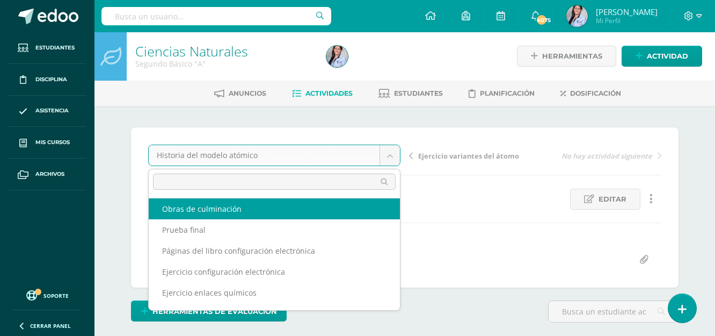
select select "/dashboard/teacher/grade-activity/130591/"
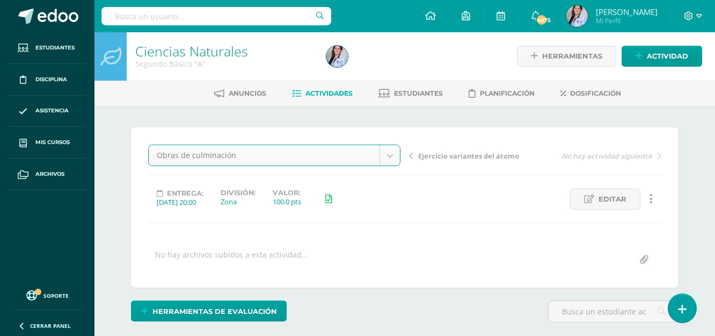
scroll to position [1, 0]
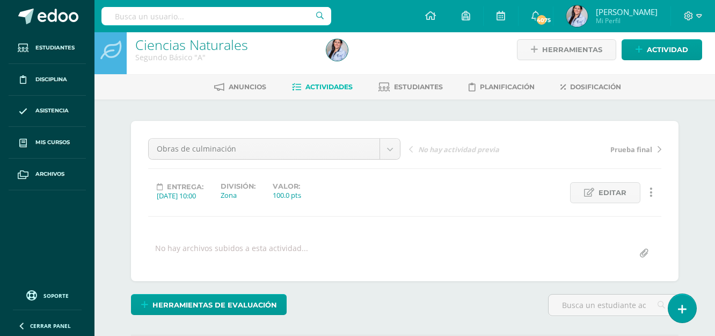
scroll to position [153, 0]
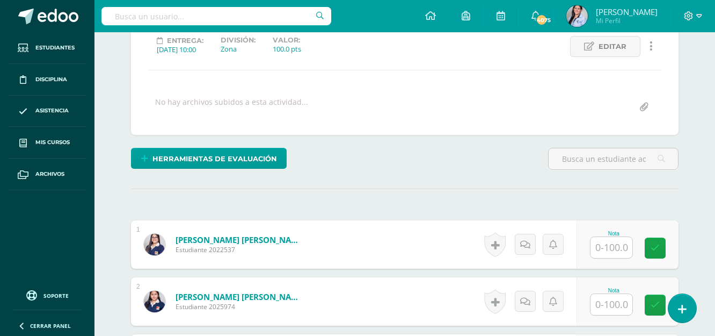
click at [618, 240] on input "text" at bounding box center [612, 247] width 42 height 21
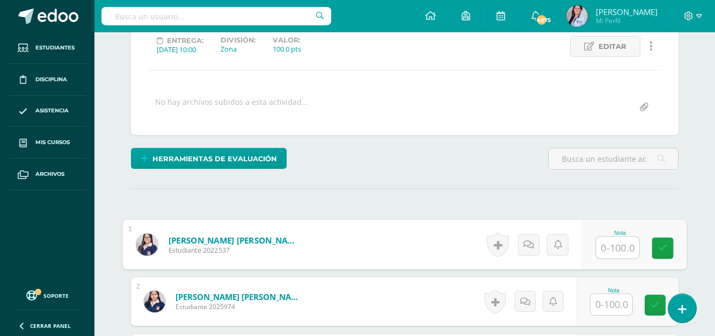
scroll to position [154, 0]
type input "100"
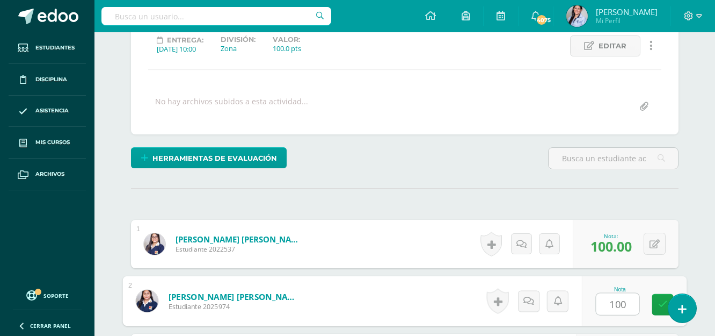
type input "100"
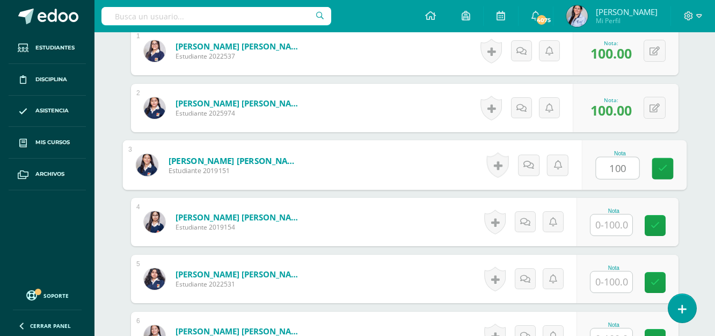
type input "100"
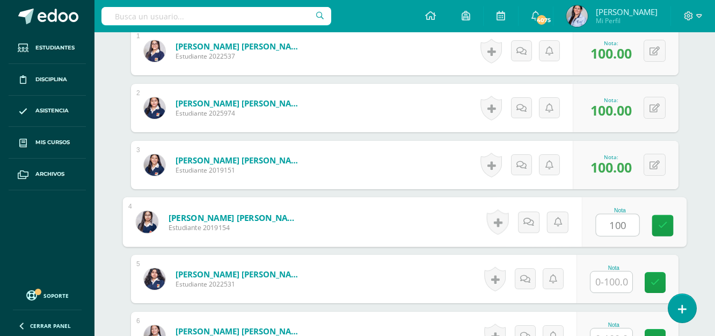
type input "100"
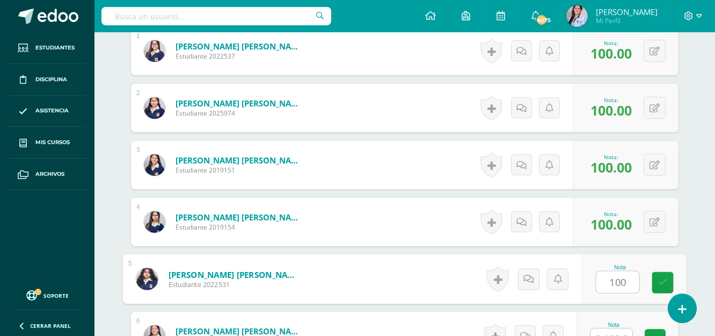
type input "100"
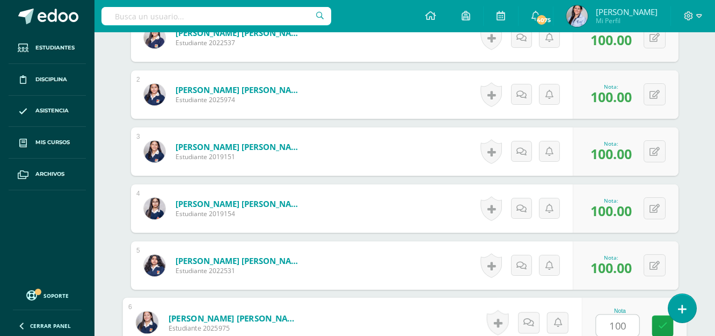
type input "100"
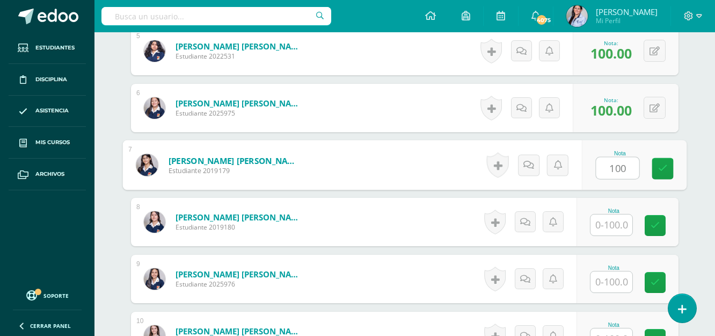
type input "100"
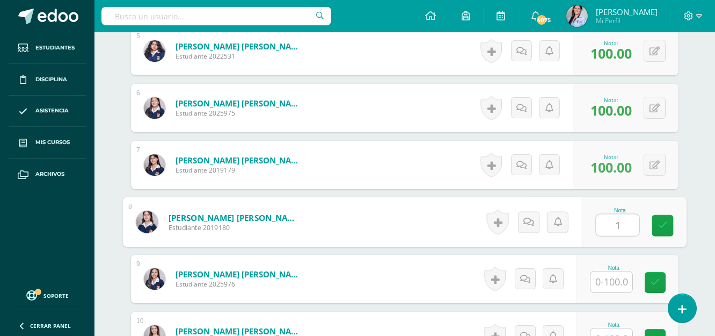
scroll to position [574, 0]
type input "100"
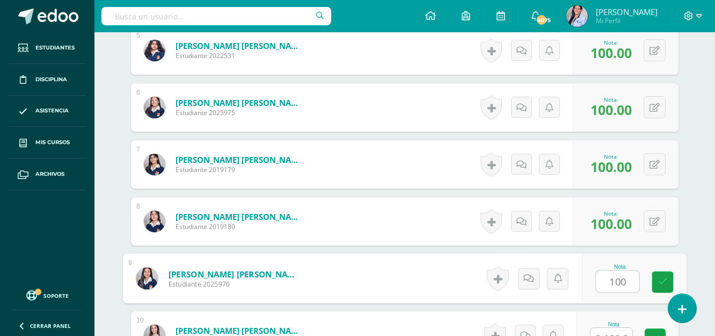
type input "100"
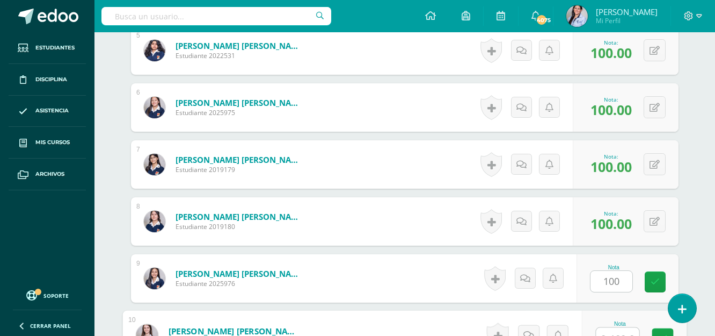
scroll to position [587, 0]
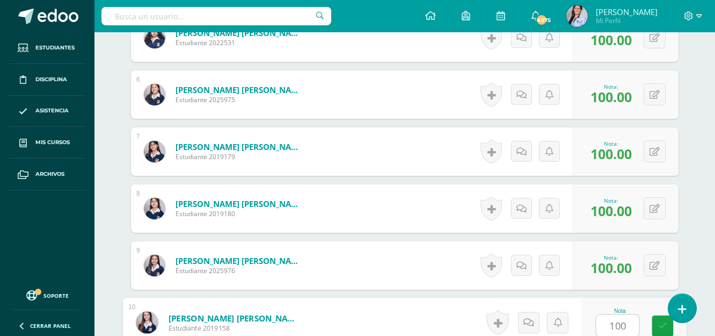
type input "100"
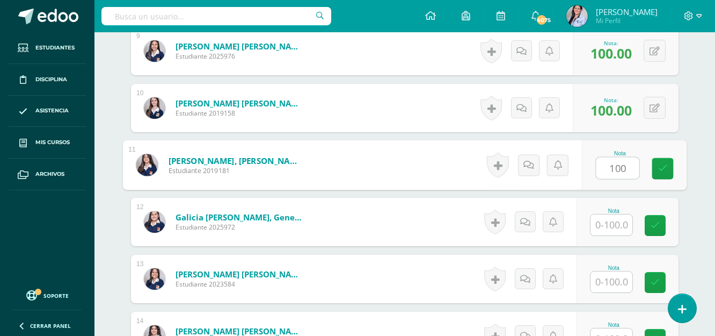
type input "100"
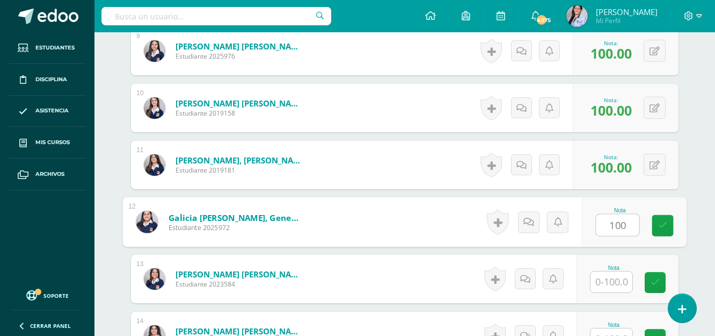
type input "100"
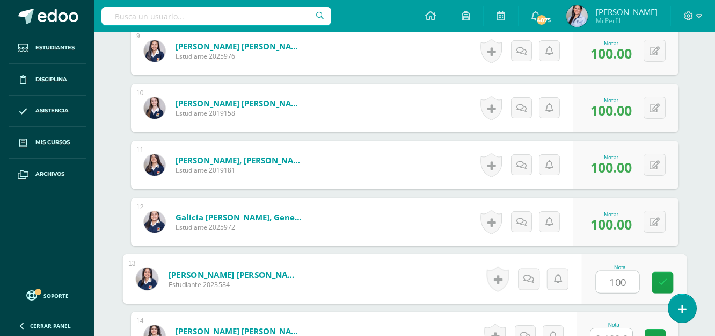
type input "100"
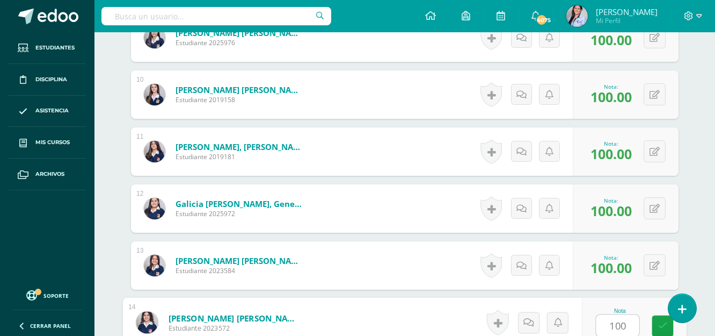
type input "100"
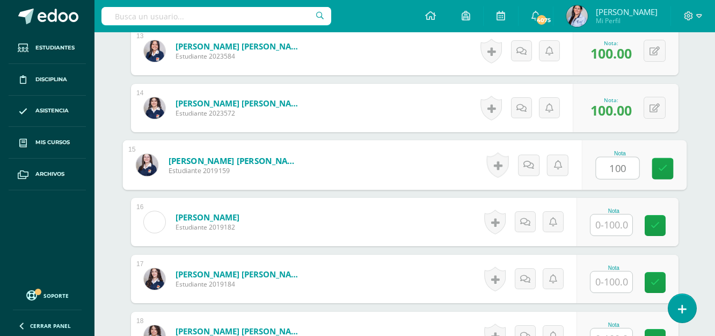
type input "100"
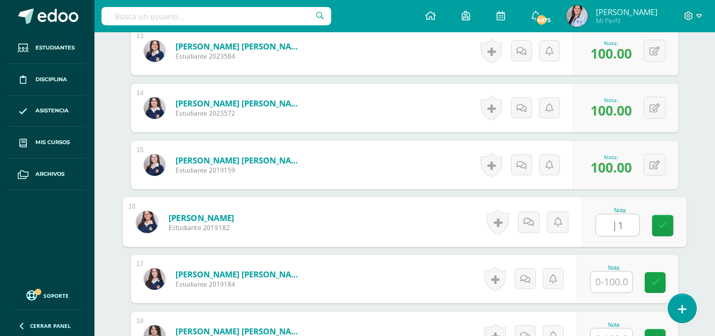
type input "|"
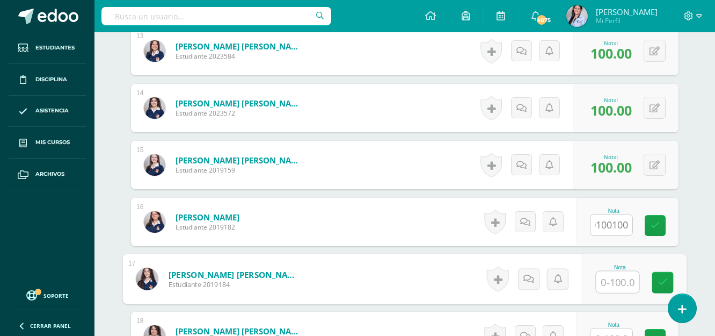
scroll to position [0, 0]
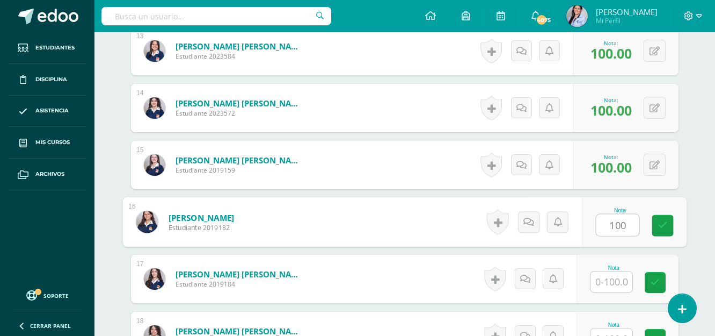
type input "100"
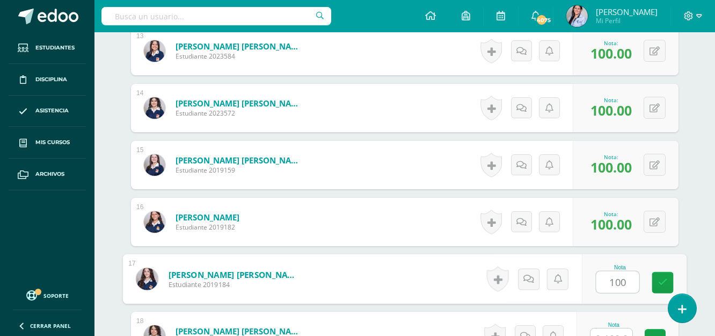
type input "100"
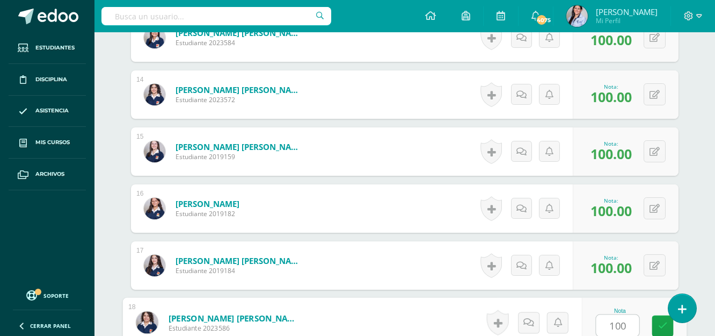
type input "100"
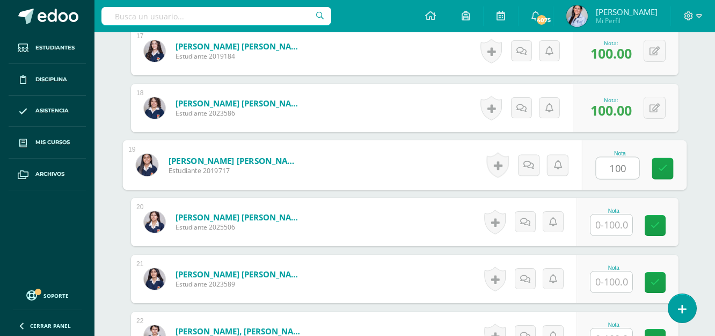
type input "100"
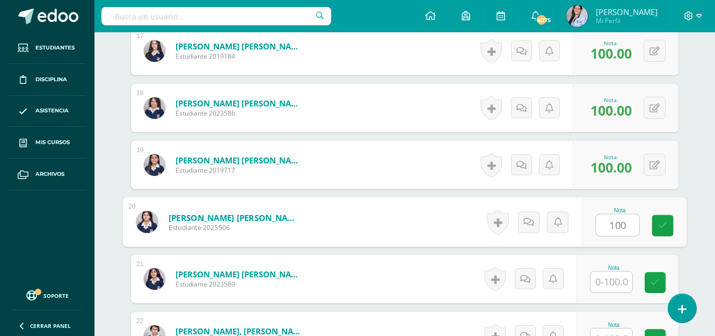
type input "100"
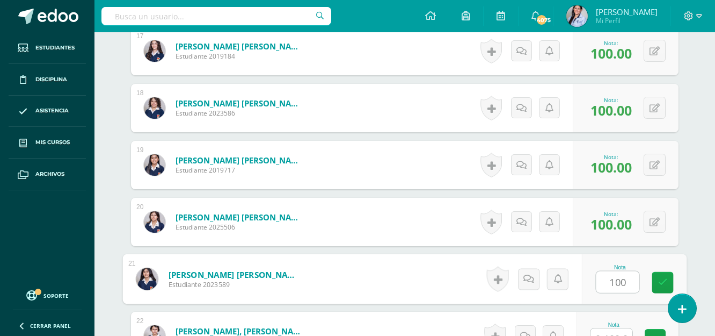
type input "100"
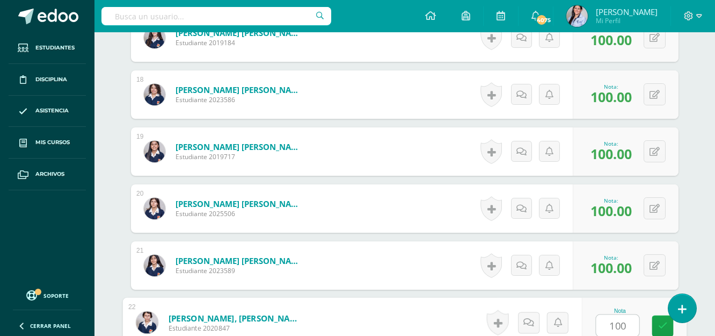
type input "100"
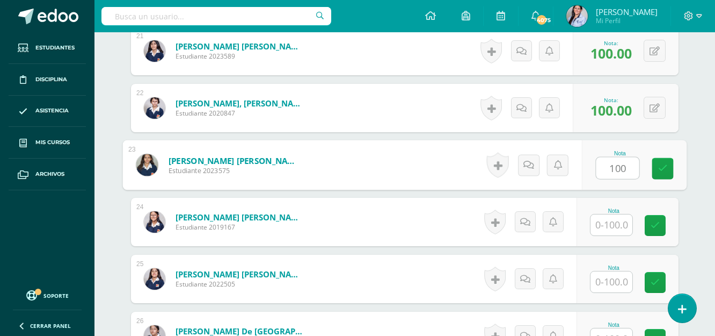
type input "100"
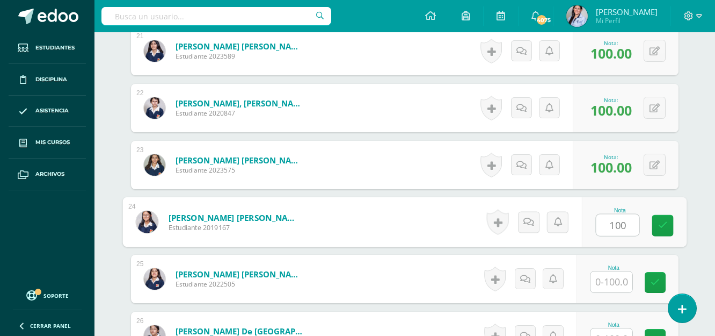
type input "100"
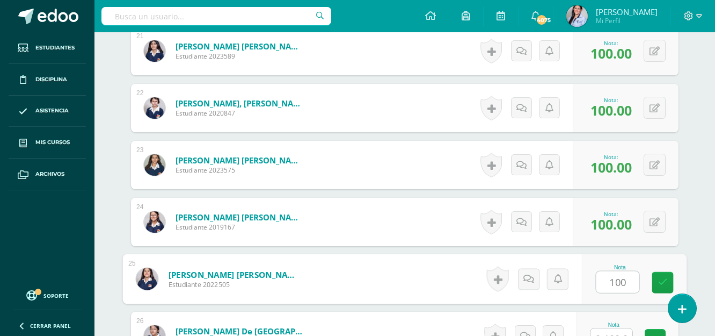
type input "100"
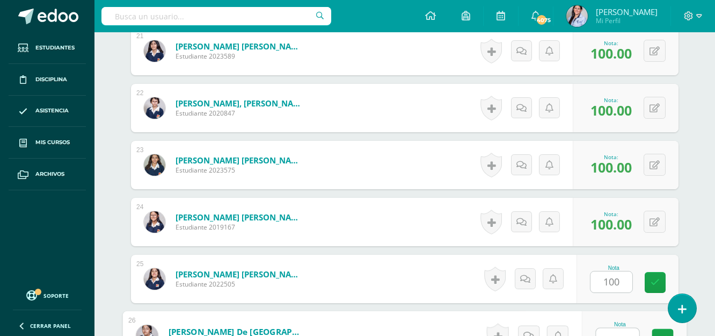
scroll to position [1498, 0]
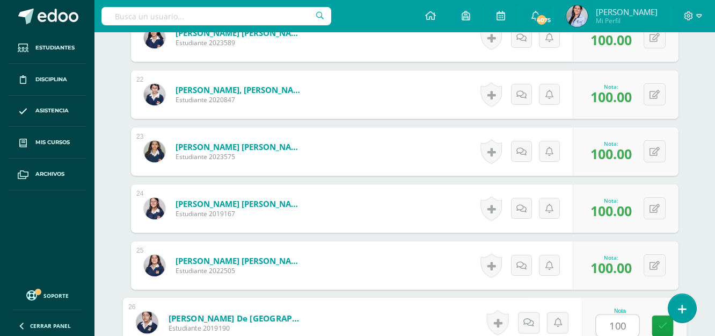
type input "100"
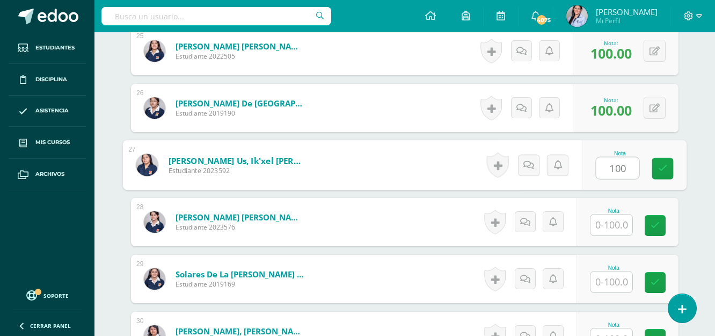
type input "100"
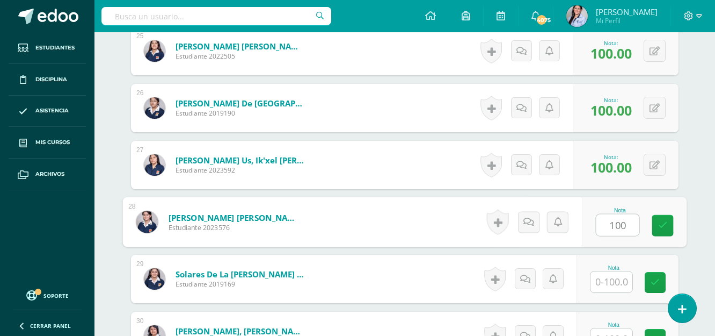
type input "100"
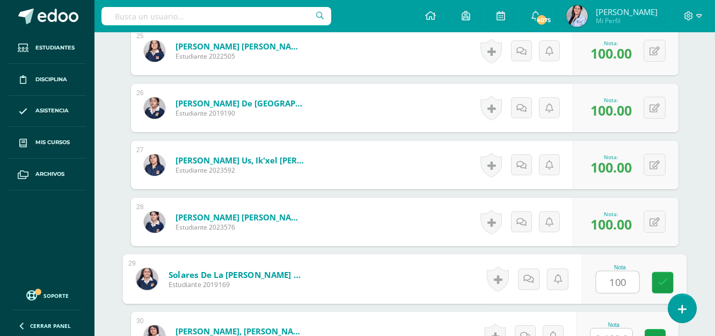
type input "100"
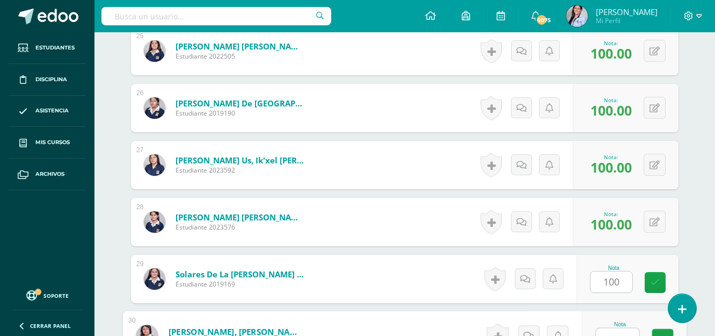
scroll to position [1725, 0]
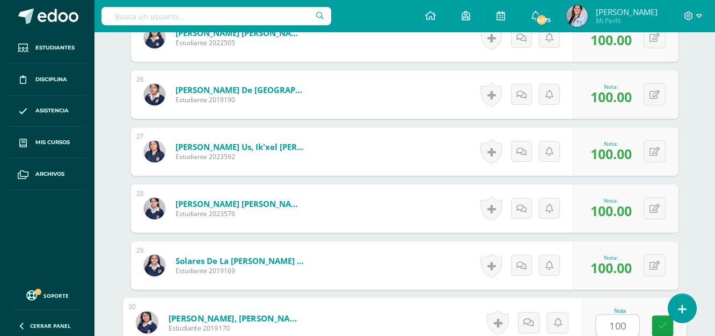
type input "100"
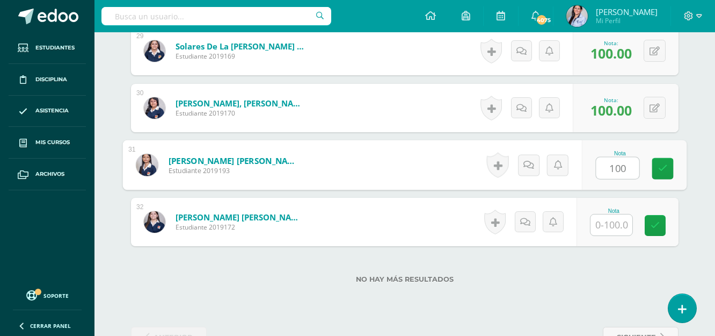
type input "100"
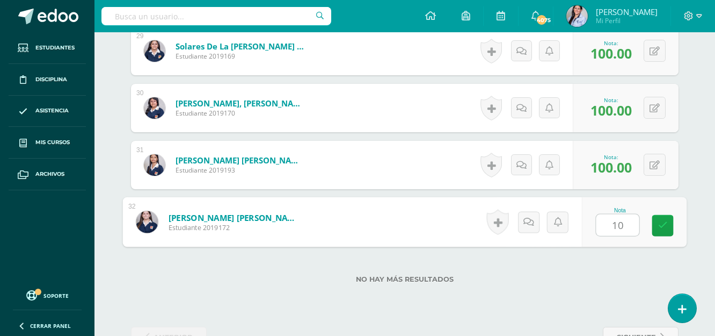
type input "100"
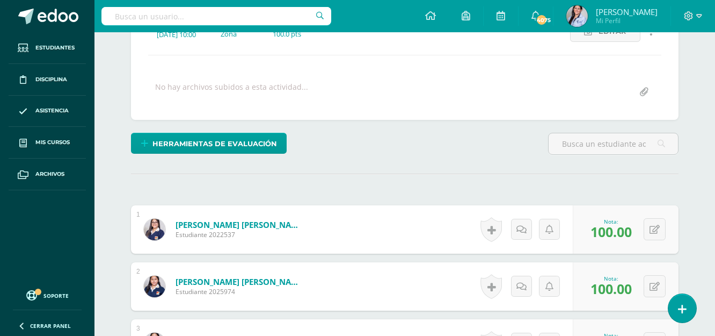
scroll to position [0, 0]
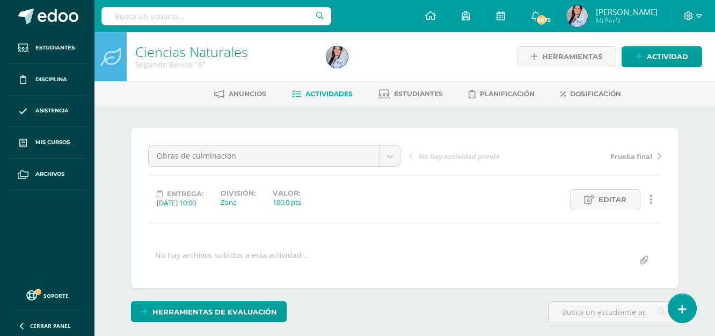
click at [335, 97] on span "Actividades" at bounding box center [328, 94] width 47 height 8
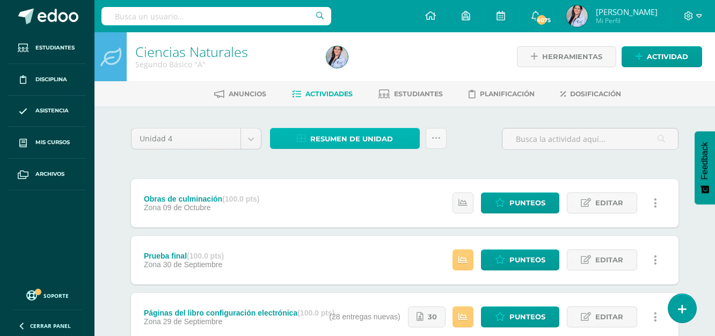
click at [360, 134] on span "Resumen de unidad" at bounding box center [351, 139] width 83 height 20
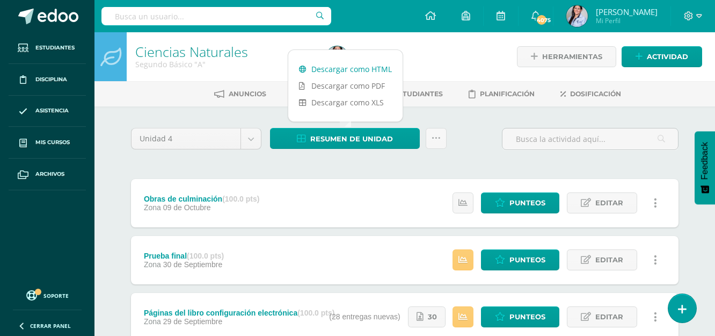
click at [343, 73] on link "Descargar como HTML" at bounding box center [345, 69] width 114 height 17
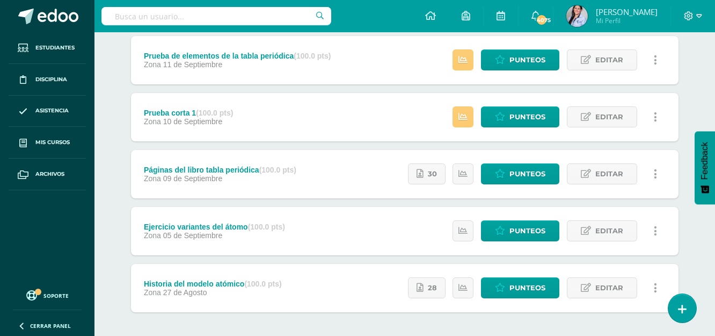
scroll to position [471, 0]
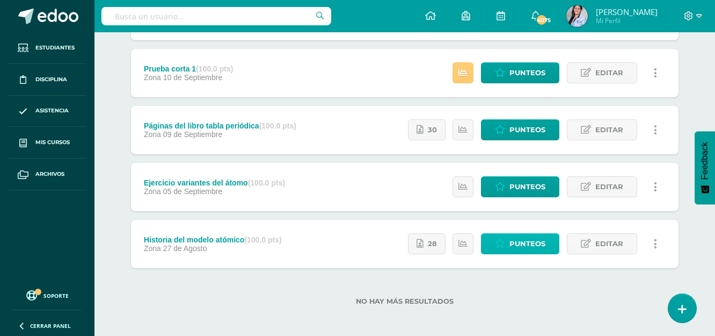
click at [545, 245] on span "Punteos" at bounding box center [527, 244] width 36 height 20
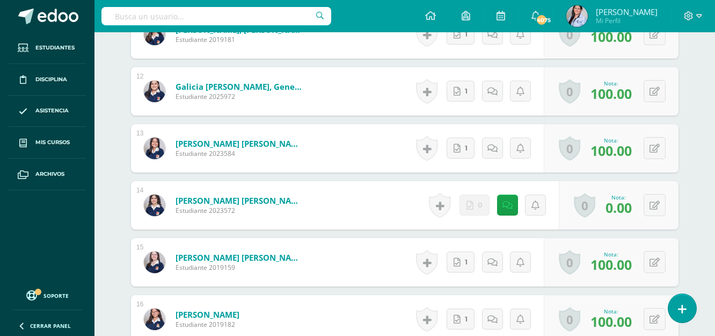
scroll to position [932, 0]
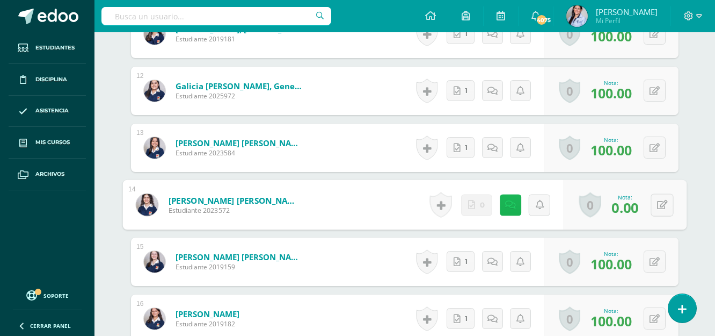
click at [515, 206] on link at bounding box center [510, 204] width 21 height 21
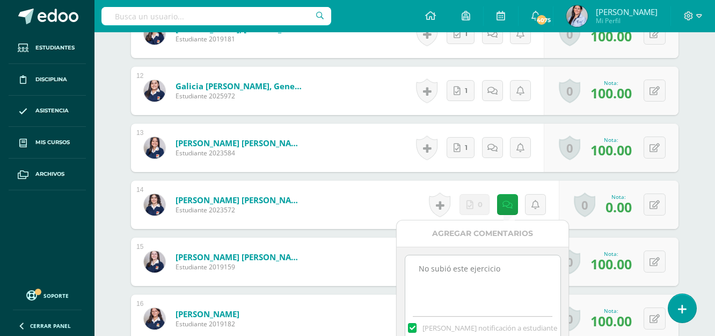
drag, startPoint x: 516, startPoint y: 267, endPoint x: 410, endPoint y: 268, distance: 106.3
click at [410, 268] on textarea "No subió este ejercicio" at bounding box center [482, 282] width 155 height 54
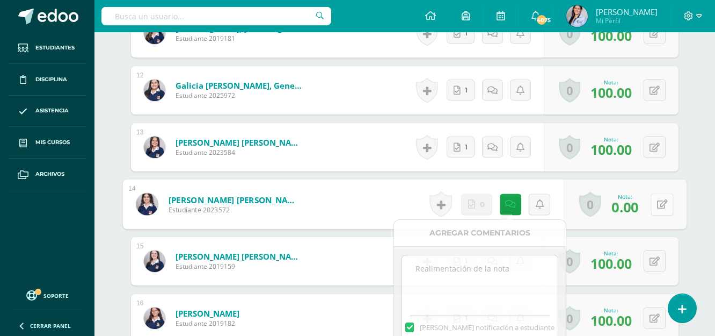
click at [655, 204] on button at bounding box center [662, 204] width 23 height 23
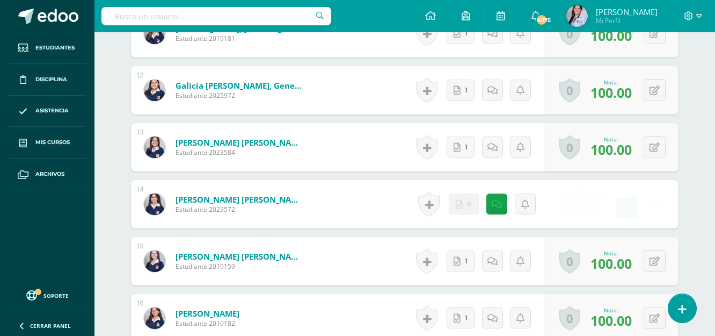
scroll to position [934, 0]
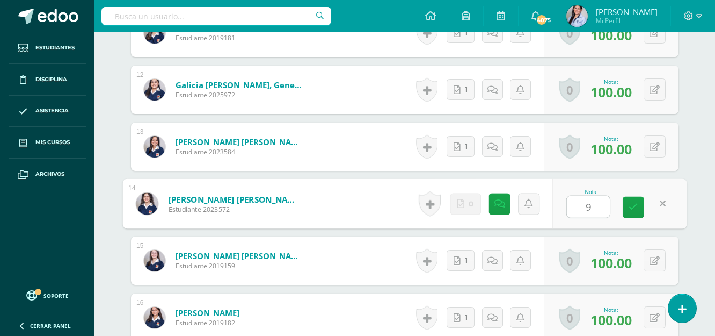
type input "90"
click at [639, 200] on link at bounding box center [633, 206] width 21 height 21
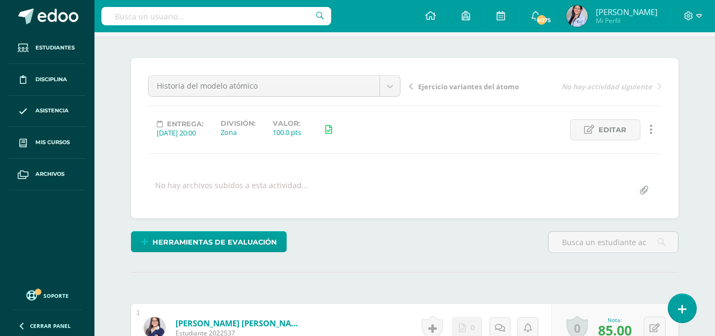
scroll to position [0, 0]
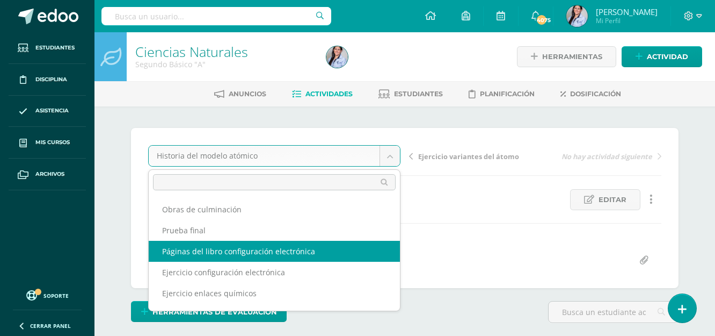
select select "/dashboard/teacher/grade-activity/129650/"
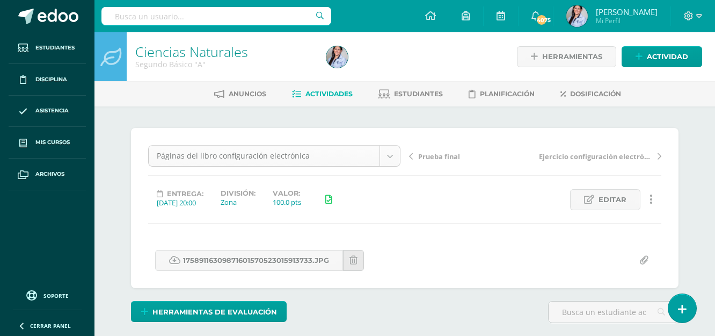
click at [395, 150] on body "Estudiantes Disciplina Asistencia Mis cursos Archivos Soporte Ayuda Reportar un…" at bounding box center [357, 212] width 715 height 425
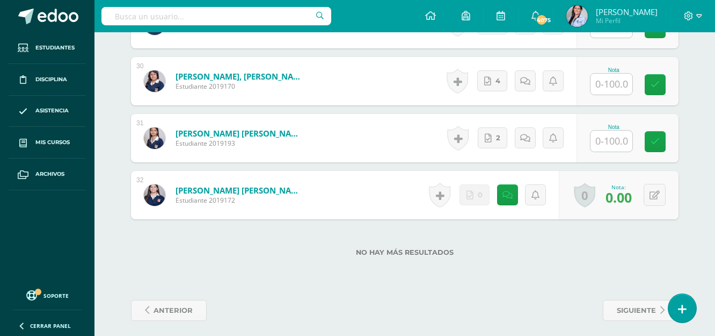
scroll to position [1973, 0]
